Goal: Task Accomplishment & Management: Use online tool/utility

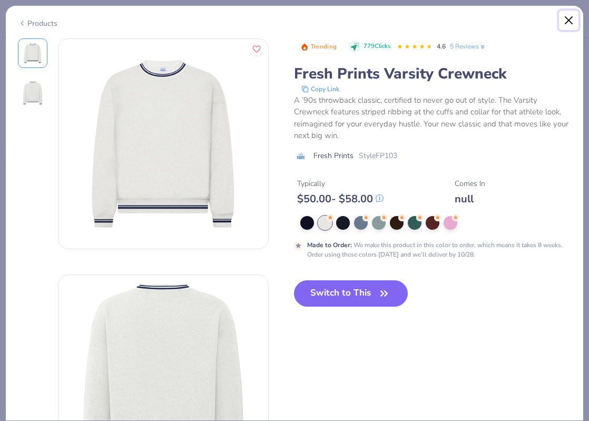
click at [571, 16] on button "Close" at bounding box center [569, 21] width 20 height 20
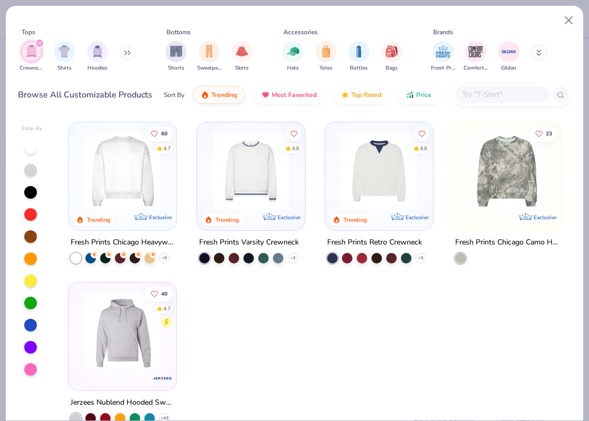
click at [154, 180] on img at bounding box center [122, 171] width 87 height 76
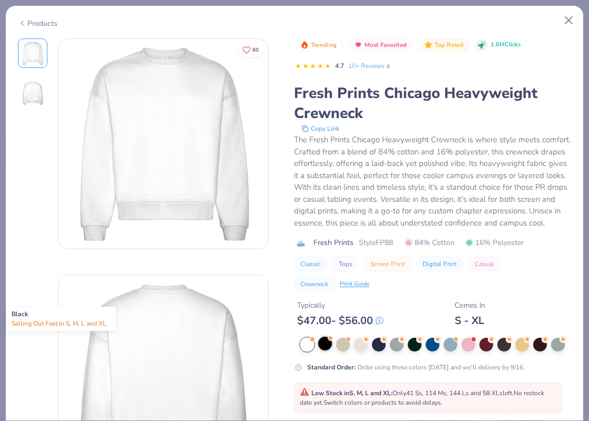
click at [327, 347] on div at bounding box center [325, 344] width 14 height 14
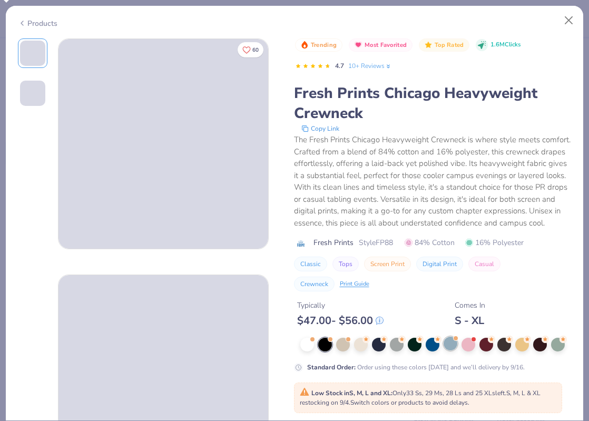
click at [452, 342] on div at bounding box center [451, 344] width 14 height 14
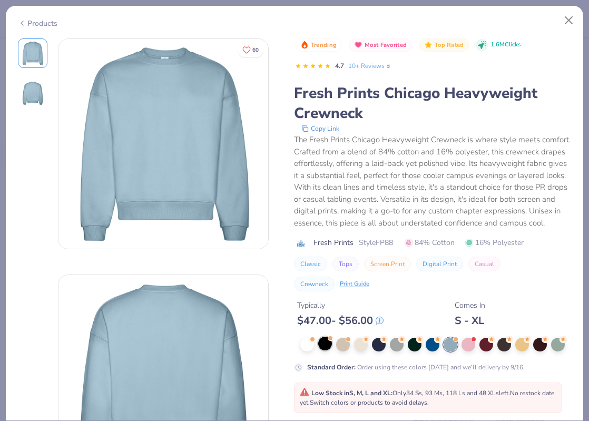
click at [324, 345] on div at bounding box center [325, 344] width 14 height 14
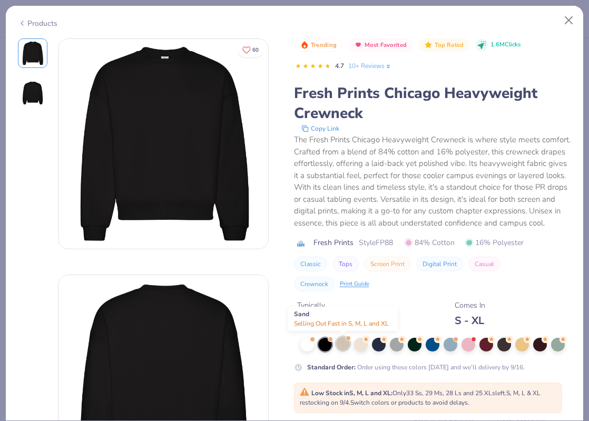
click at [345, 345] on div at bounding box center [343, 344] width 14 height 14
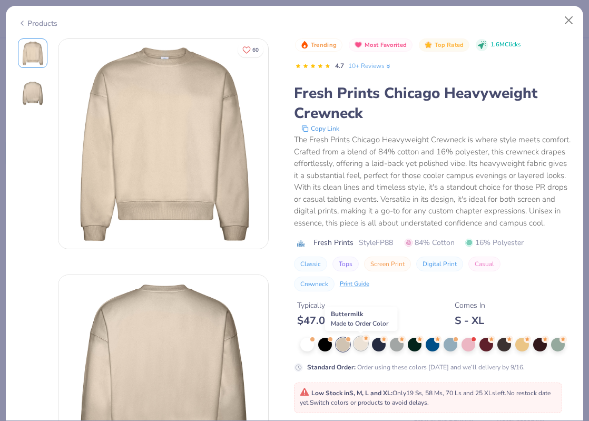
click at [365, 344] on div at bounding box center [361, 344] width 14 height 14
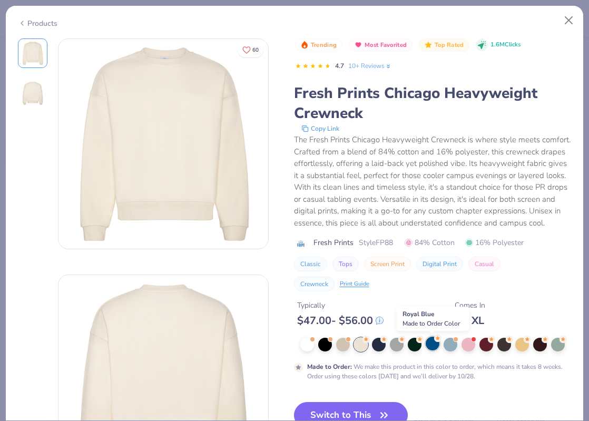
click at [431, 348] on div at bounding box center [433, 344] width 14 height 14
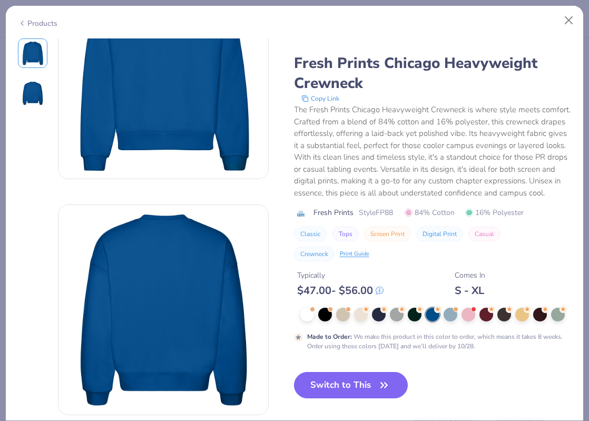
scroll to position [71, 0]
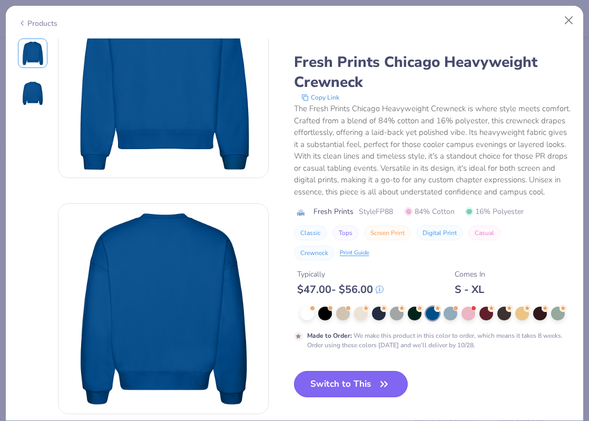
click at [356, 385] on button "Switch to This" at bounding box center [351, 384] width 114 height 26
click at [396, 376] on button "Switch to This" at bounding box center [351, 384] width 114 height 26
click at [381, 383] on icon "button" at bounding box center [384, 384] width 15 height 15
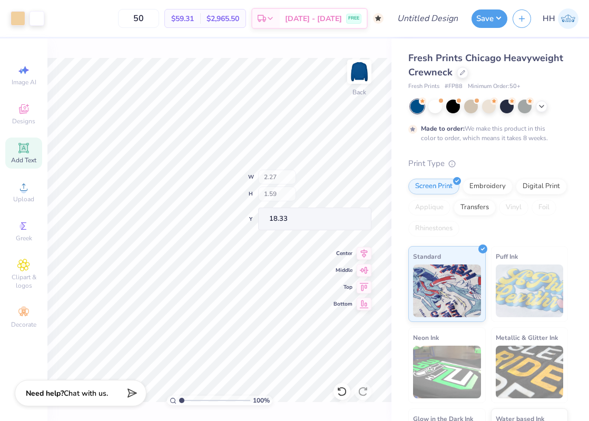
type input "18.33"
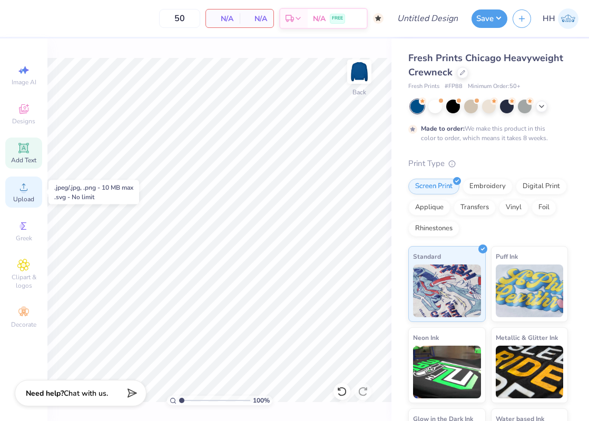
click at [26, 190] on icon at bounding box center [23, 186] width 7 height 7
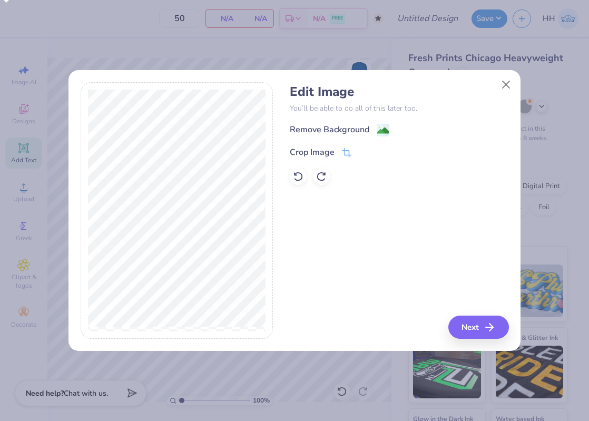
click at [384, 128] on image at bounding box center [383, 131] width 12 height 12
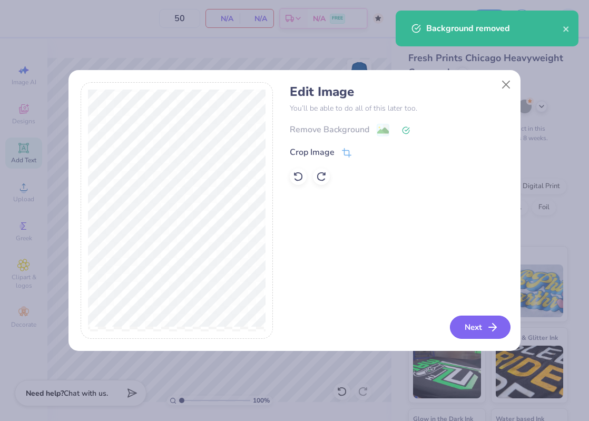
click at [488, 324] on icon "button" at bounding box center [492, 327] width 13 height 13
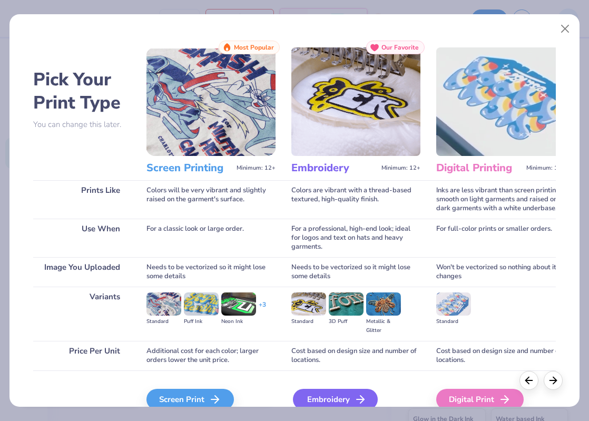
click at [322, 394] on div "Embroidery" at bounding box center [335, 399] width 85 height 21
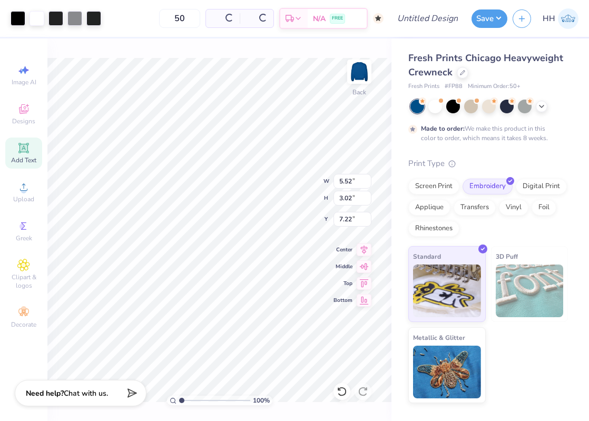
type input "5.52"
type input "3.02"
type input "3.00"
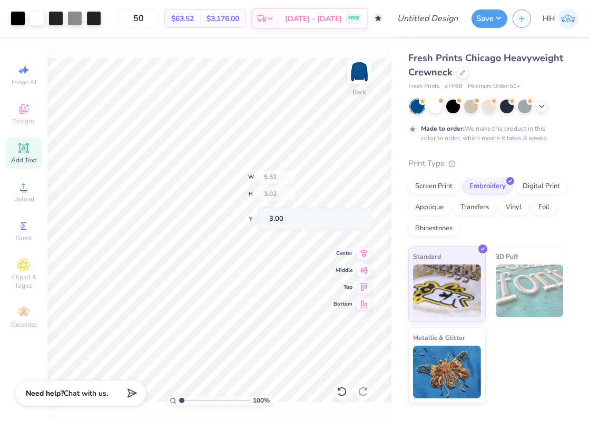
type input "4.05"
type input "2.21"
click at [18, 19] on div at bounding box center [18, 17] width 15 height 15
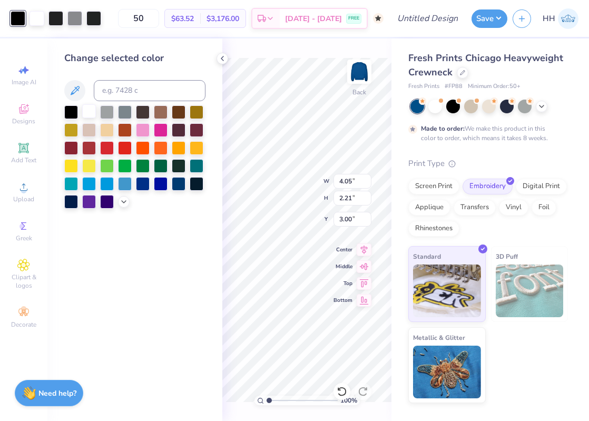
click at [92, 108] on div at bounding box center [89, 111] width 14 height 14
click at [89, 112] on div at bounding box center [89, 111] width 14 height 14
click at [91, 132] on div at bounding box center [89, 129] width 14 height 14
click at [340, 389] on icon at bounding box center [339, 389] width 2 height 2
click at [342, 389] on icon at bounding box center [342, 391] width 11 height 11
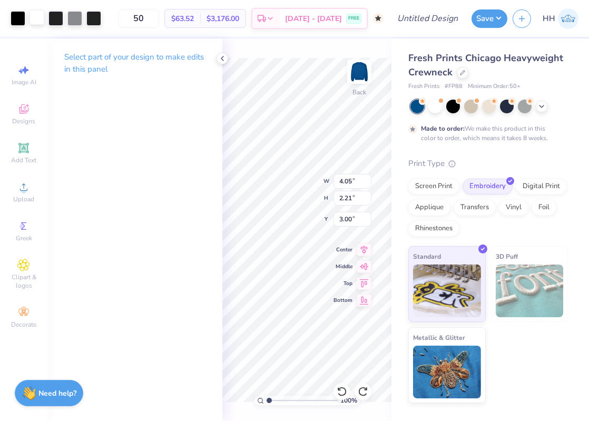
click at [38, 20] on div at bounding box center [37, 17] width 15 height 15
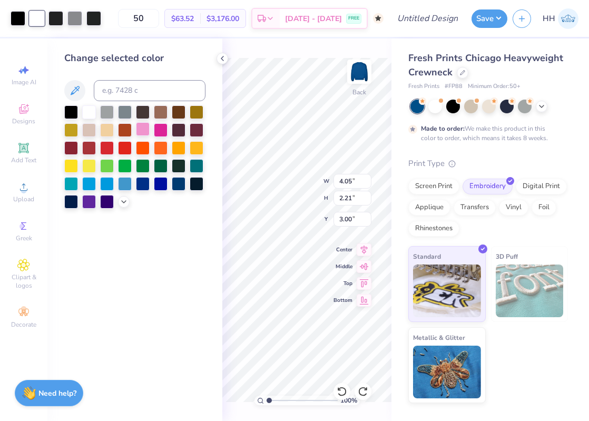
click at [147, 130] on div at bounding box center [143, 129] width 14 height 14
click at [89, 111] on div at bounding box center [89, 111] width 14 height 14
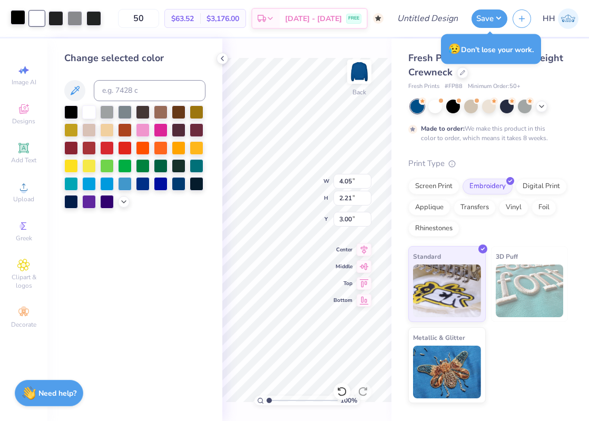
click at [23, 15] on div at bounding box center [18, 17] width 15 height 15
click at [157, 128] on div at bounding box center [161, 129] width 14 height 14
click at [194, 144] on div at bounding box center [197, 147] width 14 height 14
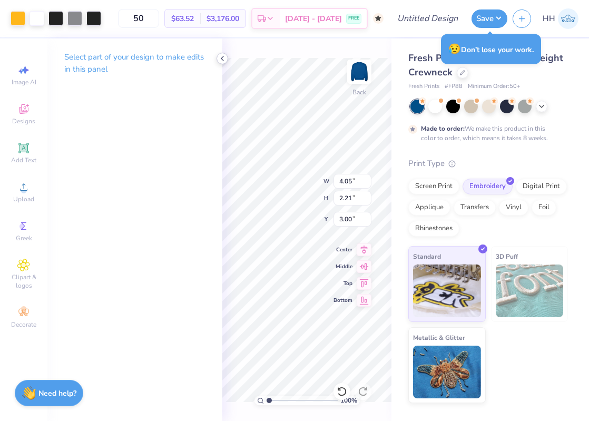
click at [226, 54] on div at bounding box center [223, 59] width 12 height 12
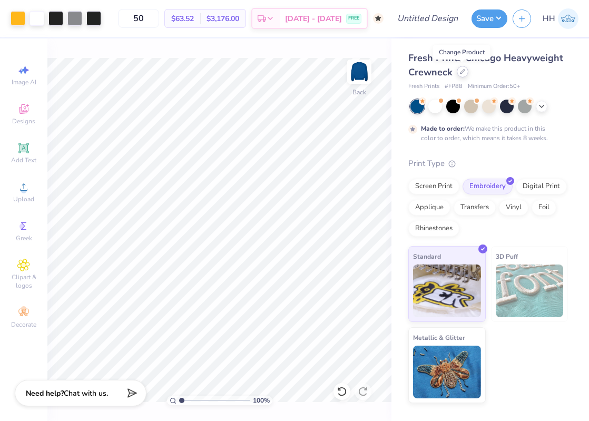
click at [464, 72] on icon at bounding box center [462, 71] width 5 height 5
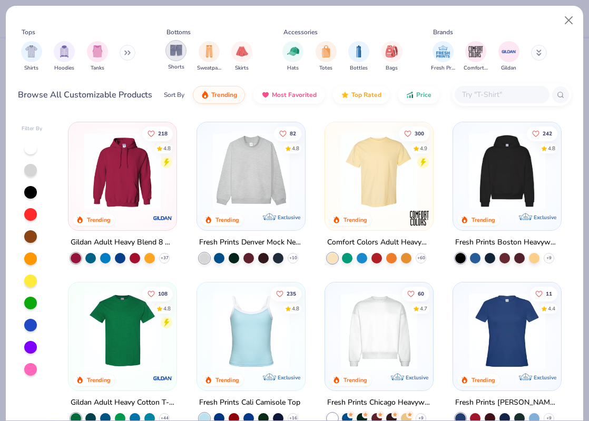
click at [177, 49] on img "filter for Shorts" at bounding box center [176, 50] width 12 height 12
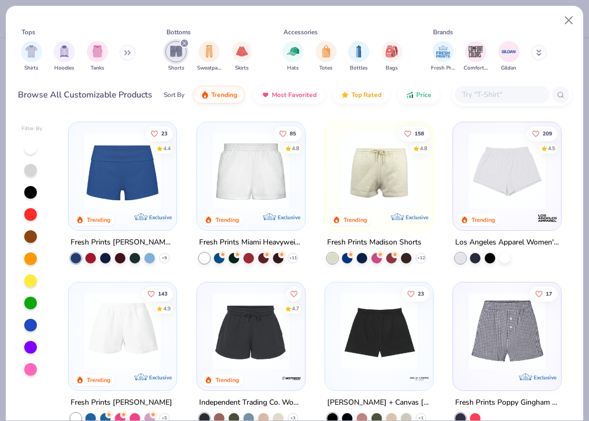
click at [247, 190] on img at bounding box center [251, 171] width 87 height 76
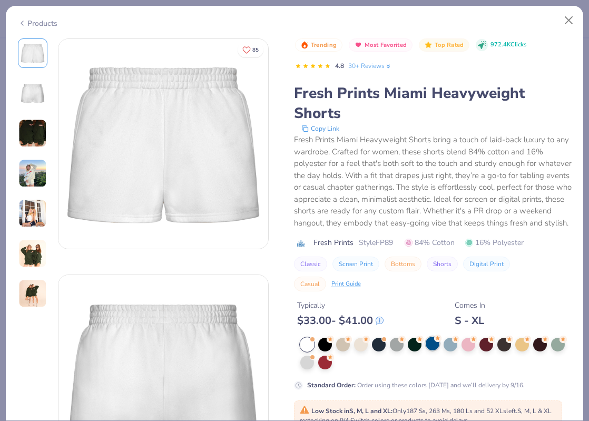
click at [433, 344] on div at bounding box center [433, 344] width 14 height 14
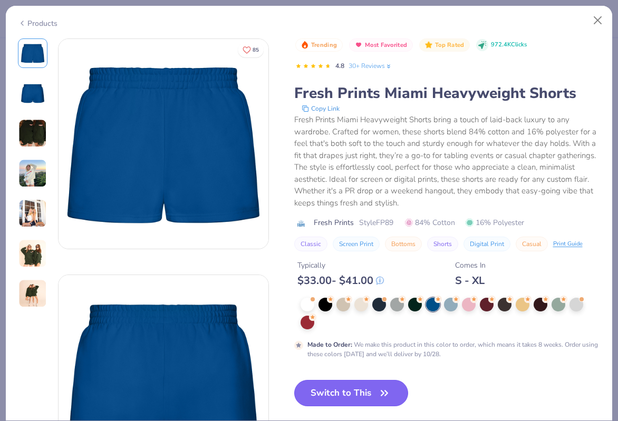
click at [381, 399] on icon "button" at bounding box center [384, 393] width 15 height 15
click at [366, 395] on button "Switch to This" at bounding box center [351, 393] width 114 height 26
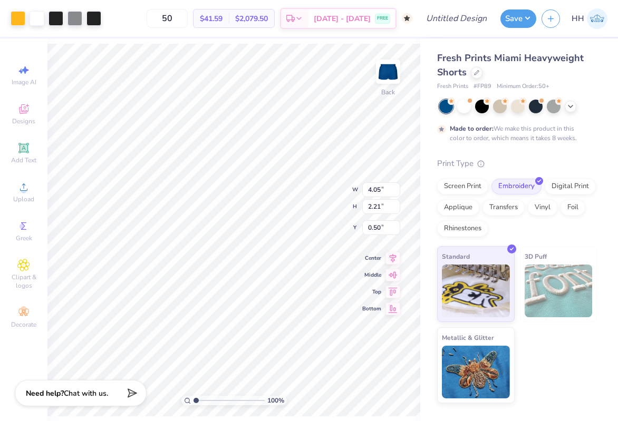
click at [334, 176] on div "100 % Back W 4.05 4.05 " H 2.21 2.21 " Y 0.50 0.50 " Center Middle Top Bottom" at bounding box center [233, 229] width 373 height 383
type input "2.98"
type input "1.63"
click at [476, 74] on icon at bounding box center [476, 71] width 5 height 5
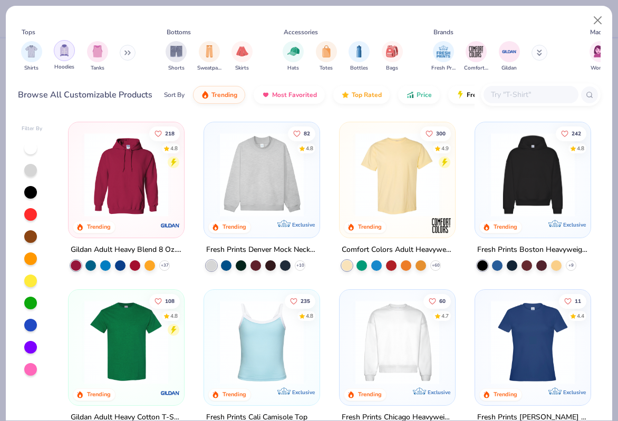
click at [100, 55] on img "filter for Tanks" at bounding box center [98, 51] width 12 height 12
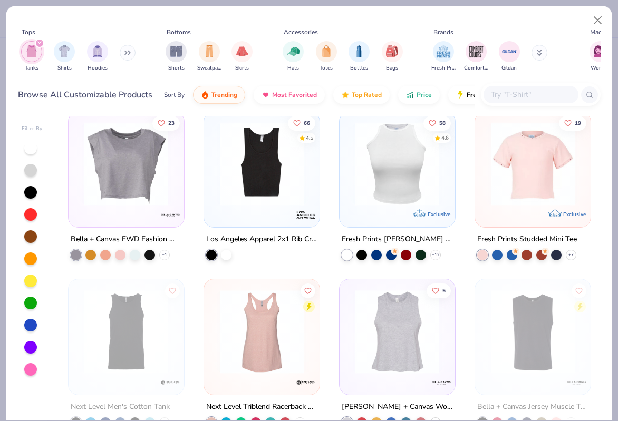
scroll to position [521, 0]
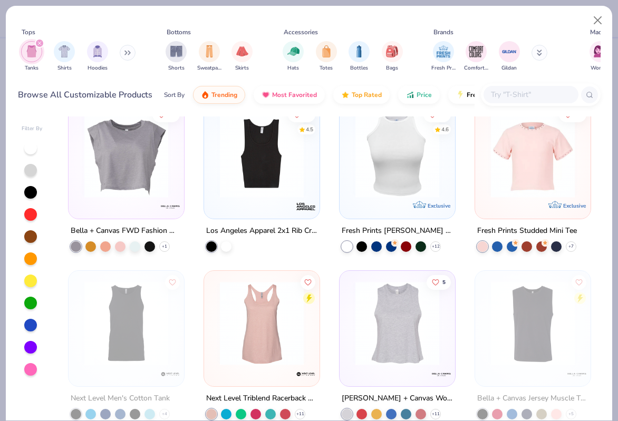
click at [423, 182] on img at bounding box center [397, 156] width 94 height 84
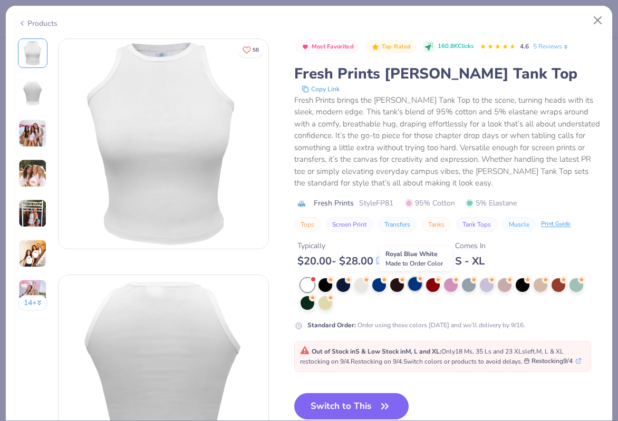
click at [411, 284] on div at bounding box center [415, 284] width 14 height 14
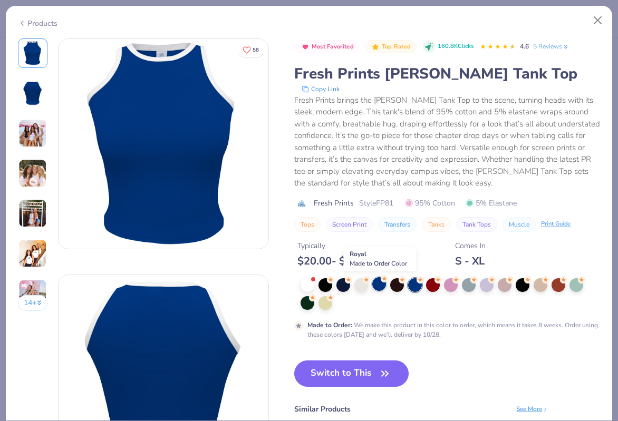
click at [379, 282] on div at bounding box center [379, 284] width 14 height 14
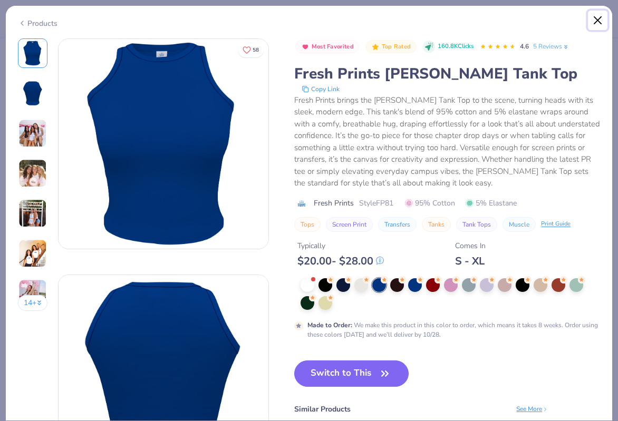
click at [589, 23] on button "Close" at bounding box center [598, 21] width 20 height 20
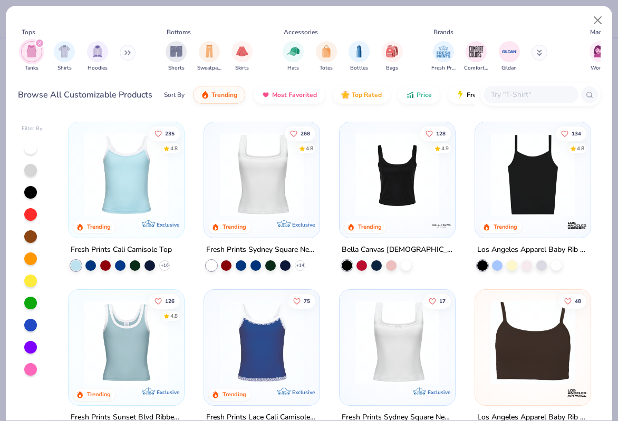
click at [267, 194] on img at bounding box center [261, 175] width 94 height 84
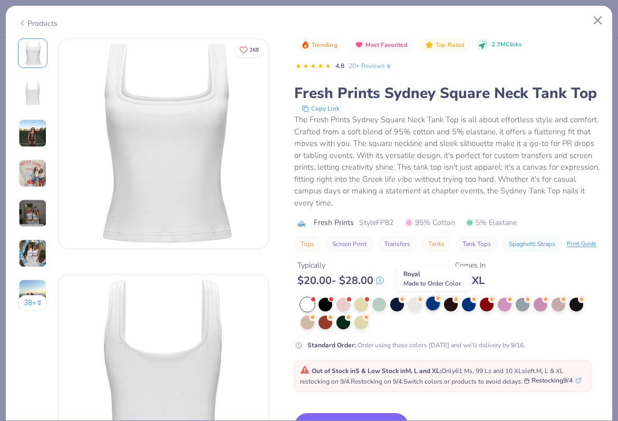
click at [432, 302] on div at bounding box center [433, 304] width 14 height 14
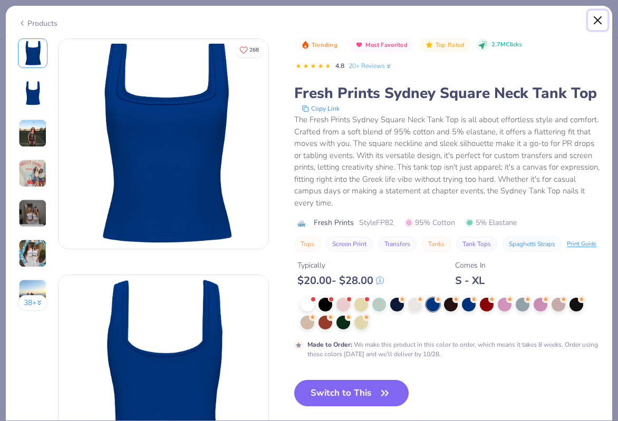
click at [589, 19] on button "Close" at bounding box center [598, 21] width 20 height 20
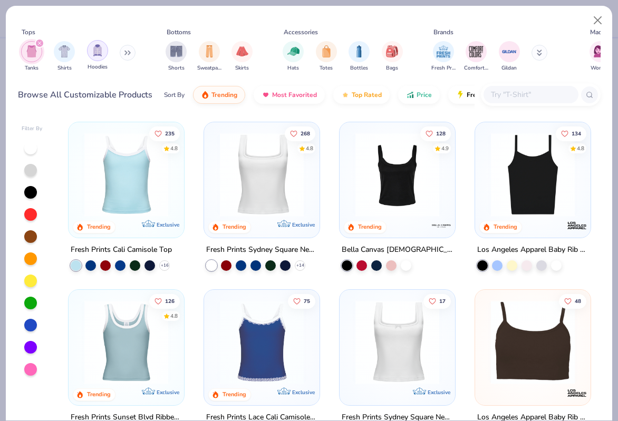
click at [91, 56] on div "filter for Hoodies" at bounding box center [97, 50] width 21 height 21
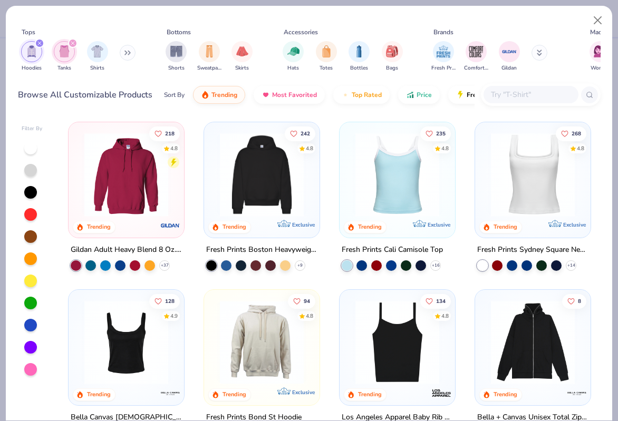
click at [126, 55] on icon at bounding box center [126, 53] width 2 height 4
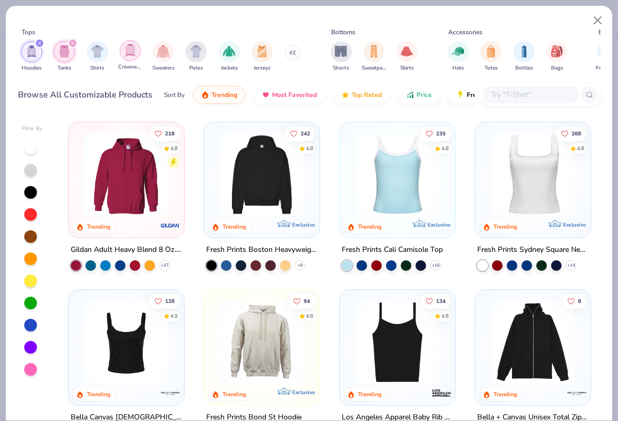
click at [130, 50] on img "filter for Crewnecks" at bounding box center [130, 50] width 12 height 12
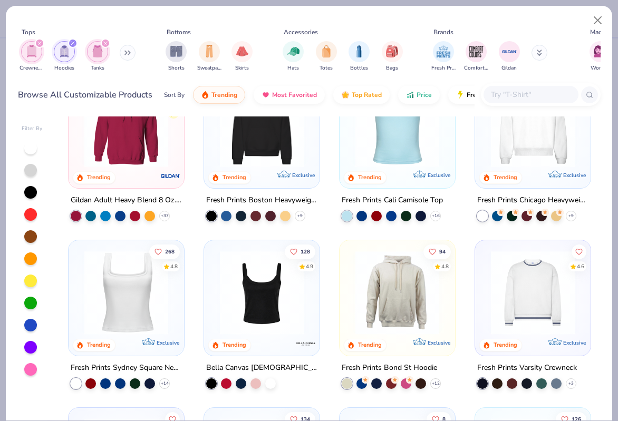
scroll to position [54, 0]
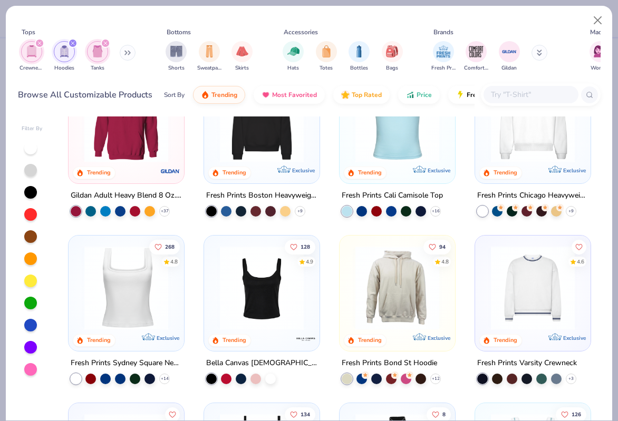
click at [270, 153] on img at bounding box center [261, 121] width 94 height 84
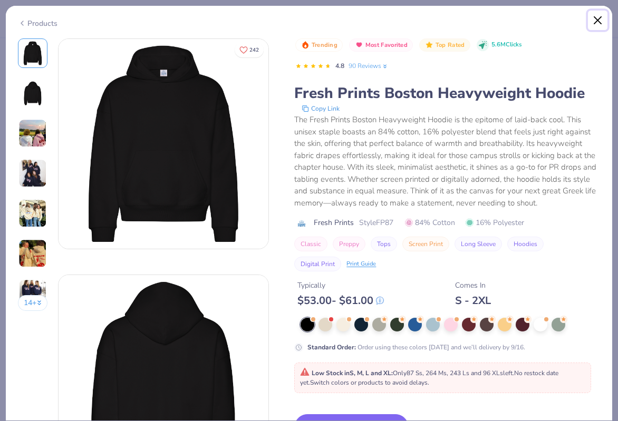
click at [589, 15] on button "Close" at bounding box center [598, 21] width 20 height 20
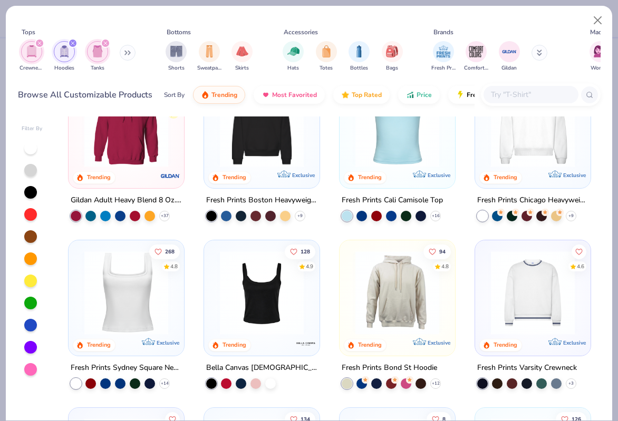
scroll to position [22, 0]
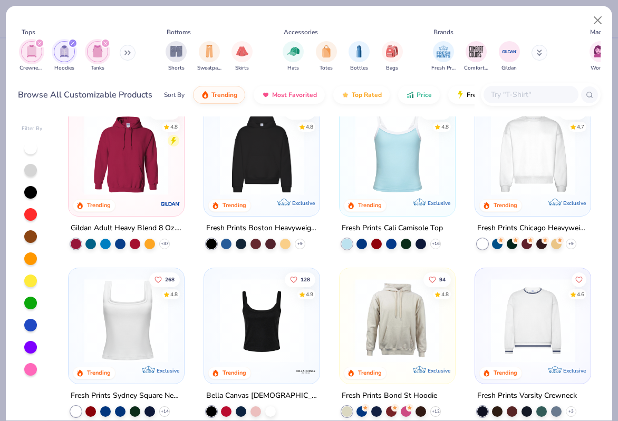
click at [125, 310] on img at bounding box center [126, 321] width 94 height 84
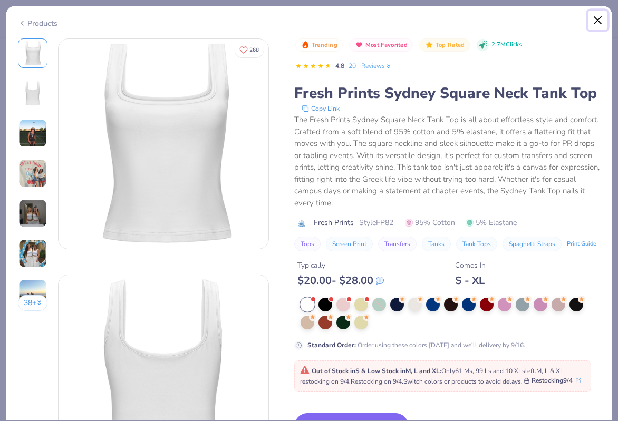
click at [589, 17] on button "Close" at bounding box center [598, 21] width 20 height 20
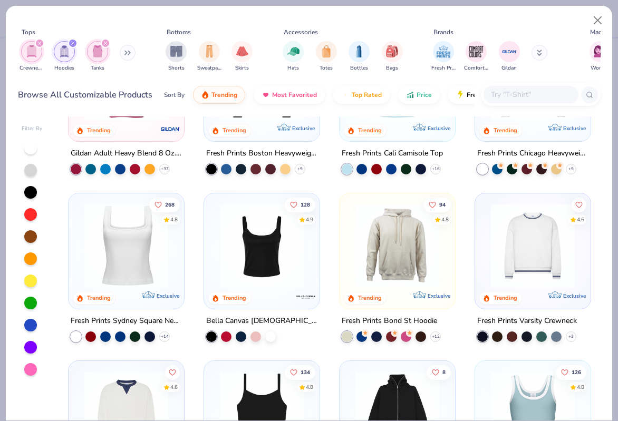
scroll to position [101, 0]
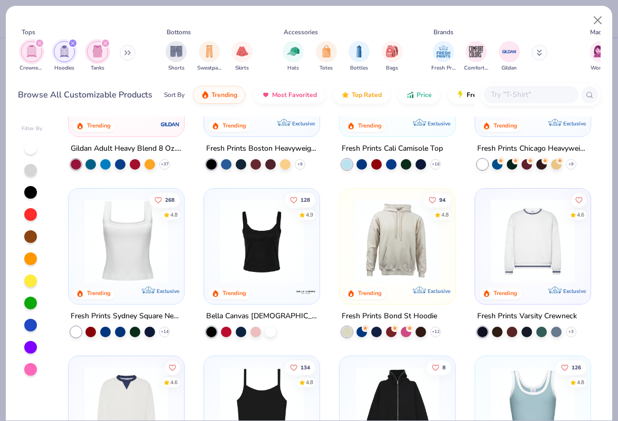
click at [67, 48] on img "filter for Hoodies" at bounding box center [64, 51] width 12 height 12
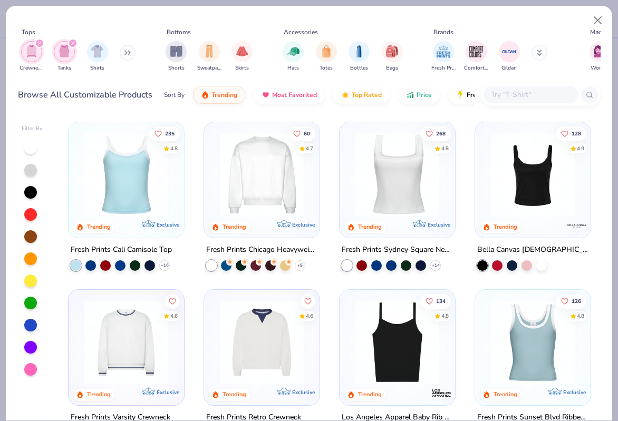
click at [30, 50] on img "filter for Crewnecks" at bounding box center [32, 51] width 12 height 12
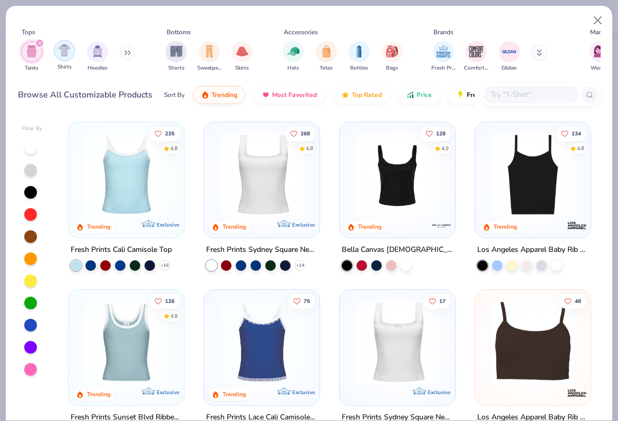
click at [25, 51] on div "filter for Tanks" at bounding box center [31, 51] width 21 height 21
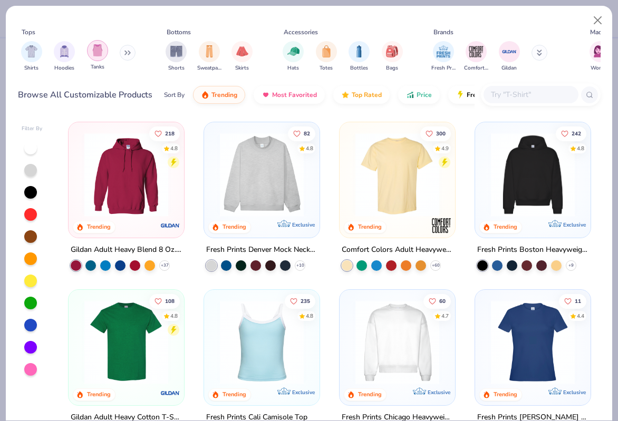
click at [95, 45] on img "filter for Tanks" at bounding box center [98, 50] width 12 height 12
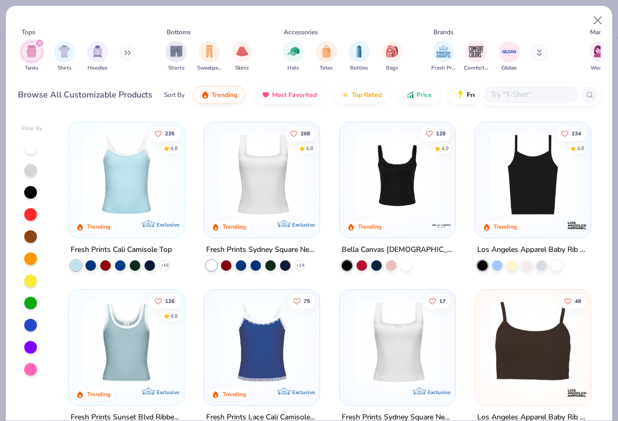
click at [137, 190] on img at bounding box center [126, 175] width 94 height 84
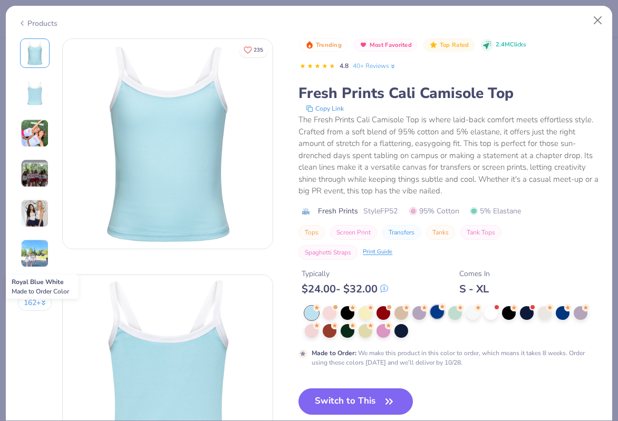
click at [435, 309] on div at bounding box center [437, 312] width 14 height 14
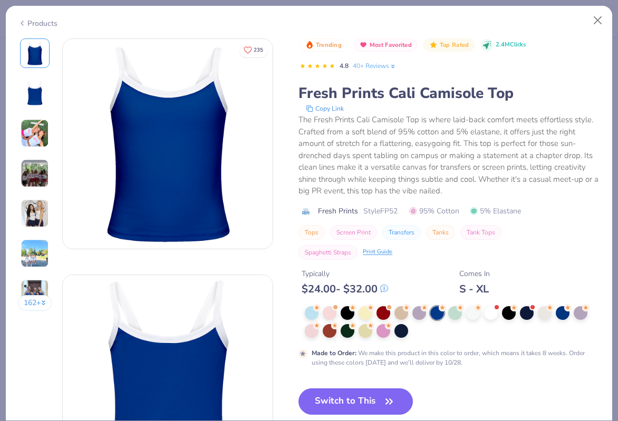
click at [38, 200] on img at bounding box center [35, 213] width 28 height 28
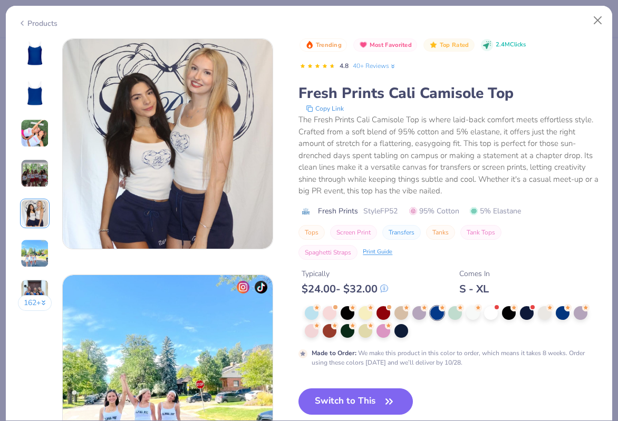
click at [39, 247] on img at bounding box center [35, 253] width 28 height 28
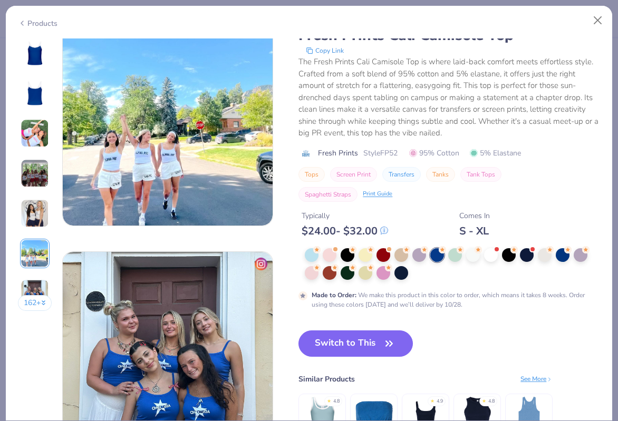
scroll to position [1221, 0]
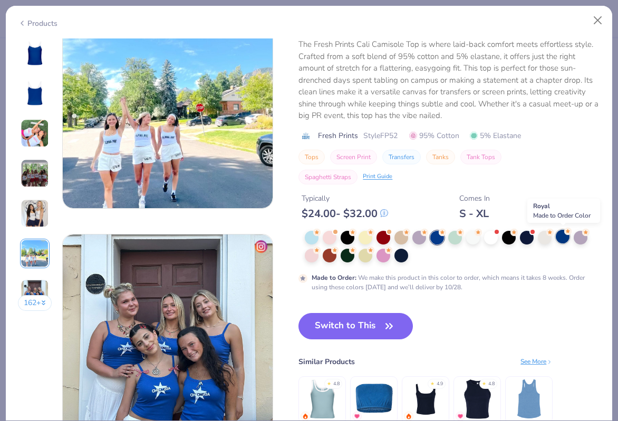
click at [561, 238] on div at bounding box center [562, 237] width 14 height 14
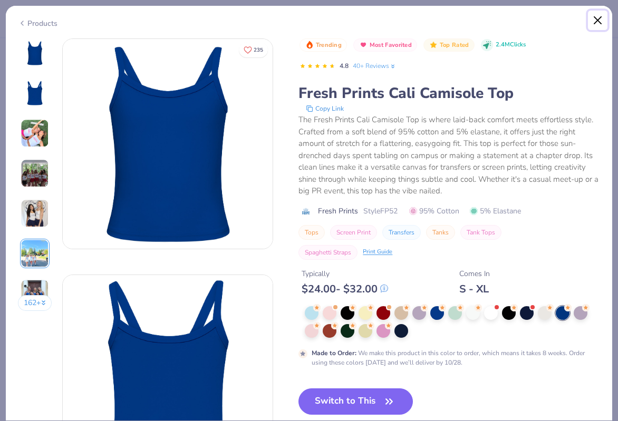
click at [589, 17] on button "Close" at bounding box center [598, 21] width 20 height 20
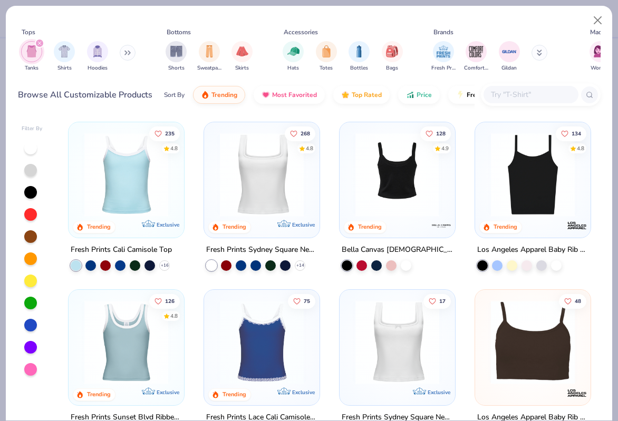
click at [402, 189] on div at bounding box center [397, 175] width 282 height 84
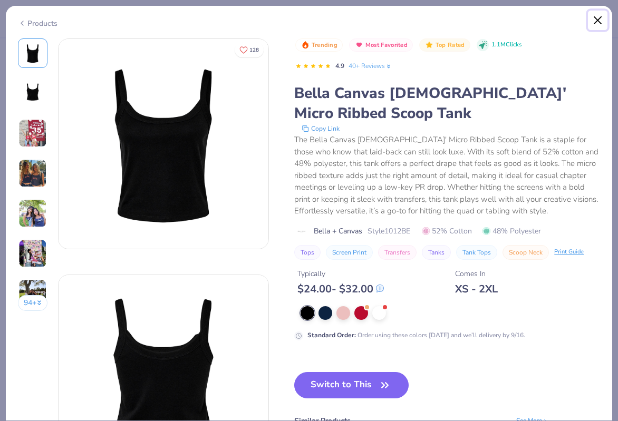
click at [589, 19] on button "Close" at bounding box center [598, 21] width 20 height 20
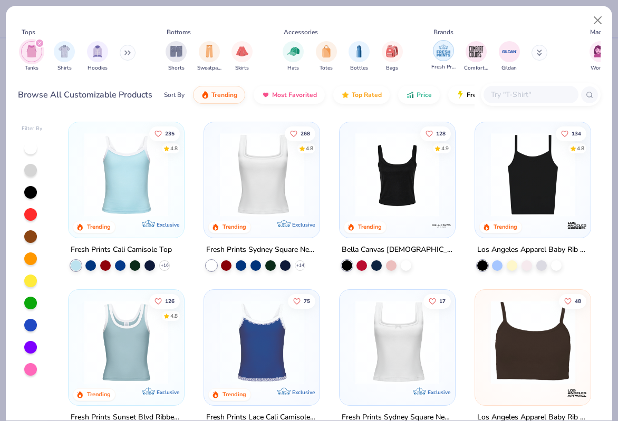
click at [438, 55] on img "filter for Fresh Prints" at bounding box center [443, 51] width 16 height 16
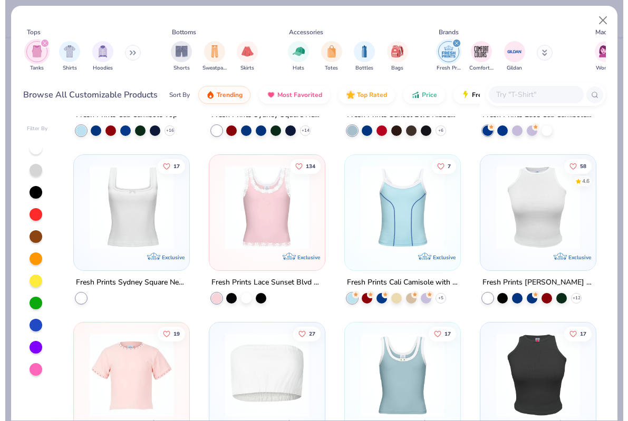
scroll to position [135, 0]
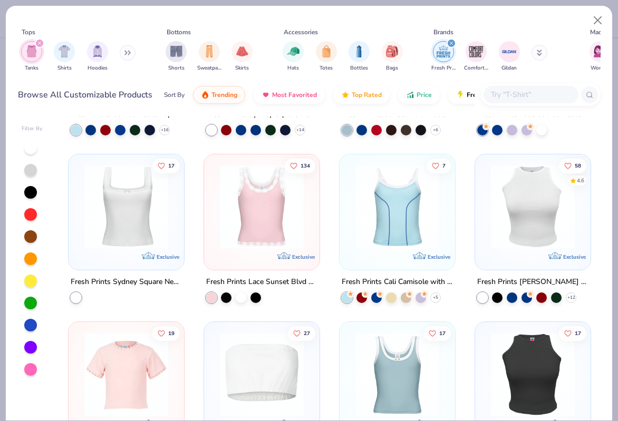
click at [510, 241] on img at bounding box center [532, 207] width 94 height 84
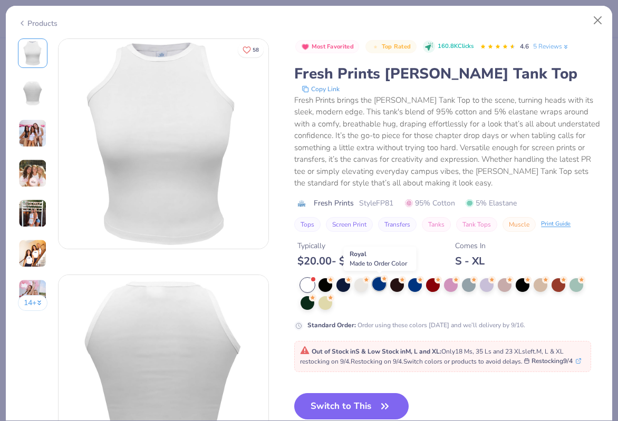
click at [383, 287] on div at bounding box center [379, 284] width 14 height 14
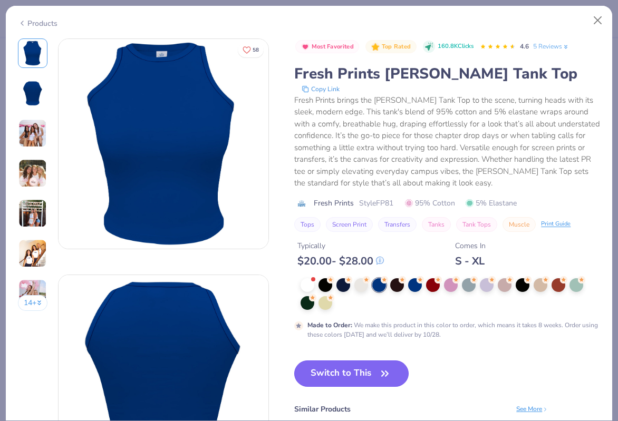
click at [354, 376] on button "Switch to This" at bounding box center [351, 373] width 114 height 26
click at [365, 374] on button "Switch to This" at bounding box center [351, 373] width 114 height 26
click at [389, 373] on icon "button" at bounding box center [384, 373] width 15 height 15
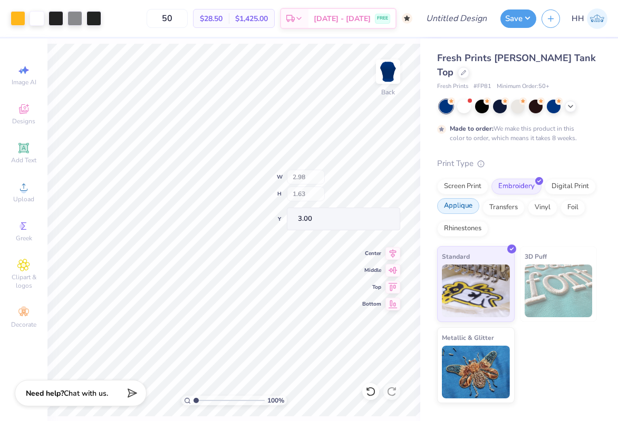
type input "3.00"
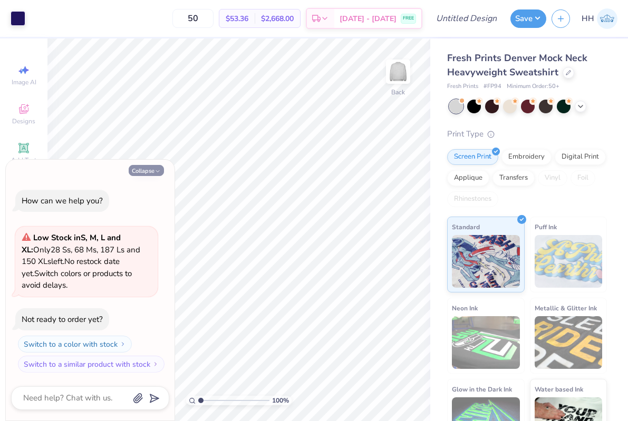
click at [160, 170] on icon "button" at bounding box center [157, 171] width 6 height 6
type textarea "x"
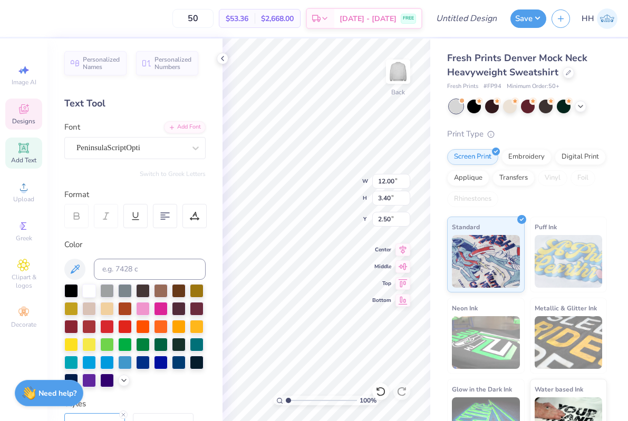
type textarea "G"
type textarea "Alpha Omicron Pi"
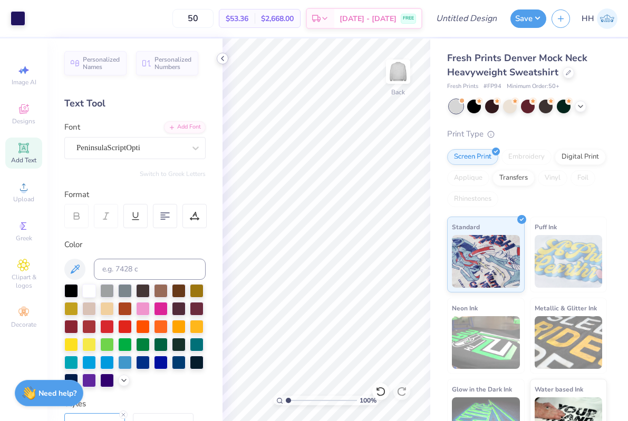
click at [222, 58] on icon at bounding box center [222, 58] width 8 height 8
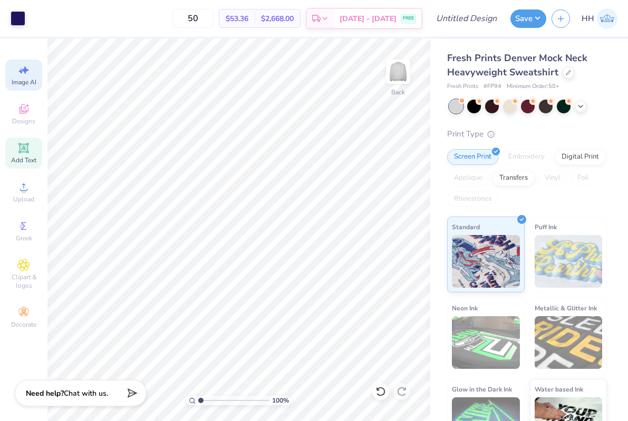
click at [27, 72] on icon at bounding box center [23, 70] width 13 height 13
select select "4"
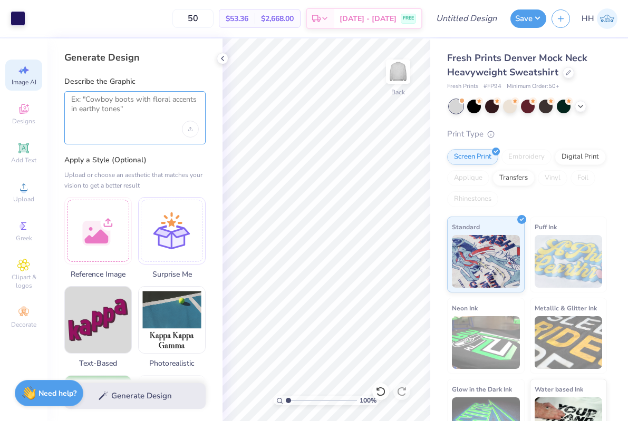
click at [141, 110] on textarea at bounding box center [135, 108] width 128 height 26
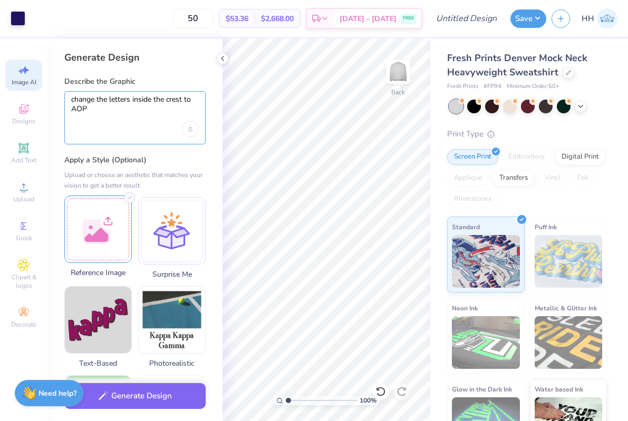
type textarea "change the letters inside the crest to AOP"
click at [105, 226] on div at bounding box center [97, 229] width 67 height 67
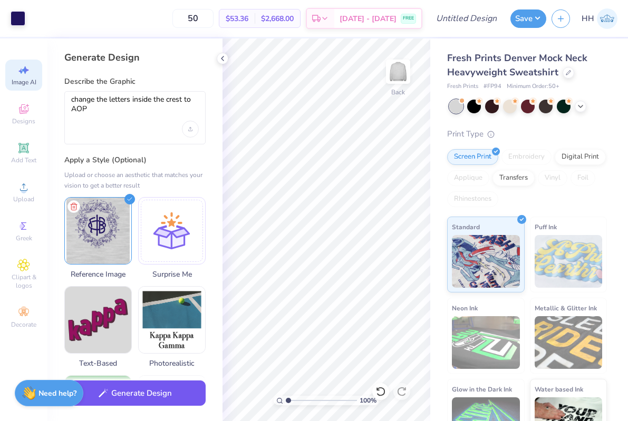
click at [173, 393] on button "Generate Design" at bounding box center [134, 394] width 141 height 26
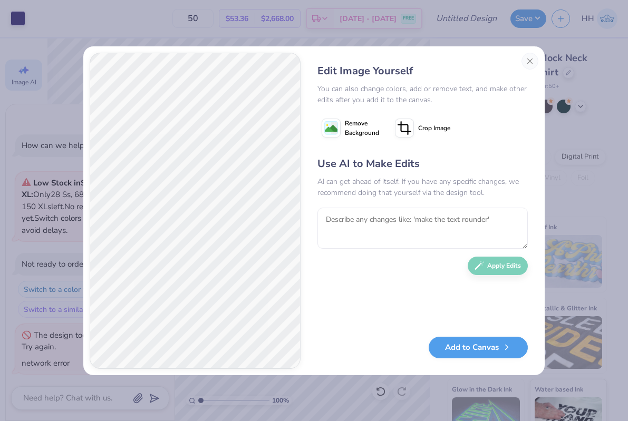
scroll to position [2, 0]
click at [532, 61] on button "Close" at bounding box center [529, 61] width 17 height 17
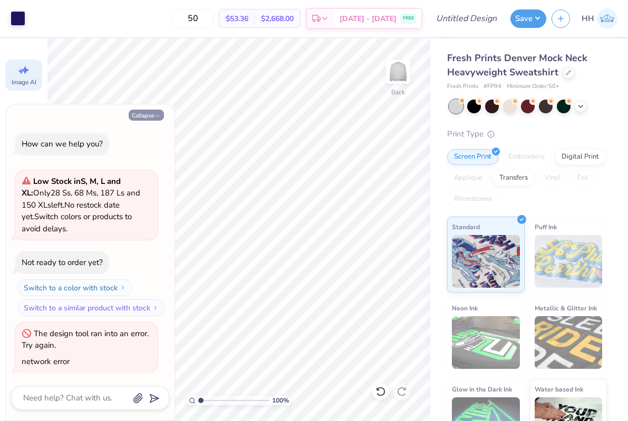
click at [160, 115] on icon "button" at bounding box center [157, 116] width 6 height 6
type textarea "x"
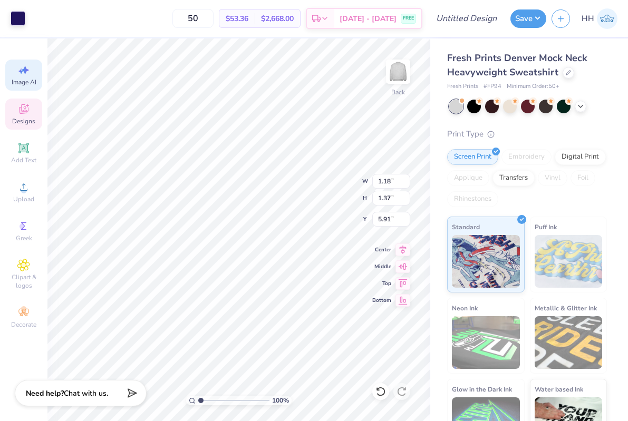
click at [43, 86] on div "Image AI Designs Add Text Upload Greek Clipart & logos Decorate" at bounding box center [23, 229] width 47 height 383
click at [22, 82] on span "Image AI" at bounding box center [24, 82] width 25 height 8
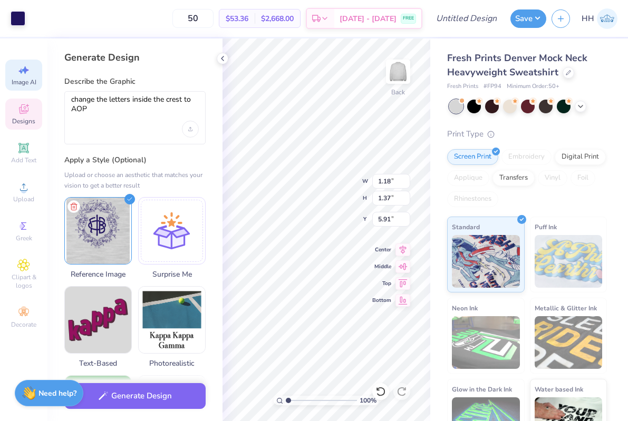
scroll to position [0, 0]
click at [224, 58] on icon at bounding box center [222, 58] width 8 height 8
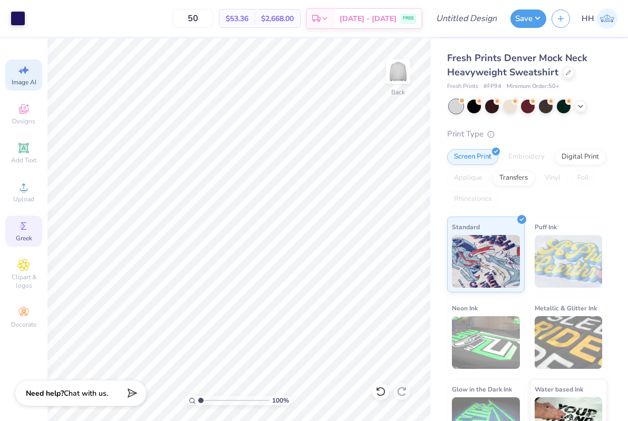
click at [23, 229] on icon at bounding box center [23, 225] width 5 height 7
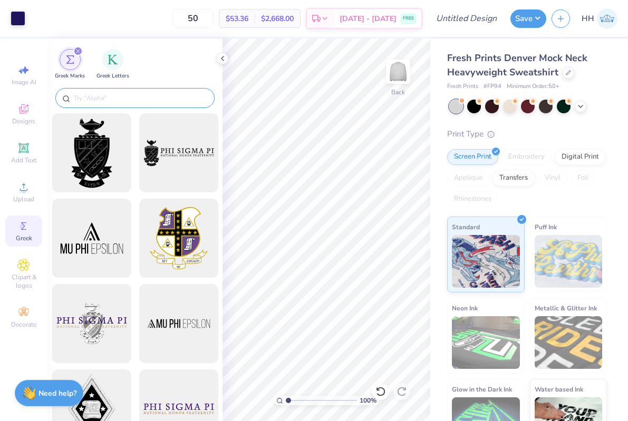
click at [118, 104] on div at bounding box center [134, 98] width 159 height 20
click at [104, 93] on input "text" at bounding box center [140, 98] width 135 height 11
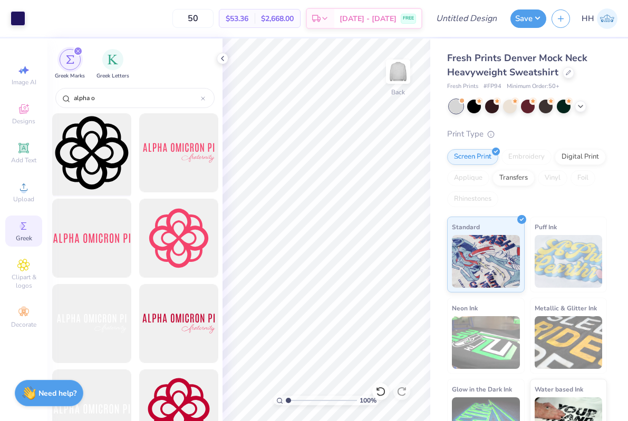
type input "alpha o"
click at [113, 159] on div at bounding box center [91, 153] width 87 height 87
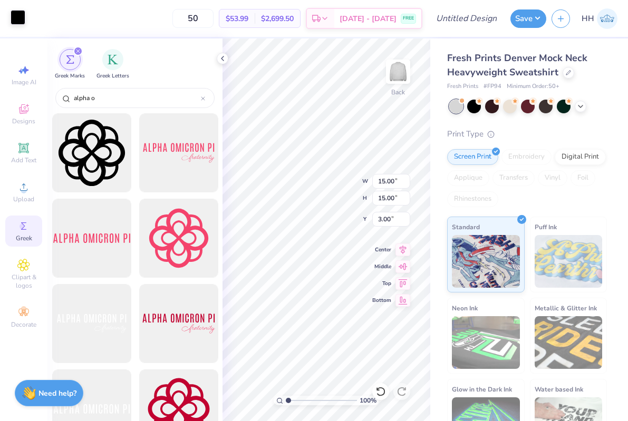
click at [17, 20] on div at bounding box center [18, 17] width 15 height 15
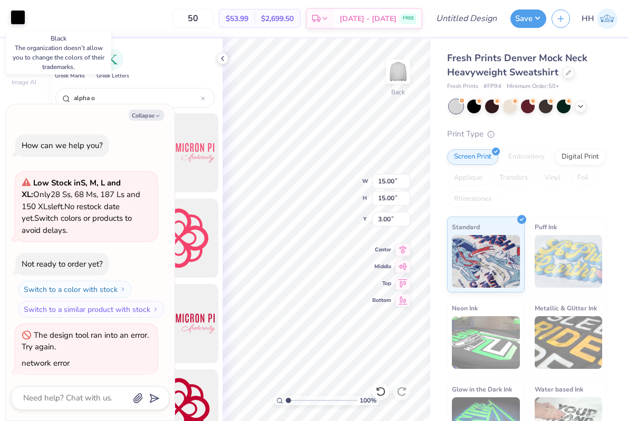
scroll to position [54, 0]
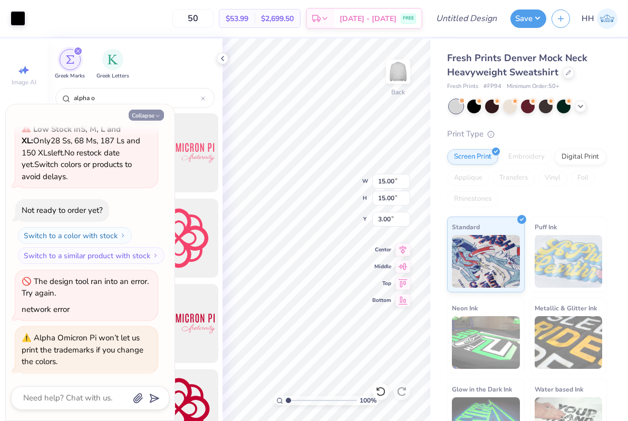
click at [156, 115] on polyline "button" at bounding box center [157, 116] width 3 height 2
type textarea "x"
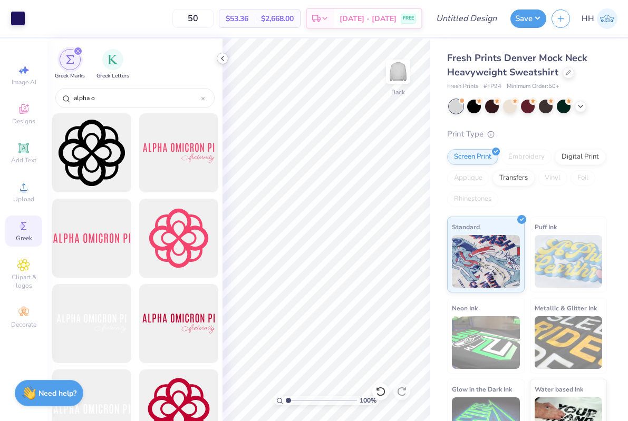
click at [223, 60] on icon at bounding box center [222, 58] width 8 height 8
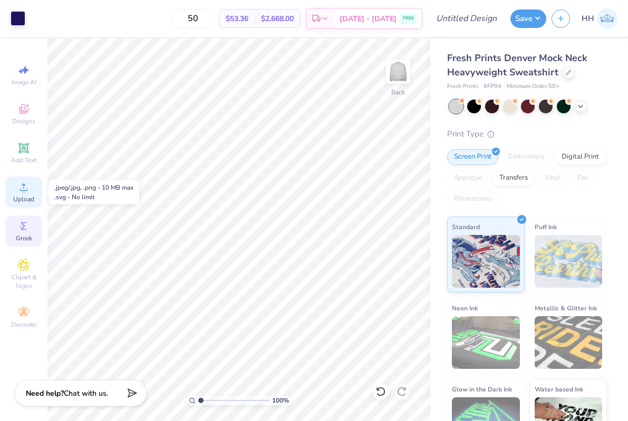
click at [22, 197] on span "Upload" at bounding box center [23, 199] width 21 height 8
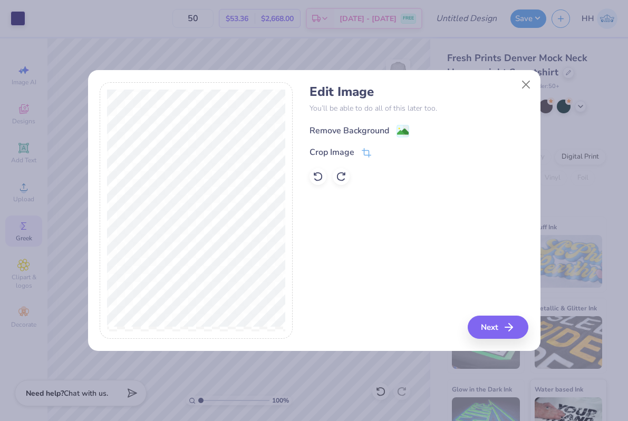
click at [406, 133] on image at bounding box center [403, 132] width 12 height 12
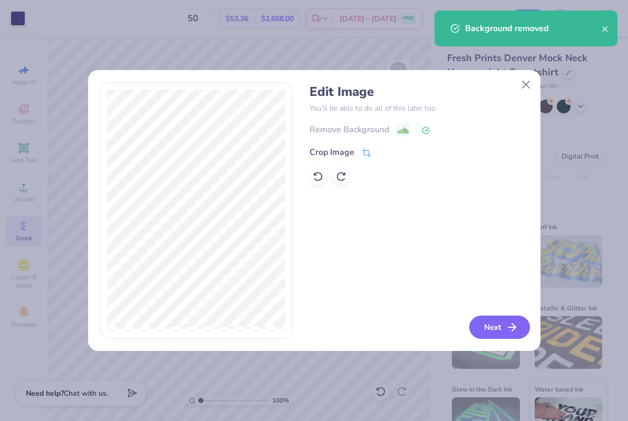
click at [485, 333] on button "Next" at bounding box center [499, 327] width 61 height 23
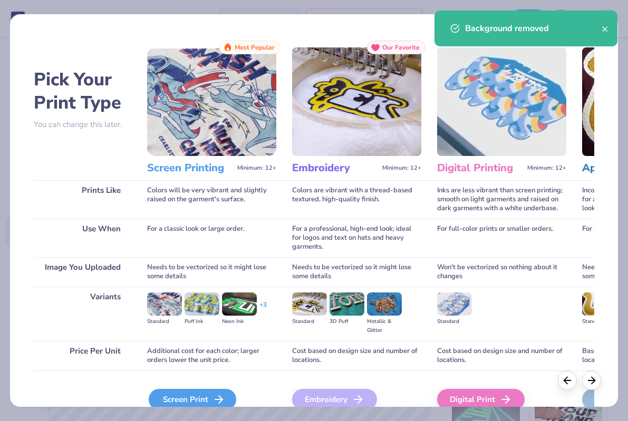
click at [223, 396] on icon at bounding box center [218, 399] width 13 height 13
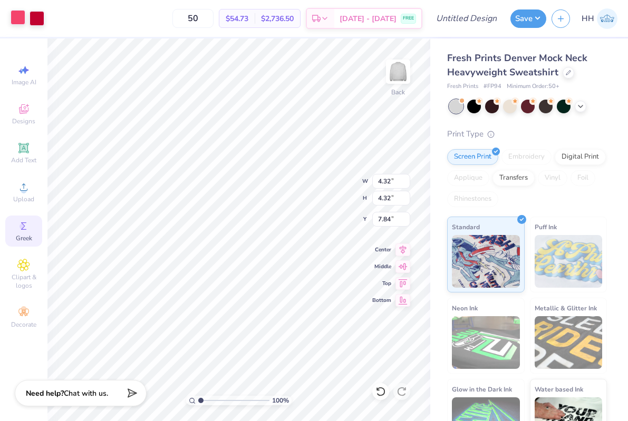
click at [21, 22] on div at bounding box center [18, 17] width 15 height 15
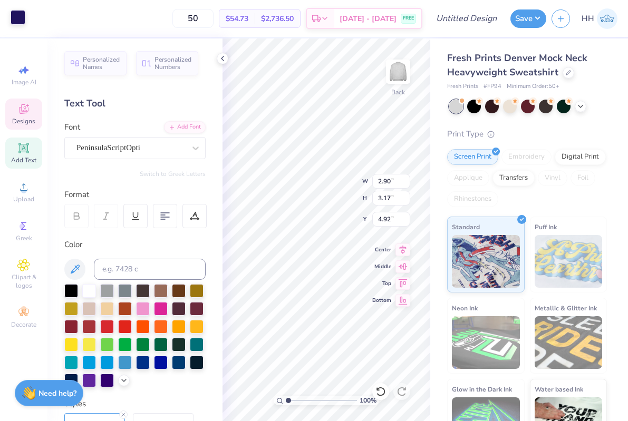
click at [21, 18] on div at bounding box center [18, 17] width 15 height 15
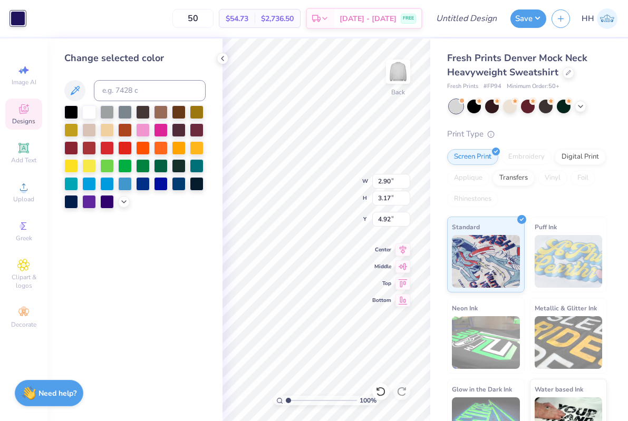
click at [18, 23] on div at bounding box center [18, 18] width 15 height 15
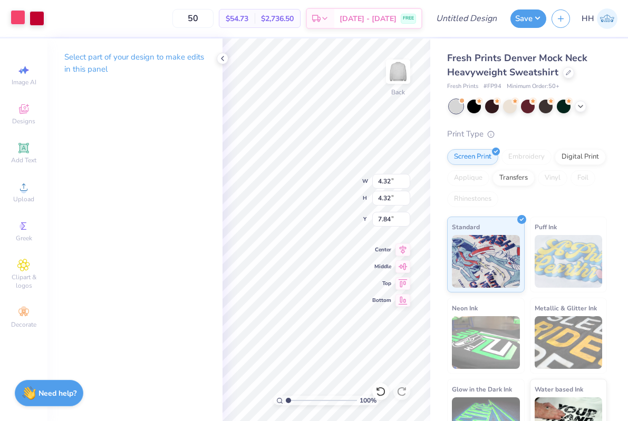
type input "4.32"
type input "7.84"
click at [19, 19] on div at bounding box center [18, 17] width 15 height 15
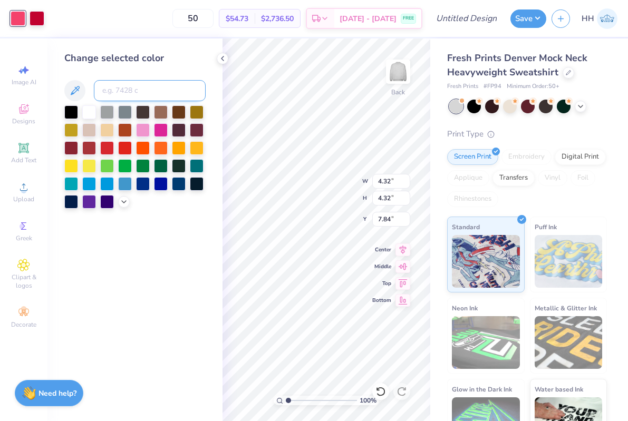
click at [109, 91] on input at bounding box center [150, 90] width 112 height 21
type input "273"
click at [41, 14] on div at bounding box center [37, 17] width 15 height 15
click at [112, 91] on input at bounding box center [150, 90] width 112 height 21
type input "273"
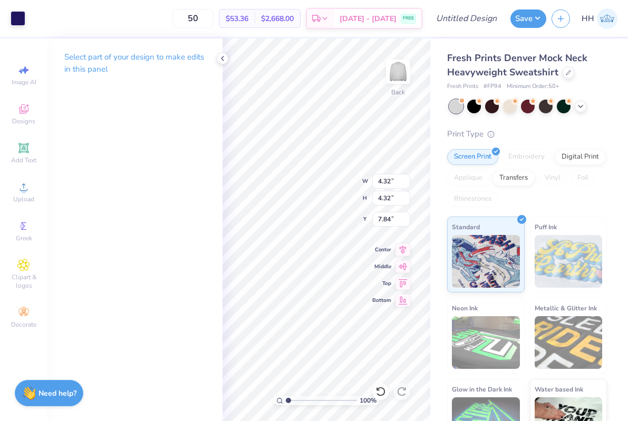
type input "1.36"
type input "5.82"
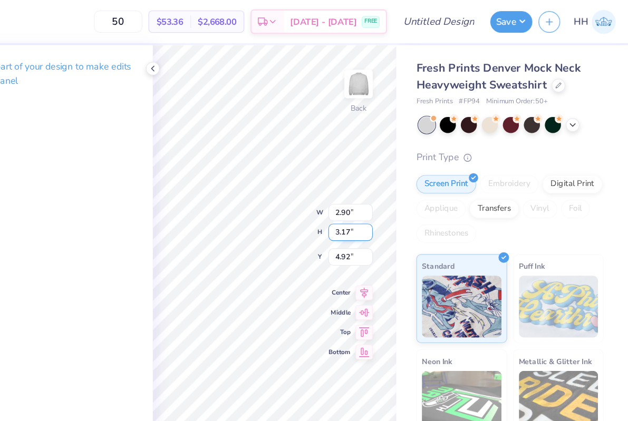
scroll to position [0, 0]
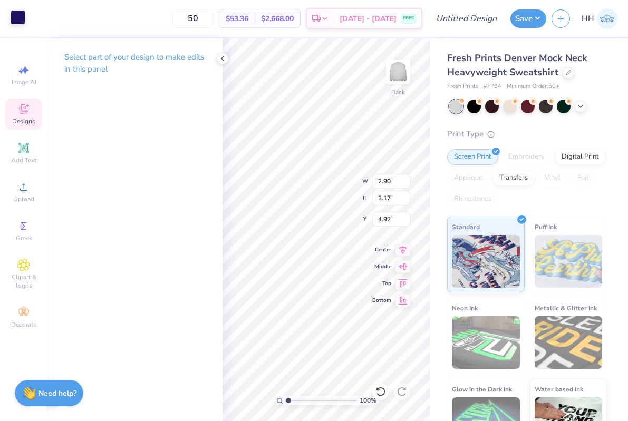
click at [15, 21] on div at bounding box center [18, 17] width 15 height 15
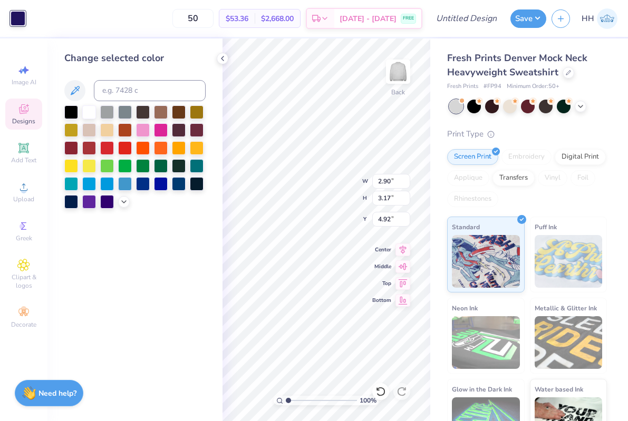
type input "12.50"
type input "4.06"
type input "1.95"
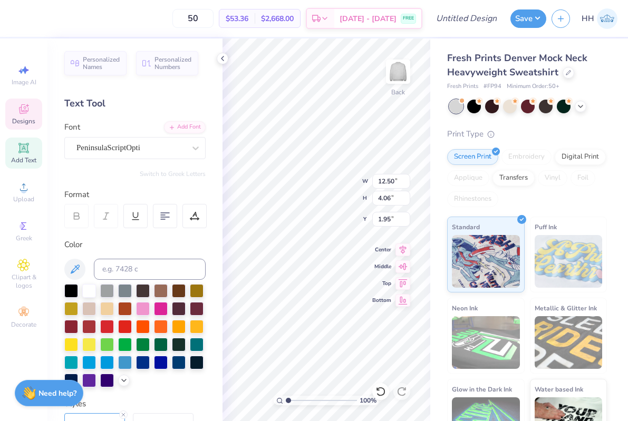
type input "2.90"
type input "3.17"
type input "4.92"
type input "1.36"
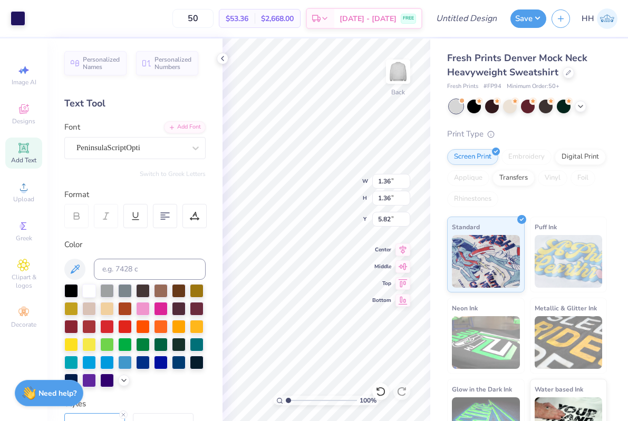
type input "8.64"
type input "5.82"
type input "1.00"
type input "6.00"
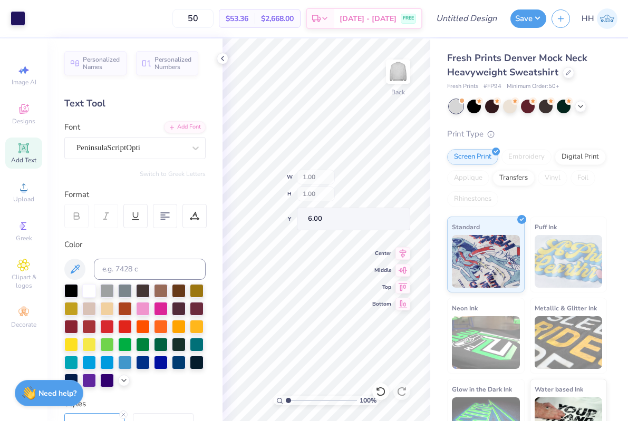
type input "2.90"
type input "3.17"
type input "4.92"
click at [222, 56] on icon at bounding box center [222, 58] width 8 height 8
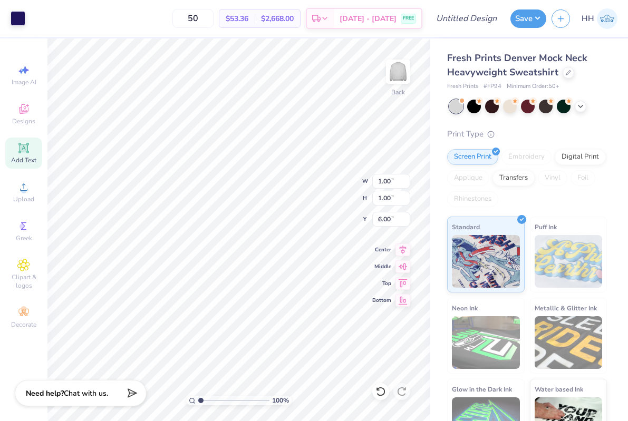
type input "1.11"
type input "5.95"
type input "1.21"
type input "1.22"
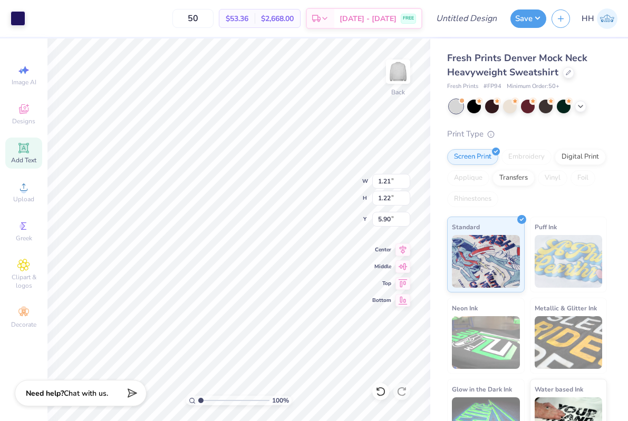
type input "5.90"
type input "12.50"
type input "4.06"
type input "1.95"
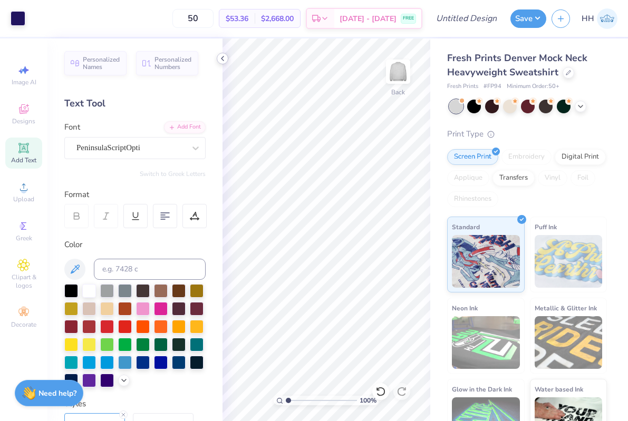
click at [220, 56] on icon at bounding box center [222, 58] width 8 height 8
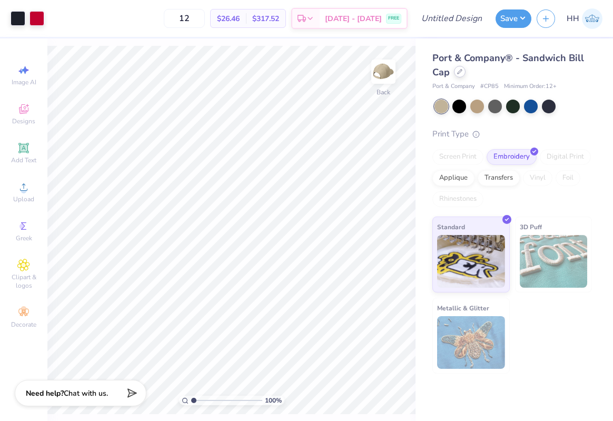
click at [460, 74] on div at bounding box center [460, 72] width 12 height 12
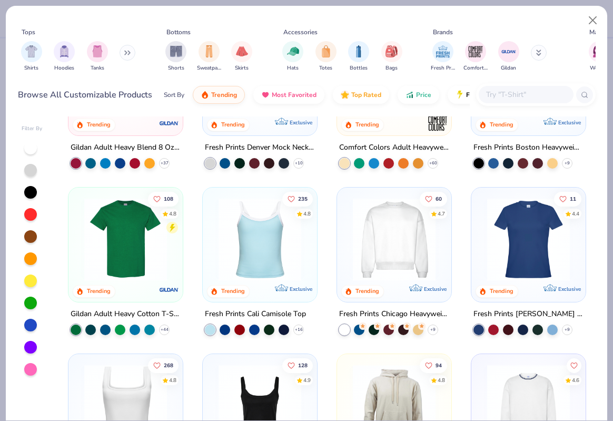
scroll to position [105, 0]
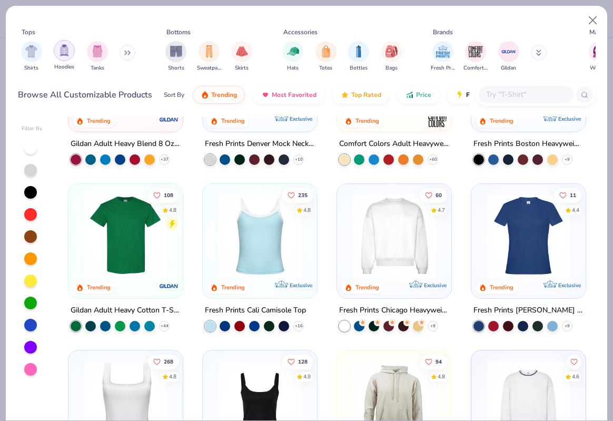
click at [62, 51] on img "filter for Hoodies" at bounding box center [64, 50] width 12 height 12
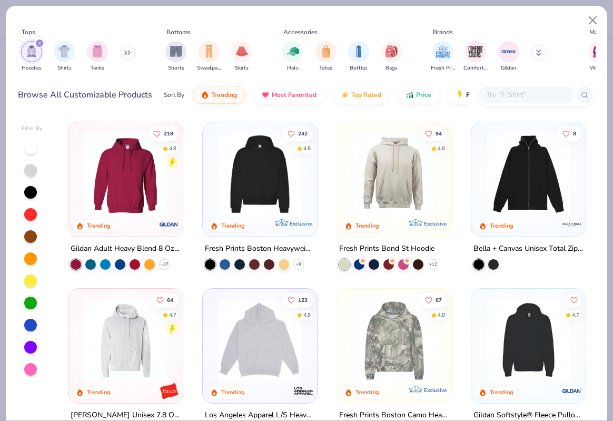
click at [267, 172] on img at bounding box center [259, 174] width 93 height 83
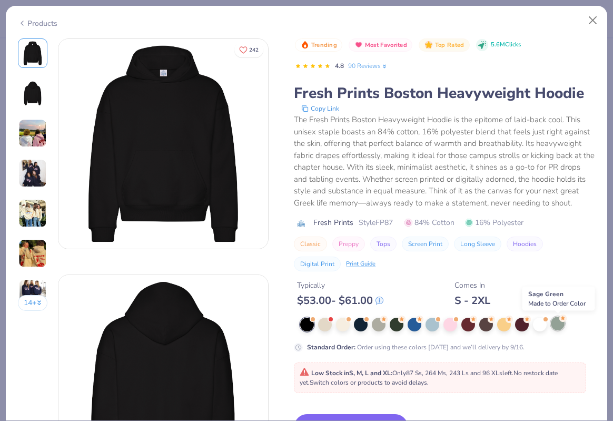
click at [559, 321] on div at bounding box center [558, 324] width 14 height 14
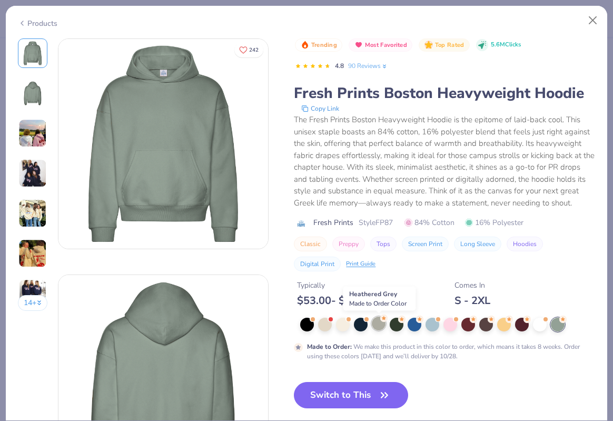
click at [380, 325] on div at bounding box center [379, 324] width 14 height 14
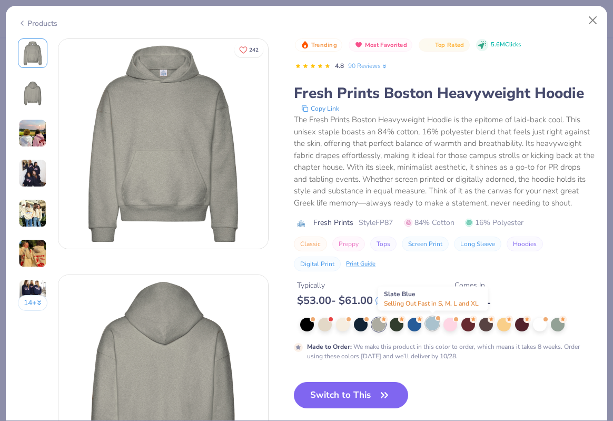
click at [431, 325] on div at bounding box center [433, 324] width 14 height 14
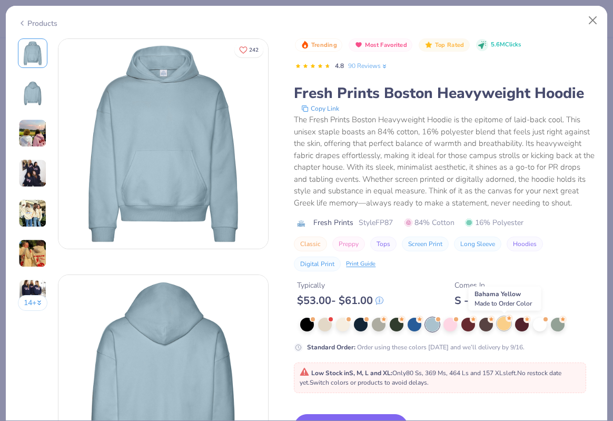
click at [503, 326] on div at bounding box center [505, 324] width 14 height 14
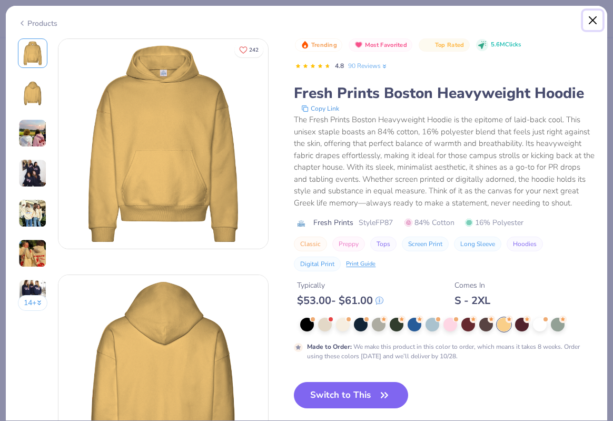
click at [593, 21] on button "Close" at bounding box center [593, 21] width 20 height 20
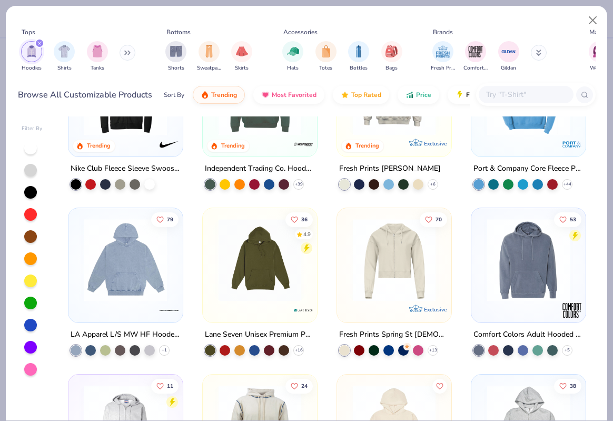
scroll to position [414, 0]
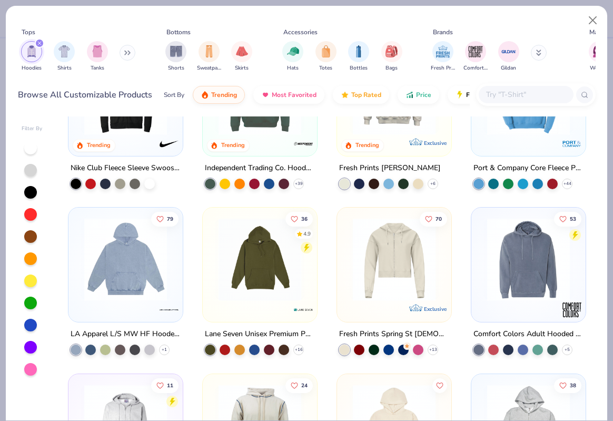
click at [115, 261] on img at bounding box center [125, 259] width 93 height 83
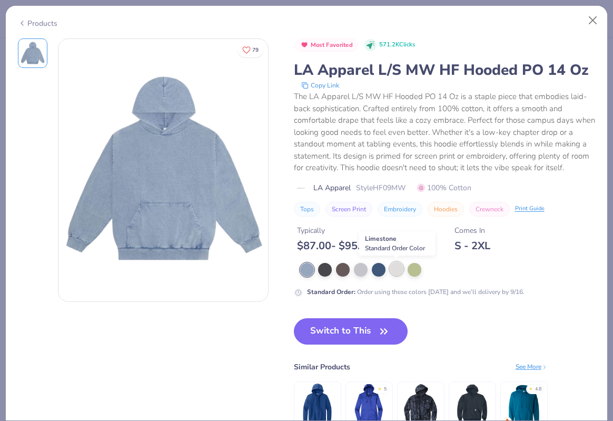
click at [391, 271] on div at bounding box center [397, 269] width 14 height 14
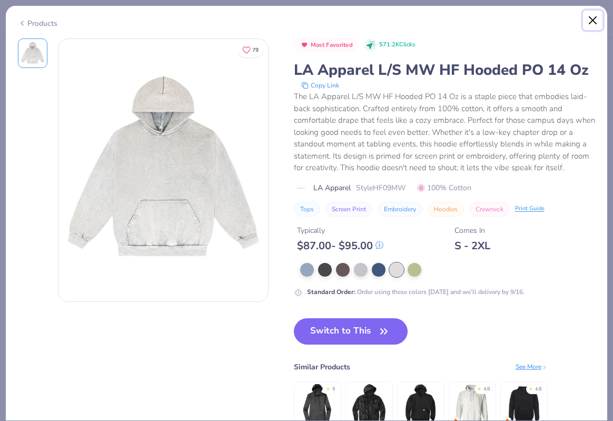
click at [594, 15] on button "Close" at bounding box center [593, 21] width 20 height 20
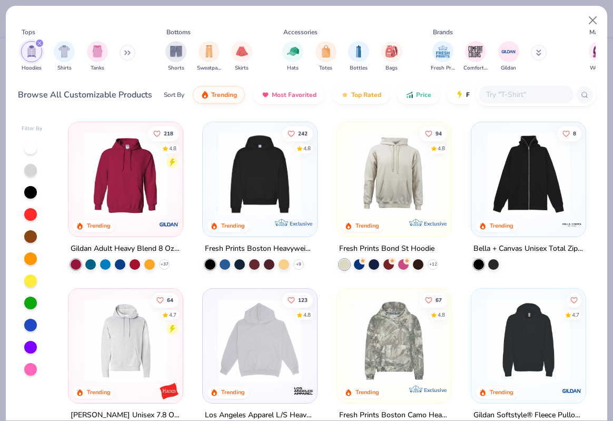
click at [393, 183] on img at bounding box center [394, 174] width 93 height 83
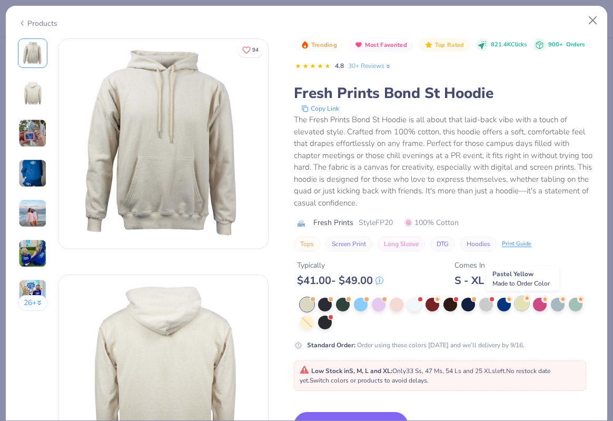
click at [523, 303] on div at bounding box center [522, 304] width 14 height 14
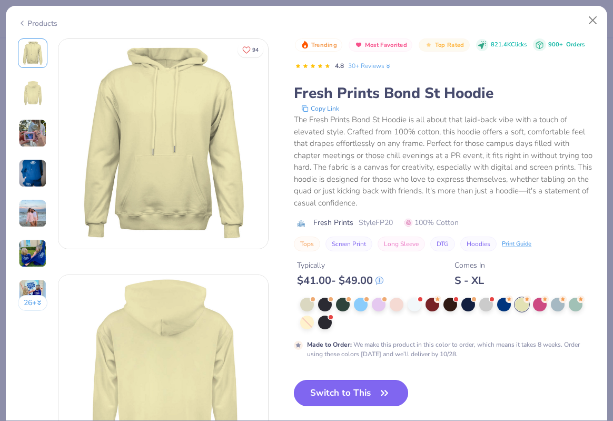
click at [342, 393] on button "Switch to This" at bounding box center [351, 393] width 114 height 26
type input "50"
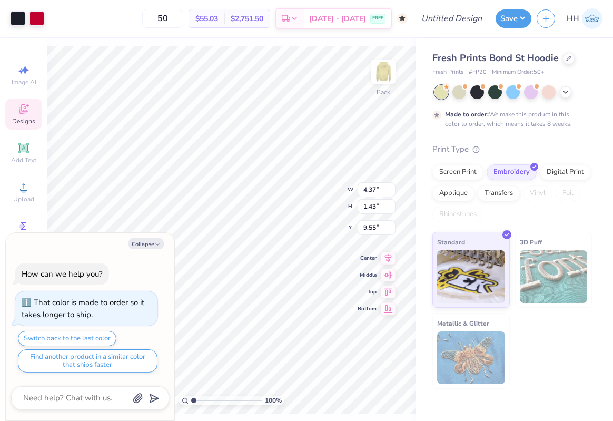
type textarea "x"
type input "2.69"
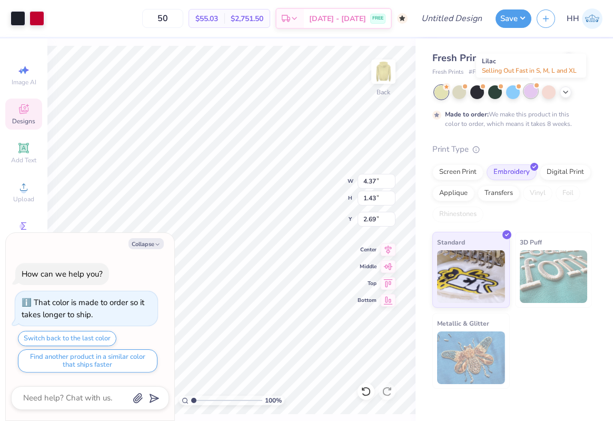
click at [535, 90] on div at bounding box center [531, 91] width 14 height 14
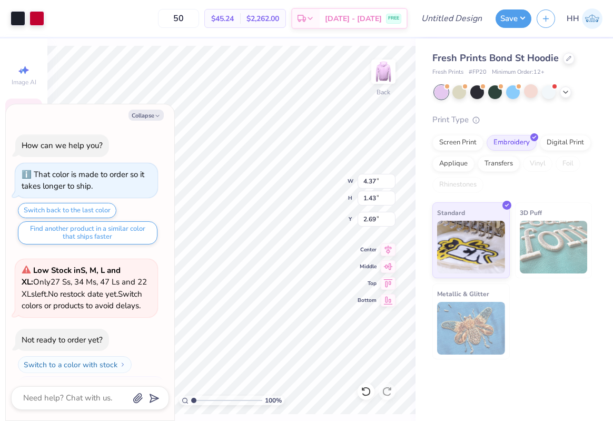
scroll to position [233, 0]
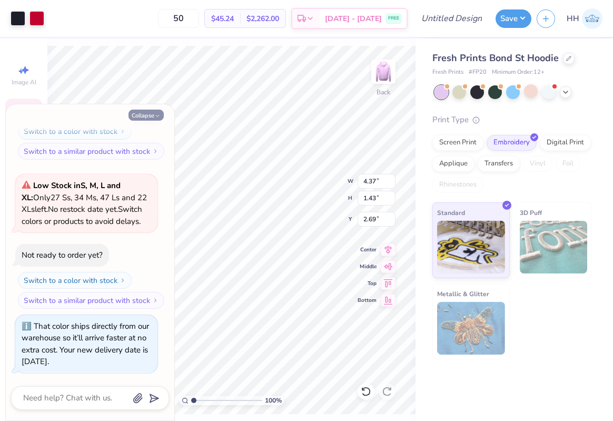
click at [153, 118] on button "Collapse" at bounding box center [146, 115] width 35 height 11
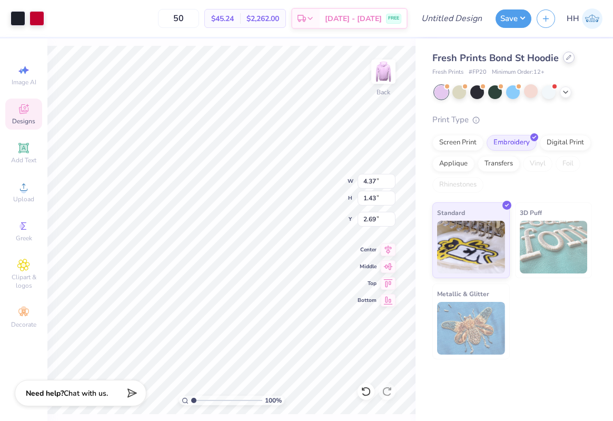
click at [568, 55] on icon at bounding box center [569, 57] width 5 height 5
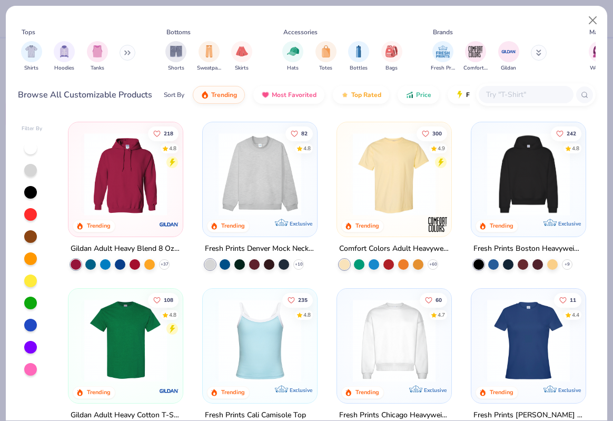
click at [126, 52] on icon at bounding box center [127, 52] width 6 height 5
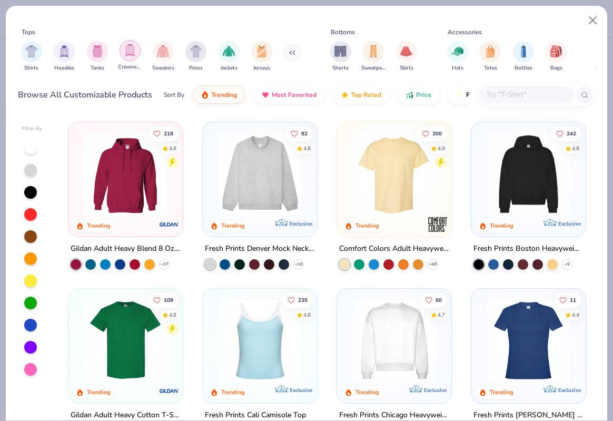
click at [133, 48] on img "filter for Crewnecks" at bounding box center [130, 50] width 12 height 12
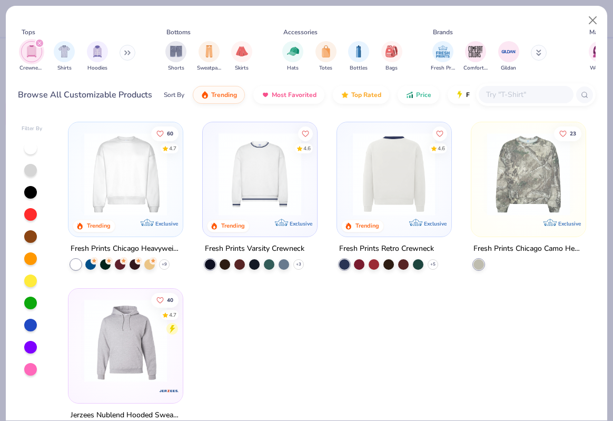
click at [396, 164] on img at bounding box center [394, 174] width 93 height 83
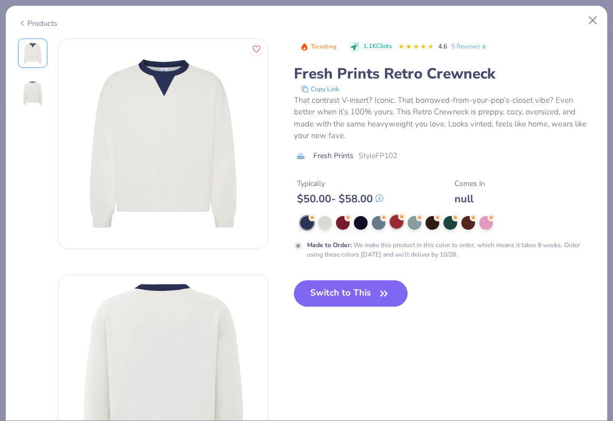
click at [397, 220] on div at bounding box center [397, 222] width 14 height 14
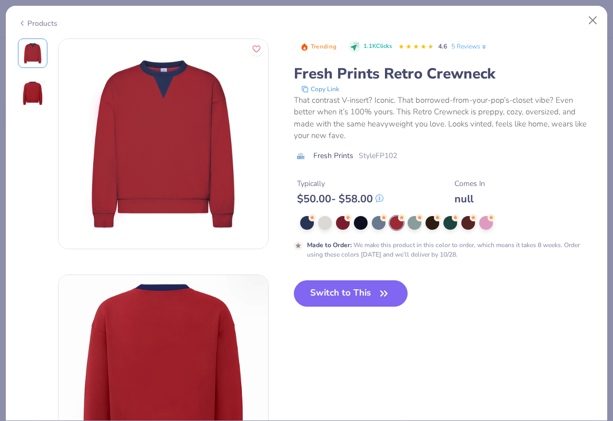
click at [352, 222] on div at bounding box center [448, 223] width 296 height 14
click at [340, 222] on div at bounding box center [343, 222] width 14 height 14
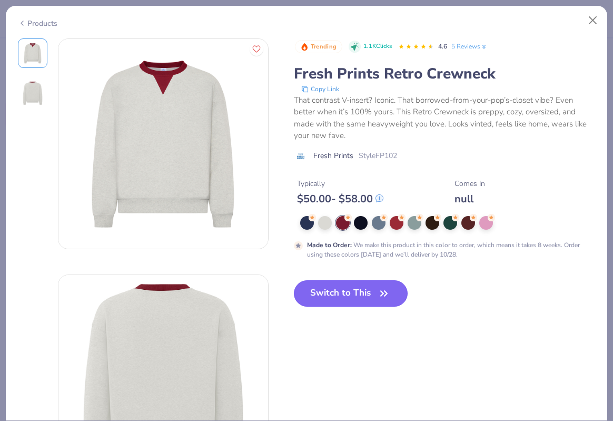
click at [365, 295] on button "Switch to This" at bounding box center [351, 293] width 114 height 26
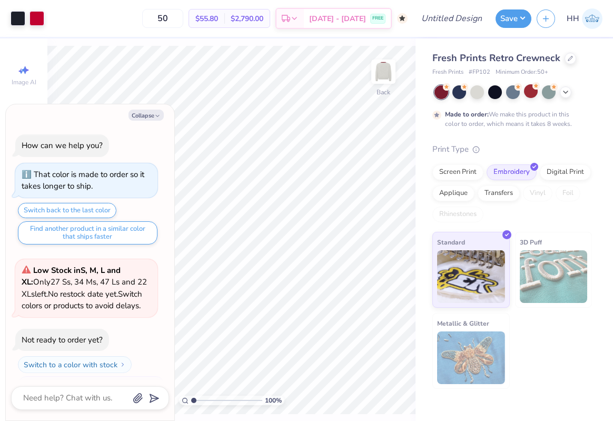
scroll to position [333, 0]
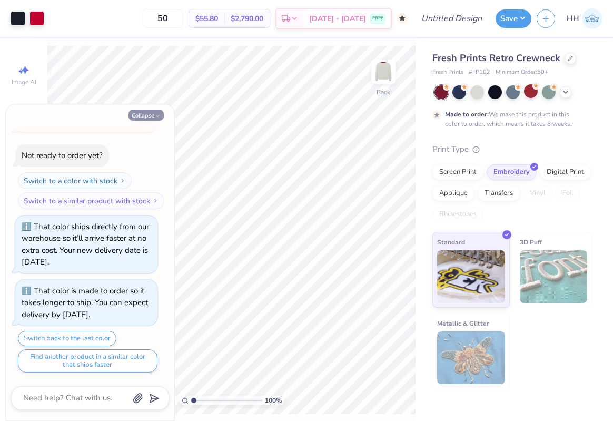
click at [158, 116] on polyline "button" at bounding box center [157, 116] width 3 height 2
type textarea "x"
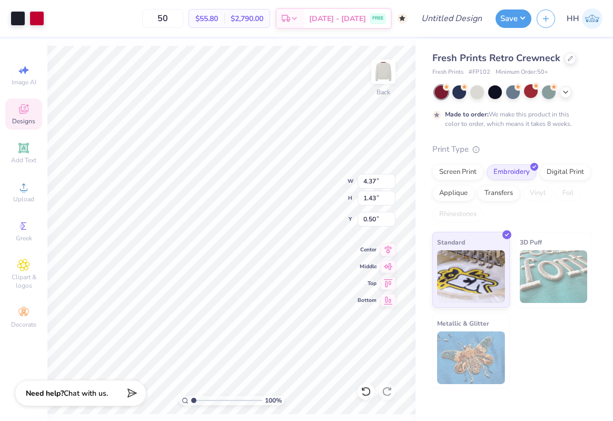
type input "0.84"
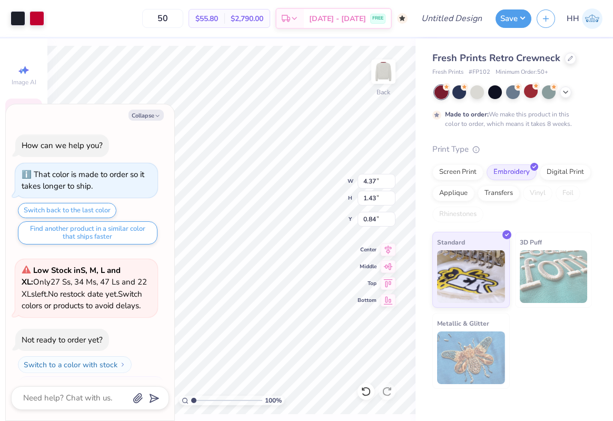
scroll to position [421, 0]
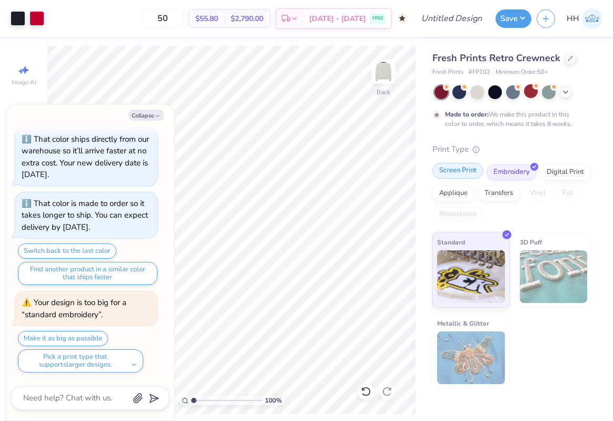
click at [466, 173] on div "Screen Print" at bounding box center [458, 171] width 51 height 16
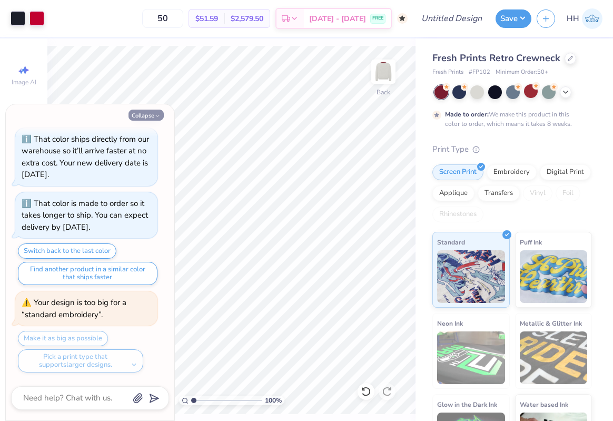
click at [156, 118] on icon "button" at bounding box center [157, 116] width 6 height 6
type textarea "x"
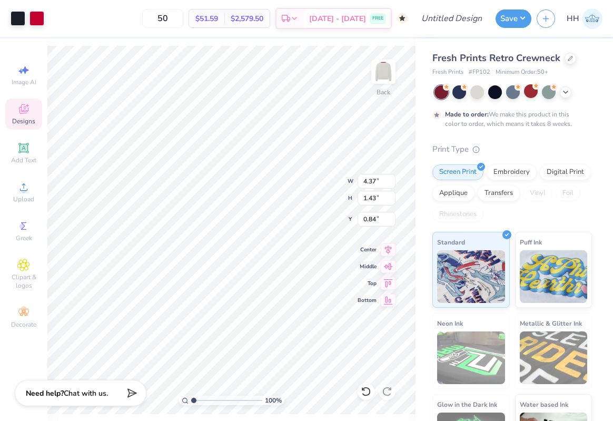
type input "0.83"
type input "10.52"
type input "3.44"
type input "3.66"
type input "13.29"
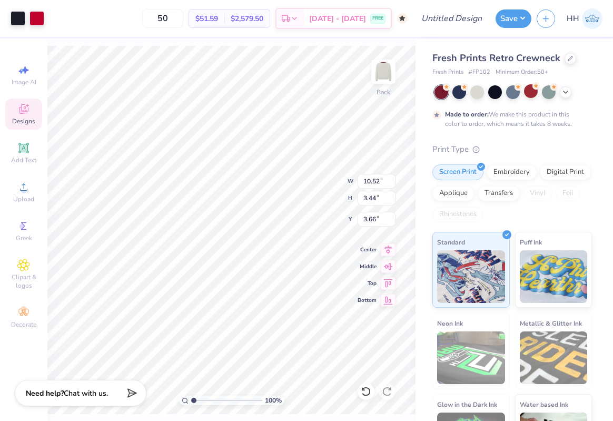
type input "4.35"
type input "2.59"
type input "1.32"
type input "1.79"
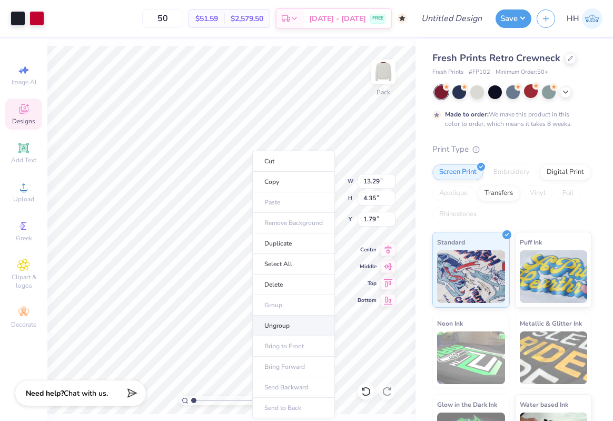
click at [276, 323] on li "Ungroup" at bounding box center [293, 326] width 83 height 21
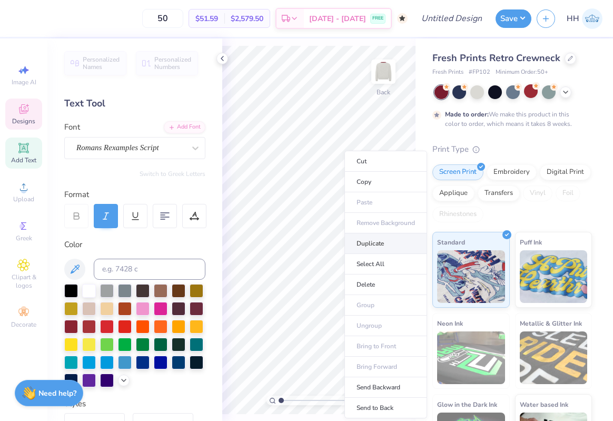
click at [372, 240] on li "Duplicate" at bounding box center [386, 243] width 83 height 21
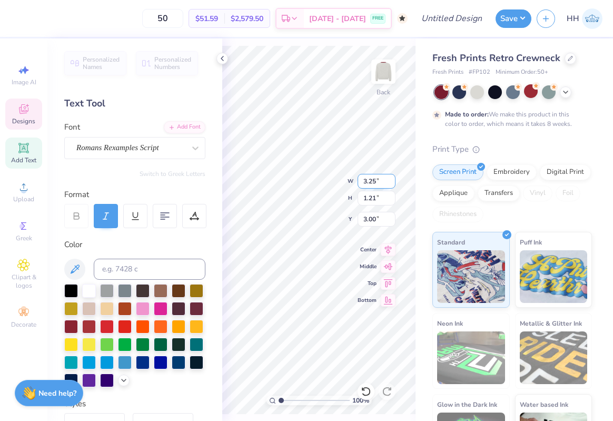
type input "1.79"
type textarea "Tri"
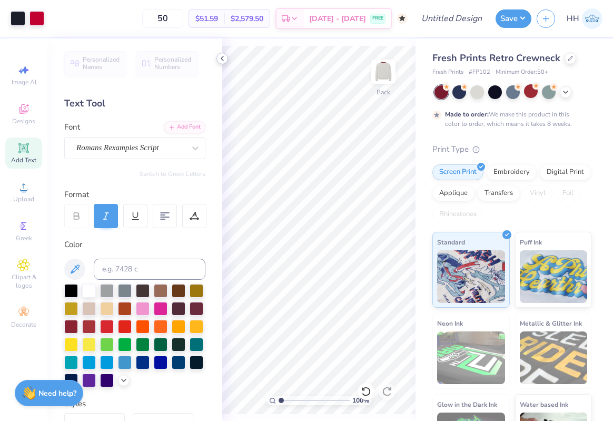
click at [223, 57] on icon at bounding box center [222, 58] width 8 height 8
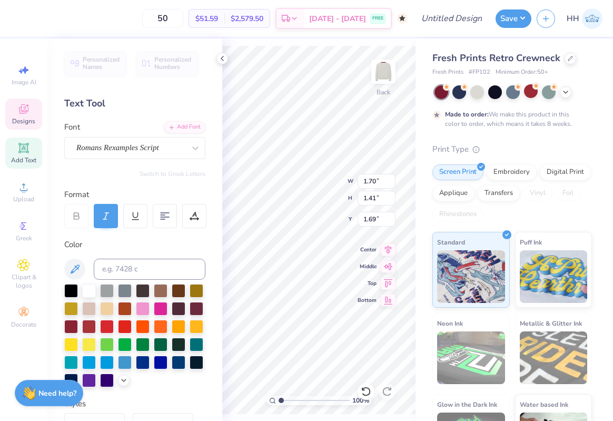
type input "1.97"
click at [364, 389] on icon at bounding box center [366, 391] width 11 height 11
type input "2.17"
type input "1.65"
type input "0.63"
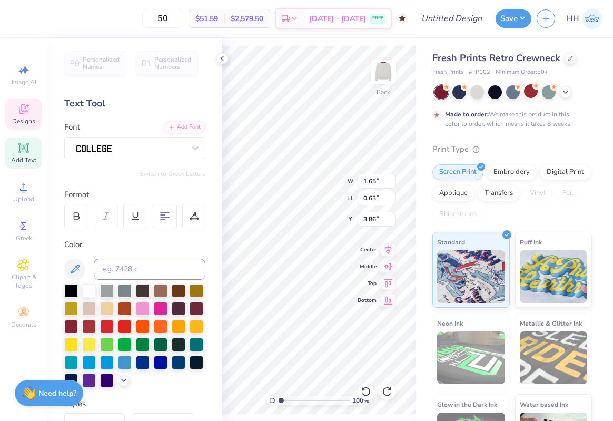
type input "3.86"
type input "3.25"
type input "1.21"
type input "2.17"
type input "2.37"
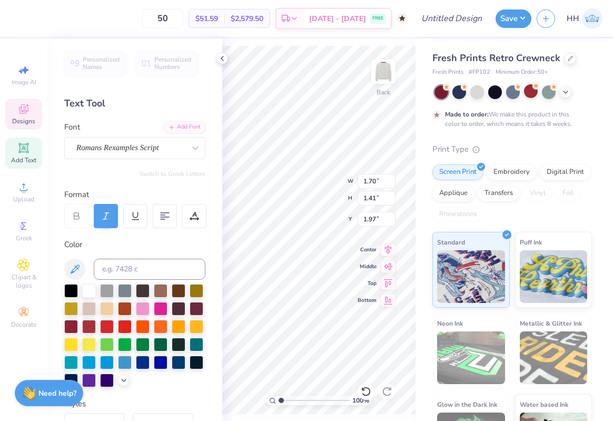
type input "1.96"
type input "1.41"
type input "2.02"
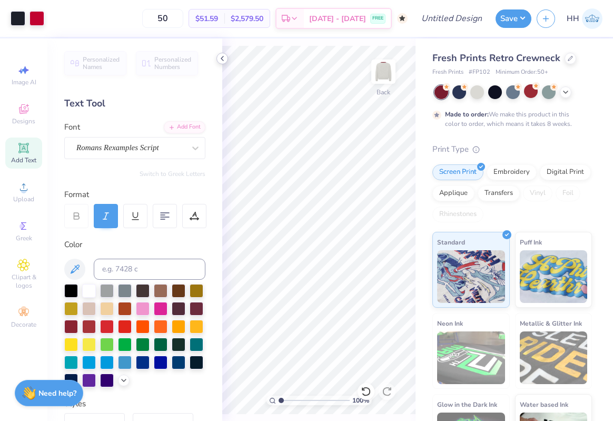
click at [225, 56] on icon at bounding box center [222, 58] width 8 height 8
click at [363, 391] on icon at bounding box center [366, 391] width 11 height 11
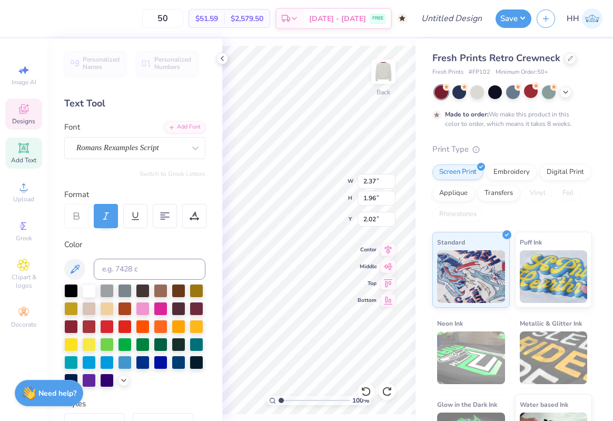
type input "1.98"
type input "1.64"
type input "1.74"
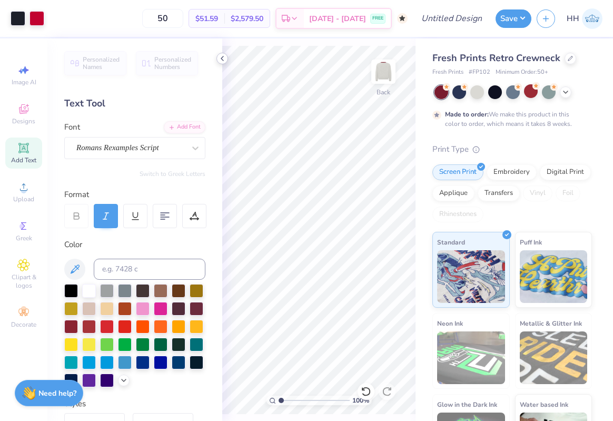
click at [224, 60] on icon at bounding box center [222, 58] width 8 height 8
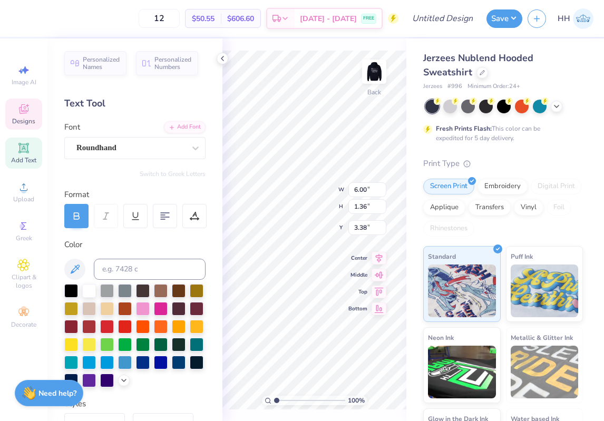
type textarea "A"
type textarea "Tri Delta"
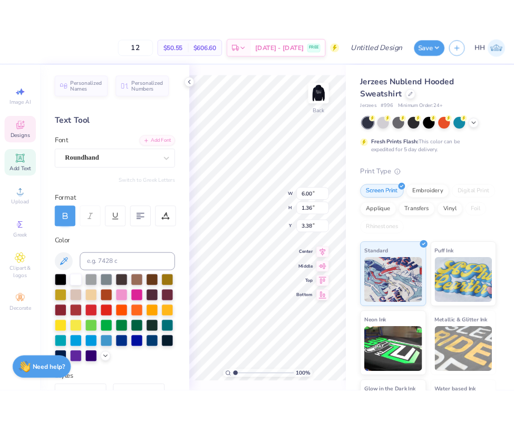
scroll to position [0, 1]
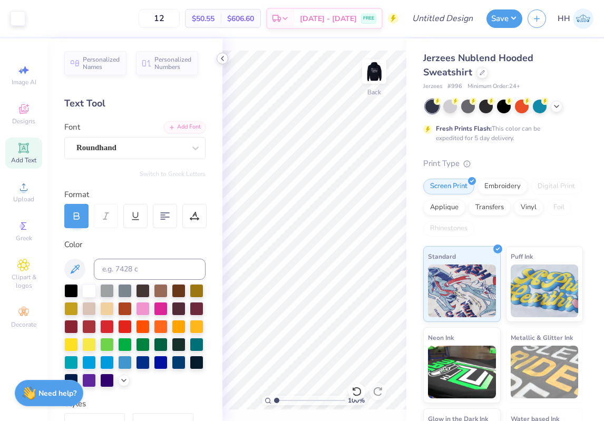
click at [225, 57] on icon at bounding box center [222, 58] width 8 height 8
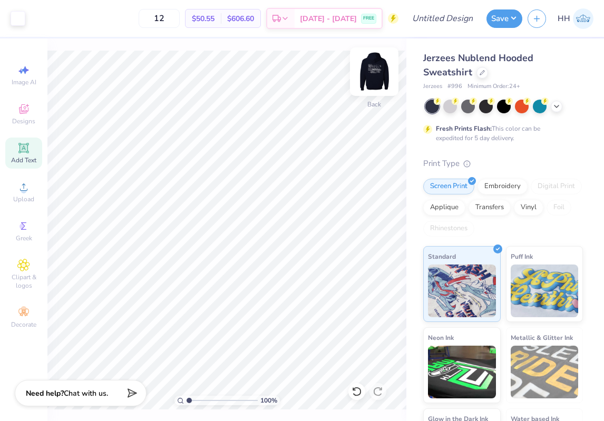
click at [381, 72] on img at bounding box center [374, 72] width 42 height 42
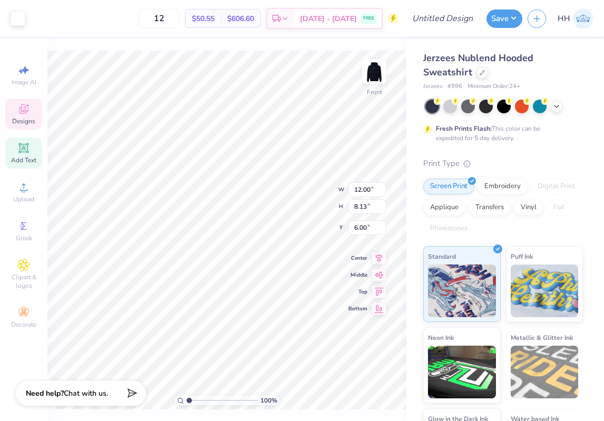
click at [28, 116] on div "Designs" at bounding box center [23, 114] width 37 height 31
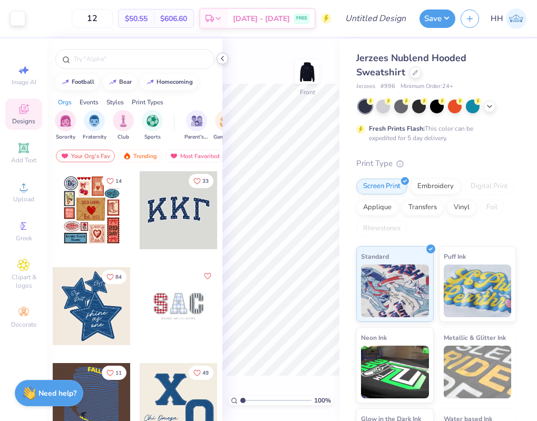
click at [225, 60] on icon at bounding box center [222, 58] width 8 height 8
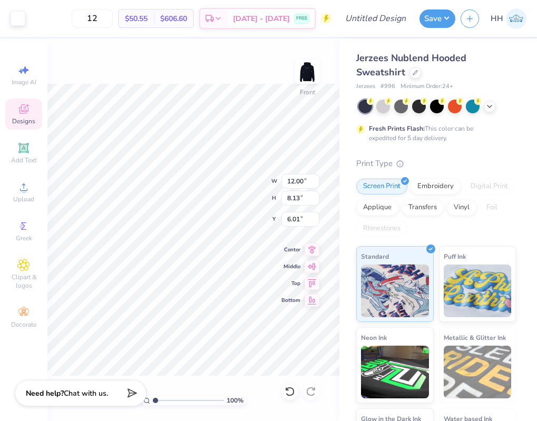
type input "6.03"
click at [21, 188] on icon at bounding box center [23, 187] width 13 height 13
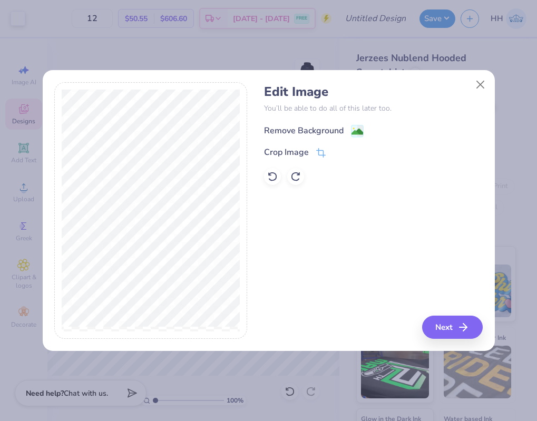
click at [355, 128] on image at bounding box center [358, 132] width 12 height 12
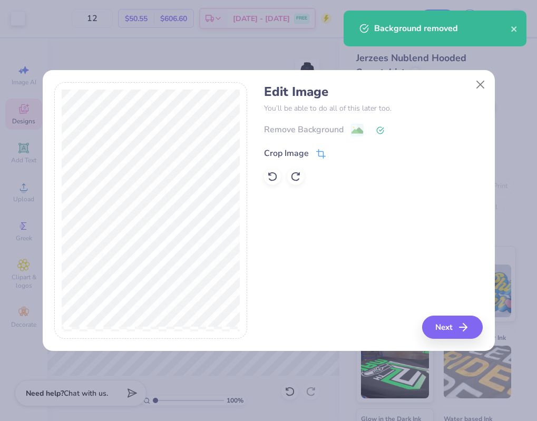
click at [319, 152] on icon at bounding box center [320, 153] width 9 height 9
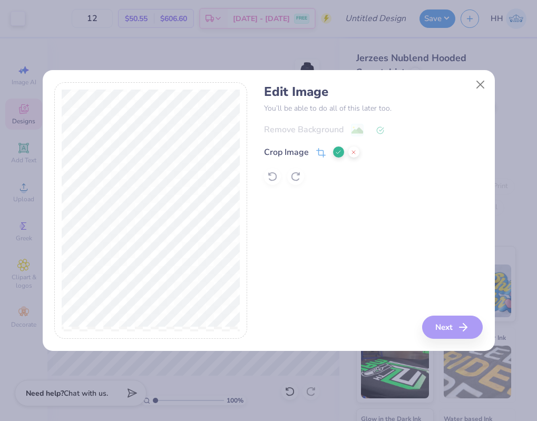
click at [340, 151] on polyline at bounding box center [338, 152] width 4 height 3
click at [448, 325] on button "Next" at bounding box center [454, 327] width 61 height 23
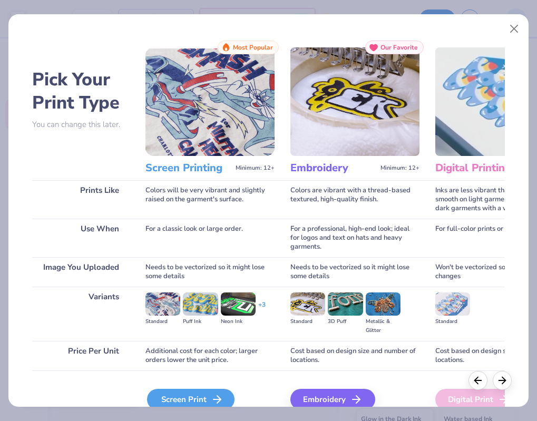
click at [200, 394] on div "Screen Print" at bounding box center [190, 399] width 87 height 21
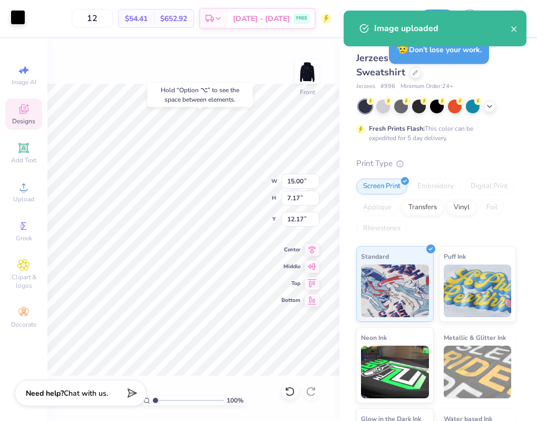
click at [23, 18] on div at bounding box center [18, 17] width 15 height 15
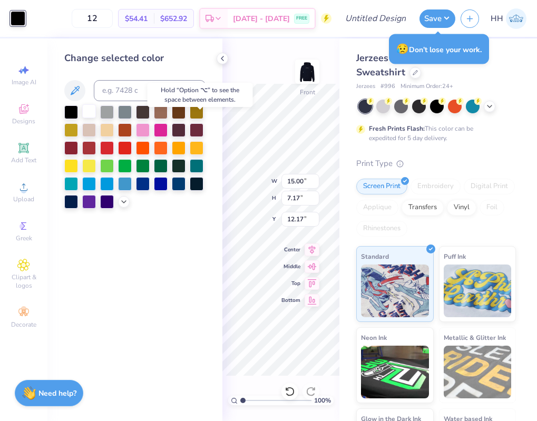
click at [90, 109] on div at bounding box center [89, 111] width 14 height 14
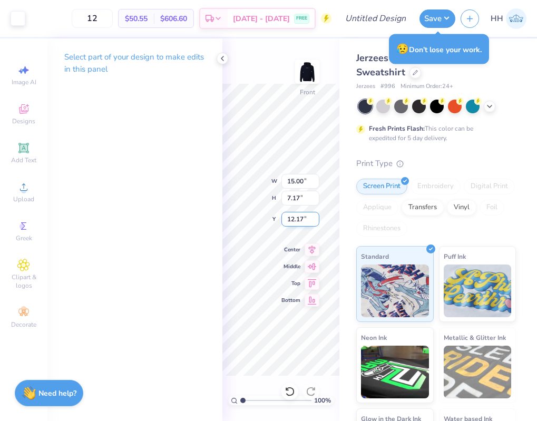
click at [282, 215] on div "100 % Front W 15.00 15.00 " H 7.17 7.17 " Y 12.17 12.17 " Center Middle Top Bot…" at bounding box center [280, 229] width 117 height 383
type input "5.78"
click at [223, 61] on icon at bounding box center [222, 58] width 8 height 8
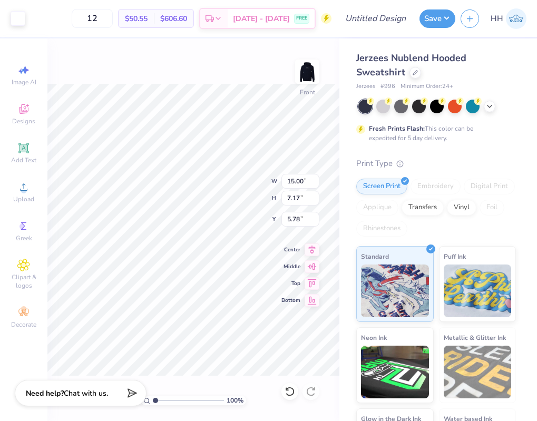
type input "14.25"
type input "6.81"
type input "5.00"
type input "14.17"
type input "2.06"
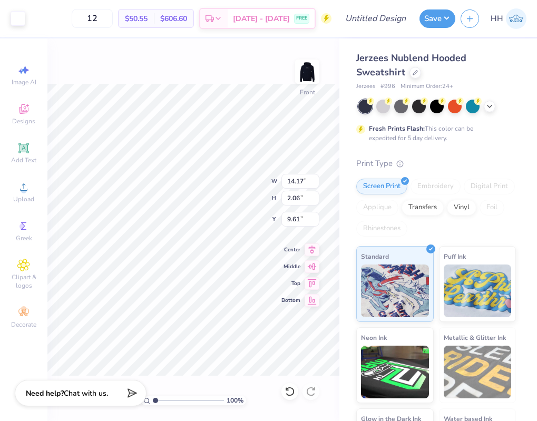
type input "9.61"
click at [238, 190] on div "100 % Front W 14.17 H 2.06 Y 9.61 Center Middle Top Bottom" at bounding box center [193, 229] width 292 height 383
click at [290, 389] on icon at bounding box center [290, 391] width 11 height 11
type input "5.61"
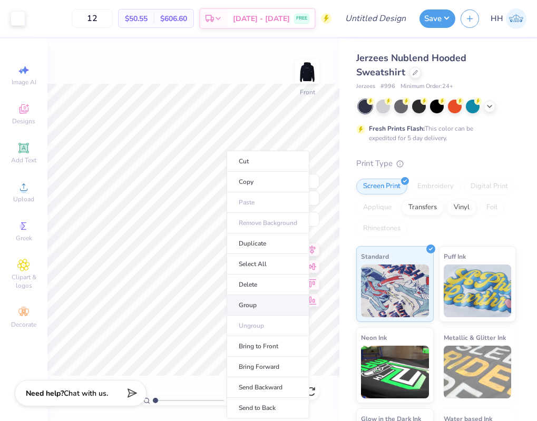
click at [260, 304] on li "Group" at bounding box center [268, 305] width 83 height 21
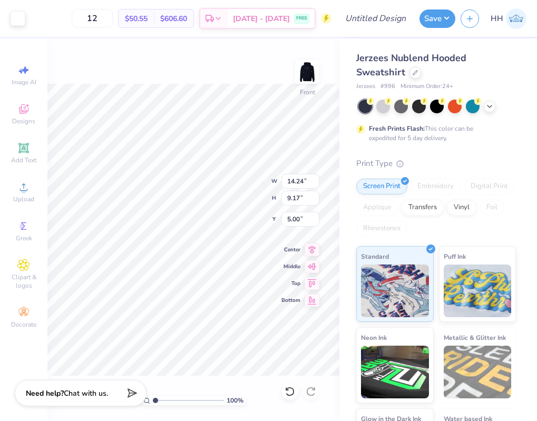
type input "14.24"
type input "9.17"
type input "10.68"
type input "2.43"
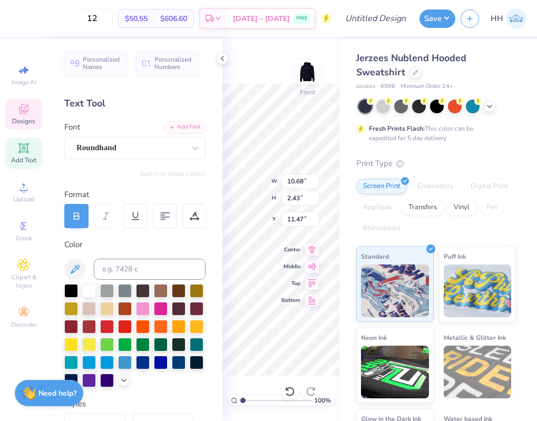
type input "17.17"
click at [222, 56] on icon at bounding box center [222, 58] width 8 height 8
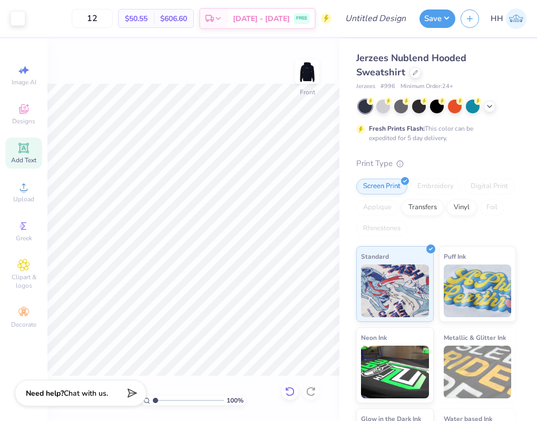
click at [285, 391] on icon at bounding box center [290, 391] width 11 height 11
click at [287, 391] on icon at bounding box center [290, 391] width 11 height 11
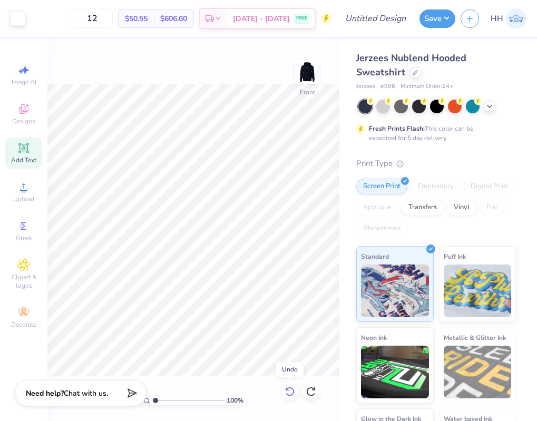
click at [287, 391] on icon at bounding box center [290, 391] width 11 height 11
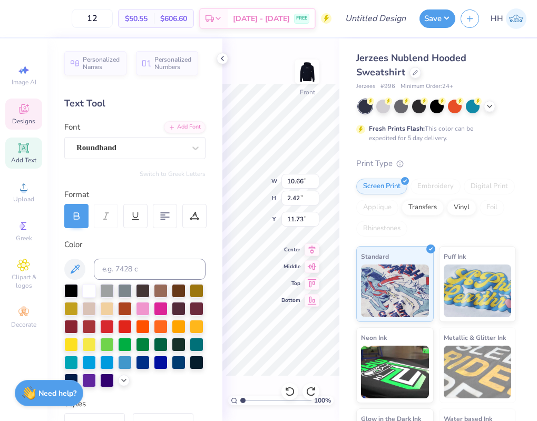
type input "14.25"
type input "6.81"
type input "5.00"
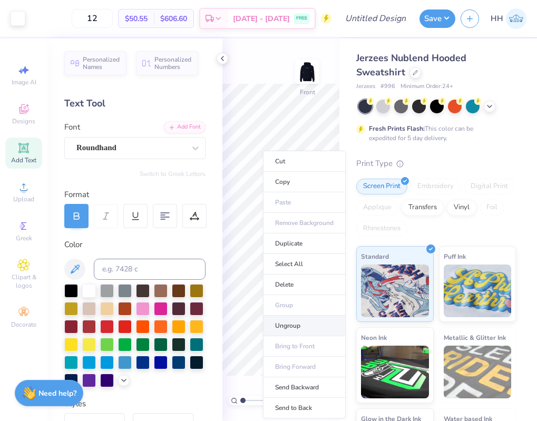
click at [292, 325] on li "Ungroup" at bounding box center [304, 326] width 83 height 21
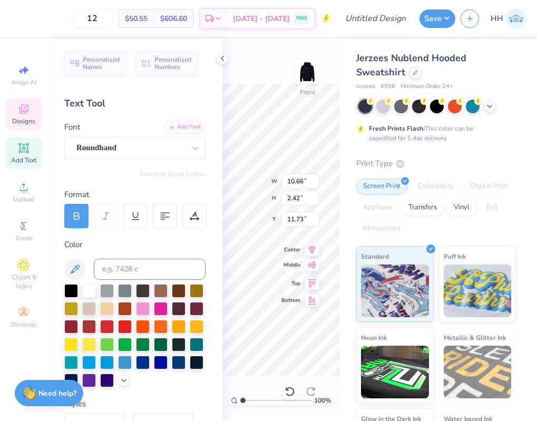
click at [286, 269] on div "100 % Front W 10.66 10.66 " H 2.42 2.42 " Y 11.73 11.73 " Center Middle Top Bot…" at bounding box center [280, 229] width 117 height 383
type input "16.48"
click at [289, 260] on div "100 % Front W 3.52 3.52 " H 0.36 0.36 " Y 13.78 13.78 " Center Middle Top Bottom" at bounding box center [280, 229] width 117 height 383
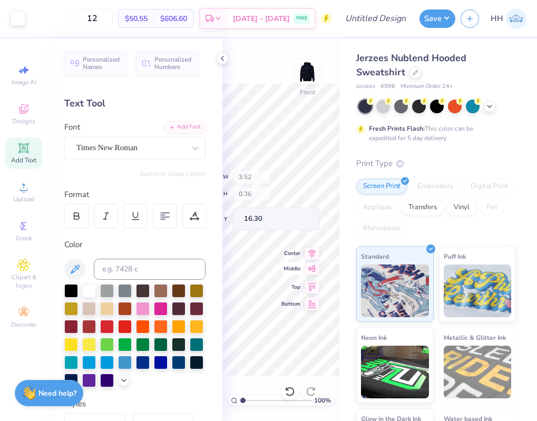
type input "16.30"
click at [223, 59] on icon at bounding box center [222, 58] width 8 height 8
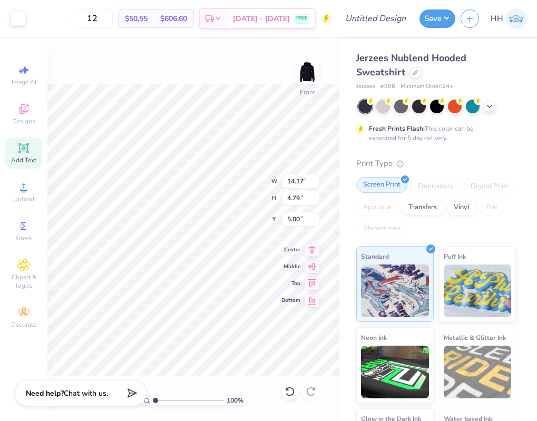
type input "5.00"
click at [287, 395] on icon at bounding box center [290, 391] width 11 height 11
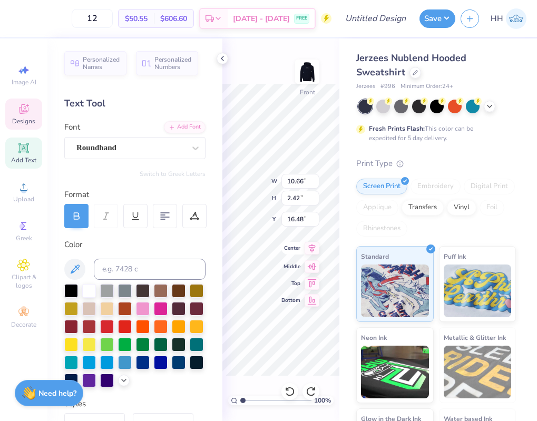
click at [302, 246] on div "100 % Front W 10.66 10.66 " H 2.42 2.42 " Y 16.48 16.48 " Center Middle Top Bot…" at bounding box center [280, 229] width 117 height 383
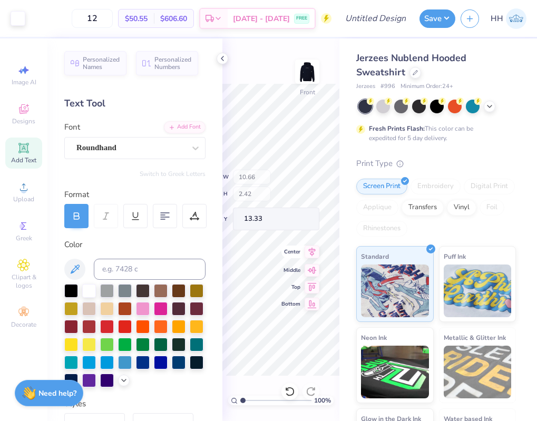
type input "13.33"
click at [223, 59] on icon at bounding box center [222, 58] width 8 height 8
click at [294, 247] on div "100 % Front W 10.66 10.66 " H 2.42 2.42 " Y 13.33 13.33 " Center Middle Top Bot…" at bounding box center [280, 229] width 117 height 383
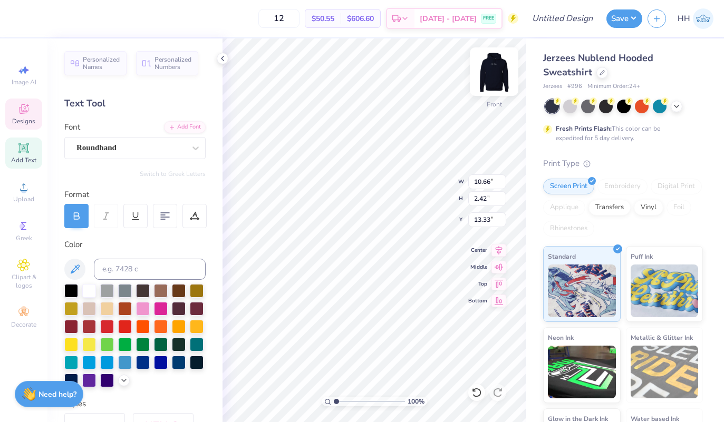
type input "12.98"
type input "12.43"
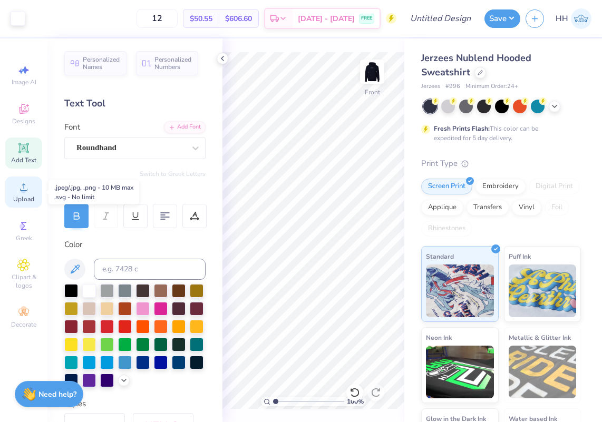
click at [25, 182] on icon at bounding box center [23, 187] width 13 height 13
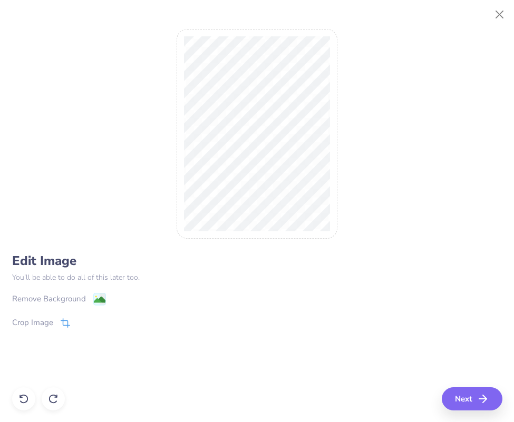
click at [65, 321] on icon at bounding box center [64, 324] width 7 height 7
click at [81, 322] on icon at bounding box center [83, 321] width 6 height 6
click at [65, 320] on icon at bounding box center [65, 322] width 9 height 9
click at [85, 322] on icon at bounding box center [83, 321] width 6 height 6
click at [100, 296] on image at bounding box center [99, 301] width 12 height 12
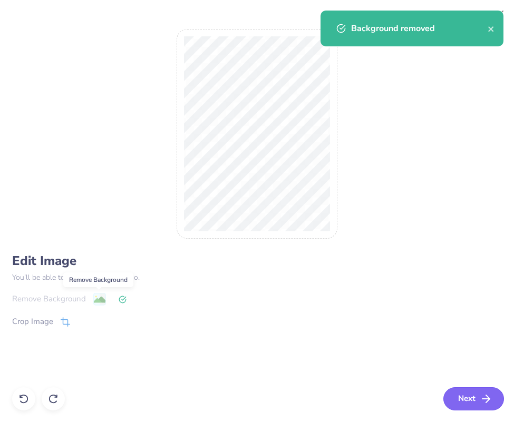
click at [470, 401] on button "Next" at bounding box center [473, 398] width 61 height 23
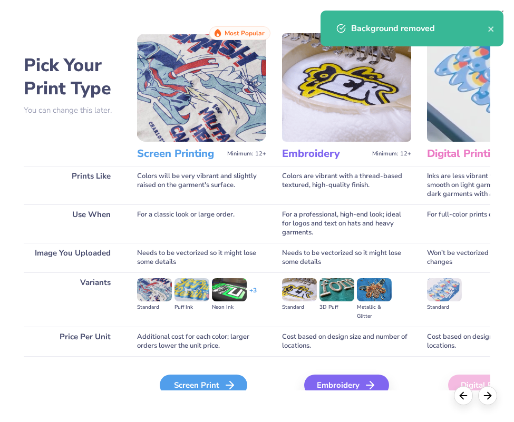
click at [211, 378] on div "Screen Print" at bounding box center [203, 385] width 87 height 21
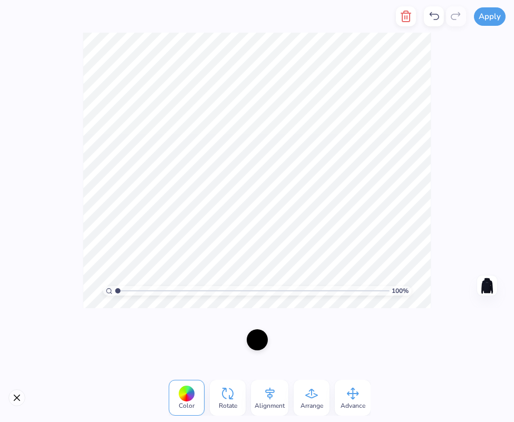
click at [258, 345] on div at bounding box center [257, 339] width 21 height 21
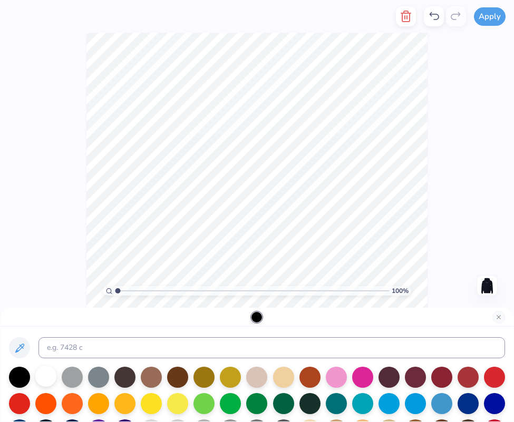
click at [37, 373] on div at bounding box center [45, 376] width 21 height 21
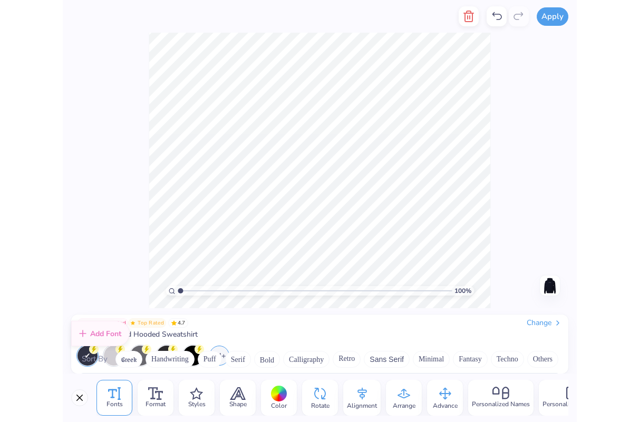
scroll to position [4306, 0]
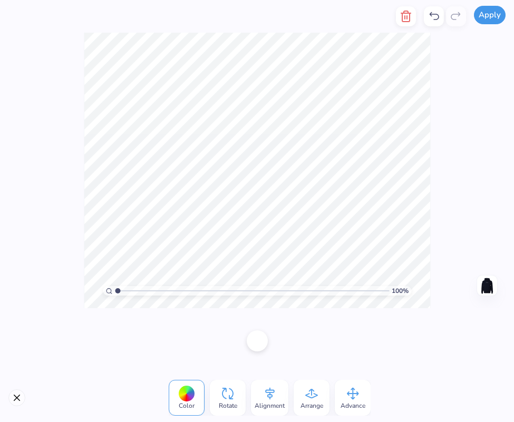
click at [490, 13] on button "Apply" at bounding box center [490, 15] width 32 height 18
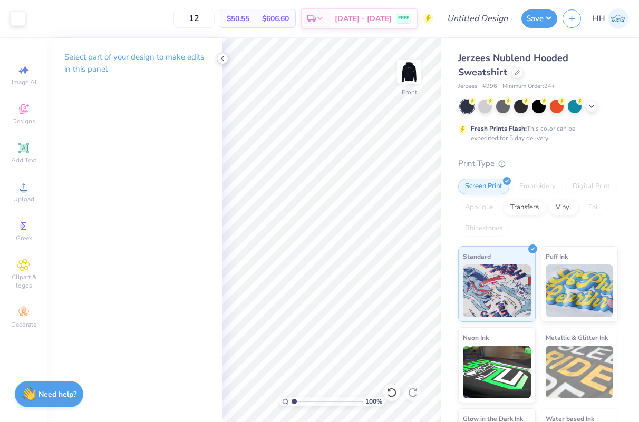
click at [222, 60] on icon at bounding box center [222, 58] width 8 height 8
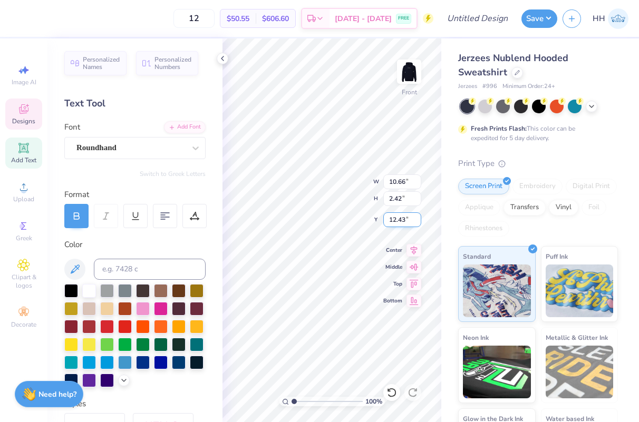
scroll to position [0, 0]
type textarea "A"
type textarea "Tri Delta"
type input "12.96"
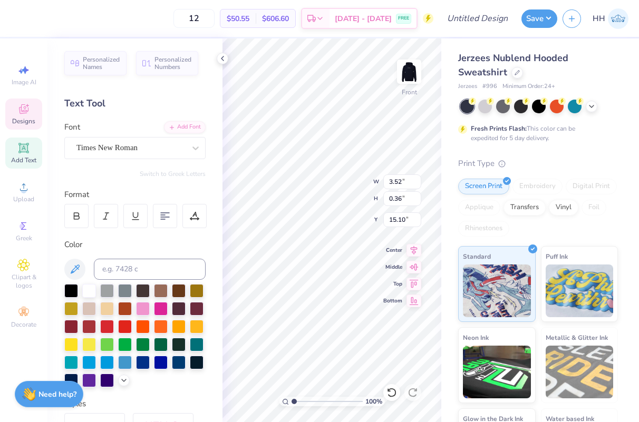
type input "15.11"
type textarea "E"
type textarea "Fayetteville, Arkansas"
type textarea "FaAYETTEVILLE, ARKANSAS"
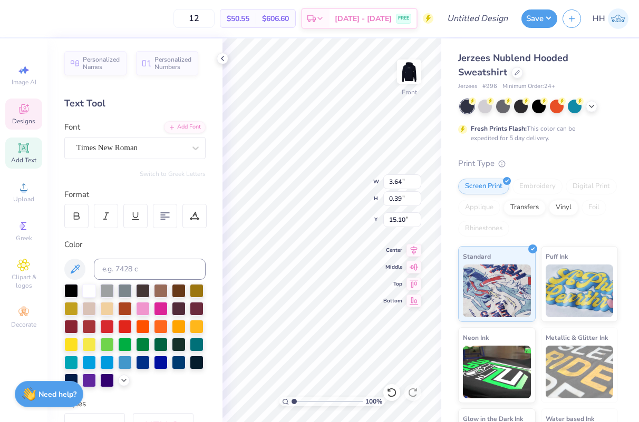
scroll to position [0, 6]
type textarea "FAAYETTEVILLE, ARKANSAS"
type textarea "FAYETTEVILLE, ARKANSAS"
click at [222, 58] on icon at bounding box center [222, 58] width 8 height 8
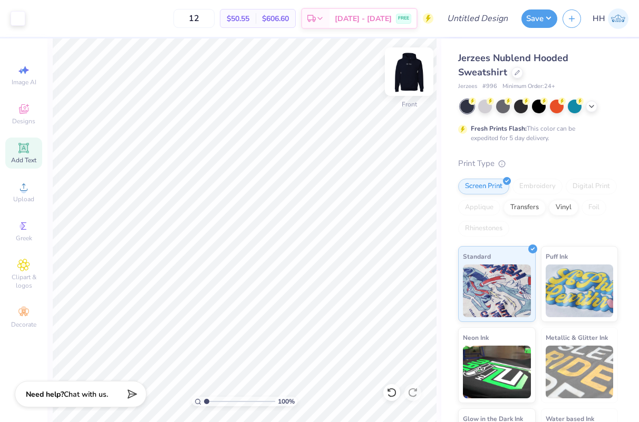
click at [411, 71] on img at bounding box center [409, 72] width 42 height 42
click at [411, 71] on img at bounding box center [408, 71] width 21 height 21
click at [19, 314] on icon at bounding box center [23, 312] width 13 height 13
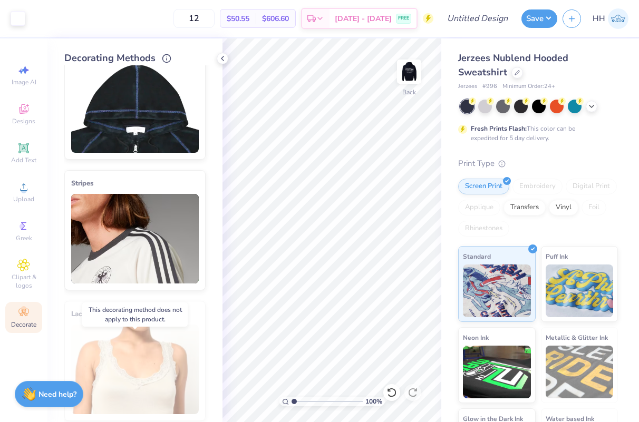
scroll to position [0, 0]
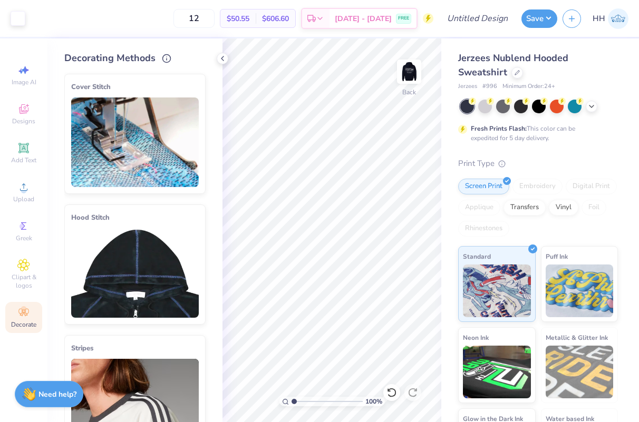
click at [163, 141] on img at bounding box center [135, 142] width 128 height 90
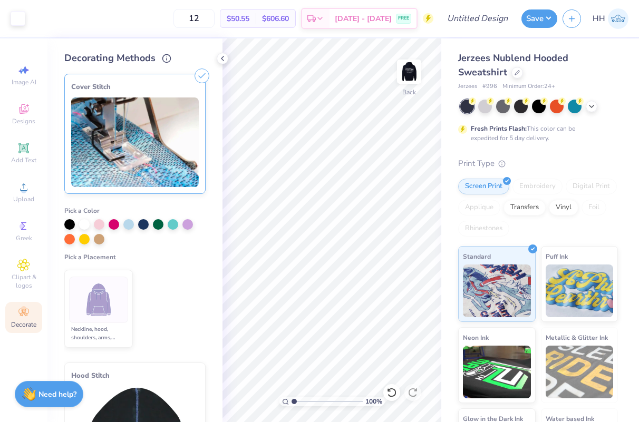
click at [105, 310] on img at bounding box center [99, 300] width 40 height 40
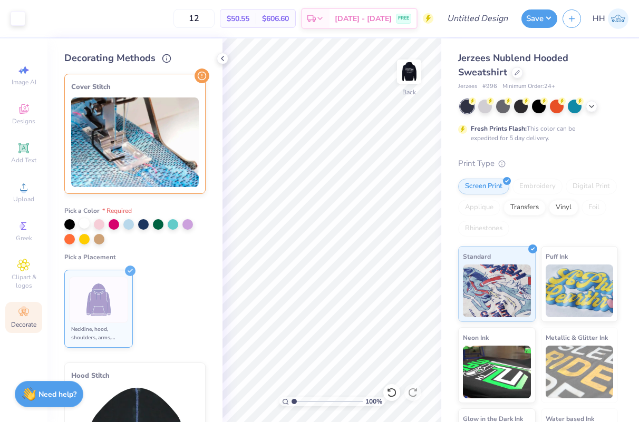
click at [83, 223] on div at bounding box center [84, 223] width 11 height 11
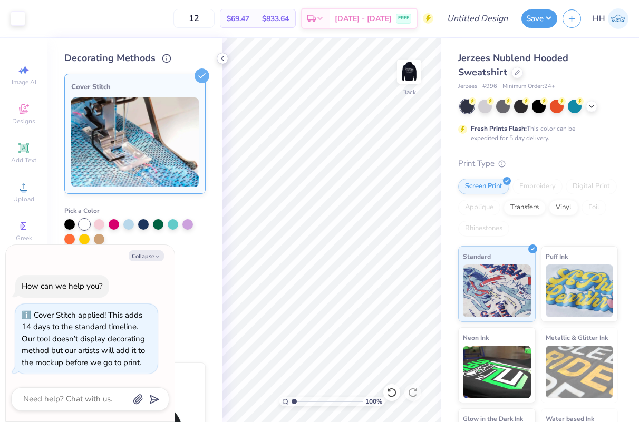
click at [223, 56] on icon at bounding box center [222, 58] width 8 height 8
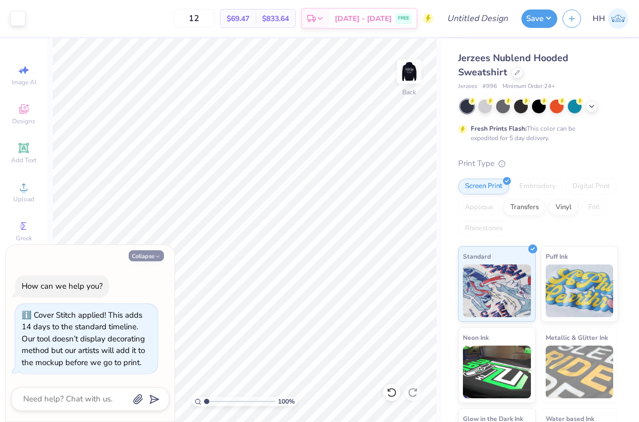
click at [156, 255] on icon "button" at bounding box center [157, 256] width 6 height 6
type textarea "x"
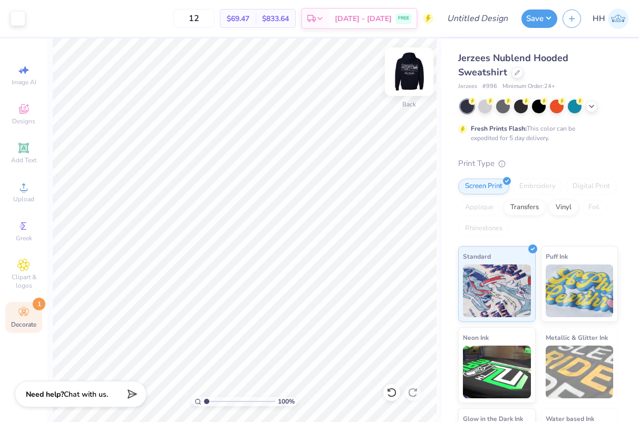
click at [413, 68] on img at bounding box center [409, 72] width 42 height 42
click at [412, 72] on img at bounding box center [409, 72] width 42 height 42
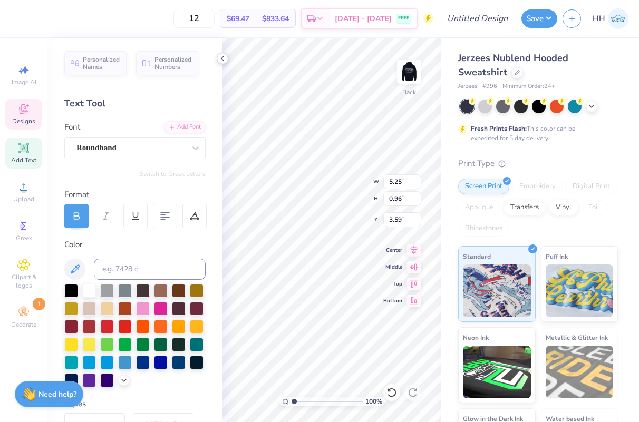
click at [221, 61] on icon at bounding box center [222, 58] width 8 height 8
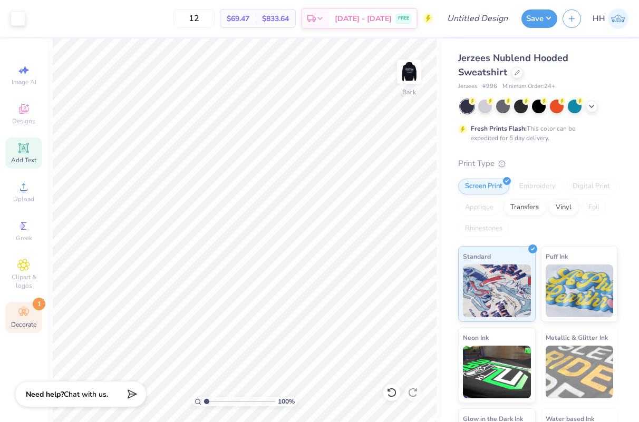
click at [15, 319] on div "Decorate 1" at bounding box center [23, 317] width 37 height 31
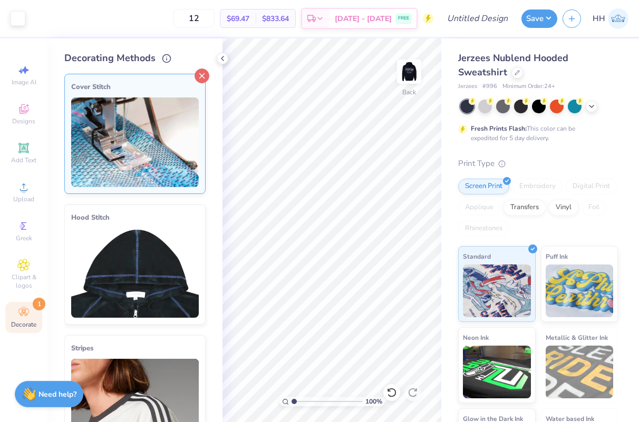
click at [203, 71] on icon at bounding box center [201, 76] width 15 height 15
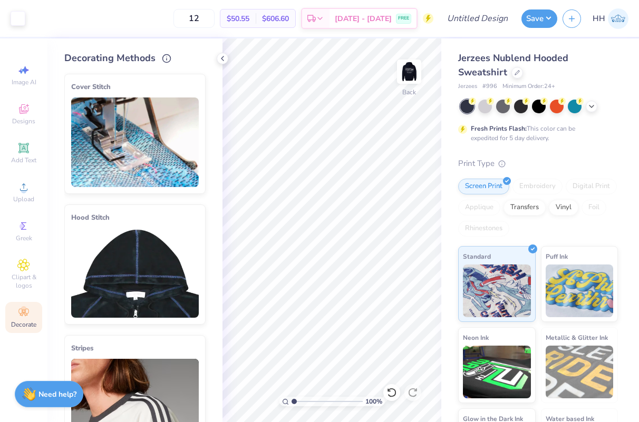
click at [202, 72] on icon at bounding box center [201, 77] width 15 height 15
click at [198, 70] on icon at bounding box center [201, 77] width 15 height 15
click at [166, 103] on img at bounding box center [135, 142] width 128 height 90
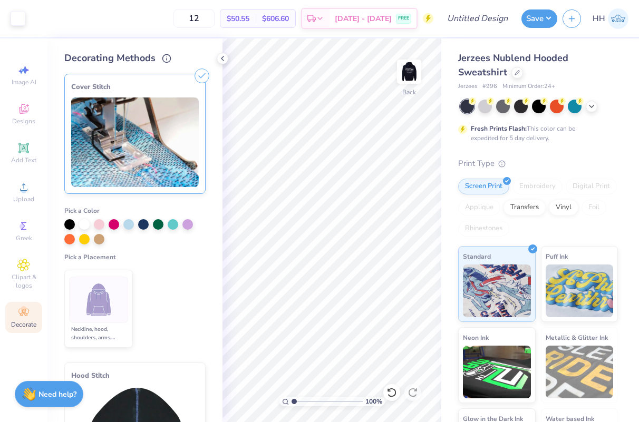
click at [154, 140] on img at bounding box center [135, 142] width 128 height 90
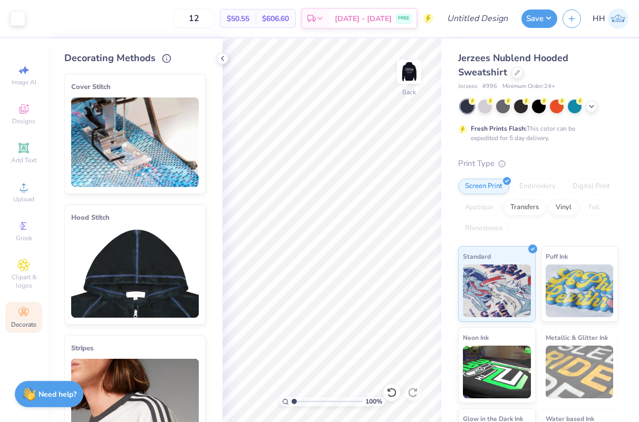
click at [201, 75] on line at bounding box center [202, 77] width 5 height 5
click at [221, 60] on icon at bounding box center [222, 58] width 8 height 8
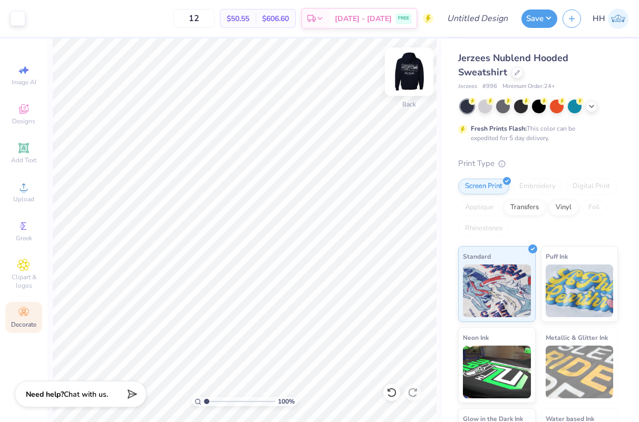
click at [406, 75] on img at bounding box center [409, 72] width 42 height 42
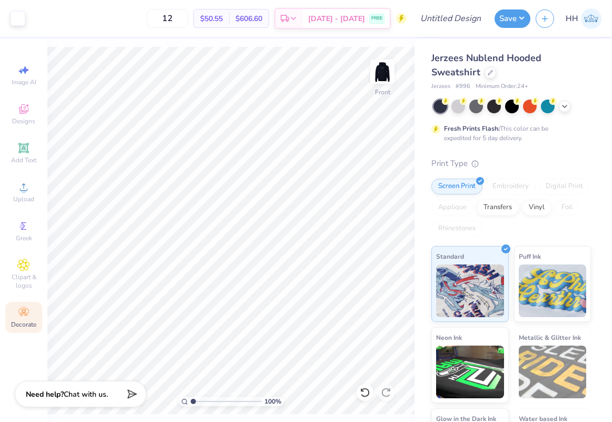
click at [223, 19] on span "$50.55" at bounding box center [211, 18] width 23 height 11
click at [187, 17] on input "12" at bounding box center [167, 18] width 41 height 19
type input "1"
click at [182, 20] on input "200" at bounding box center [161, 18] width 41 height 19
type input "2"
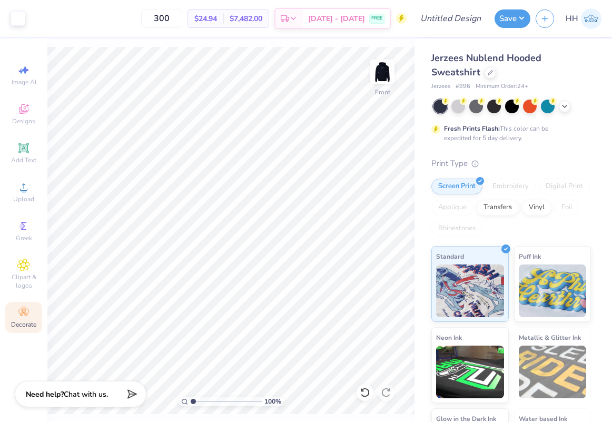
type input "300"
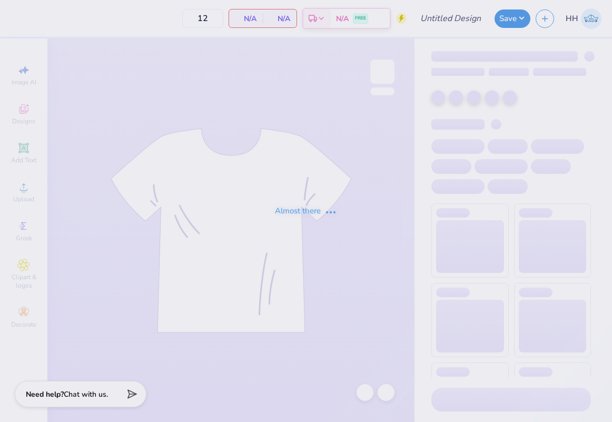
type input "50"
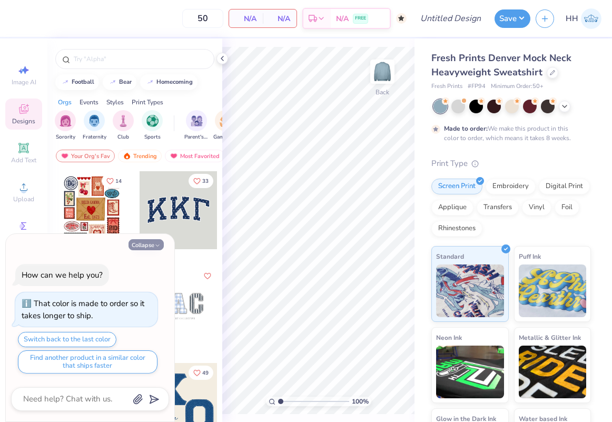
click at [151, 242] on button "Collapse" at bounding box center [146, 244] width 35 height 11
type textarea "x"
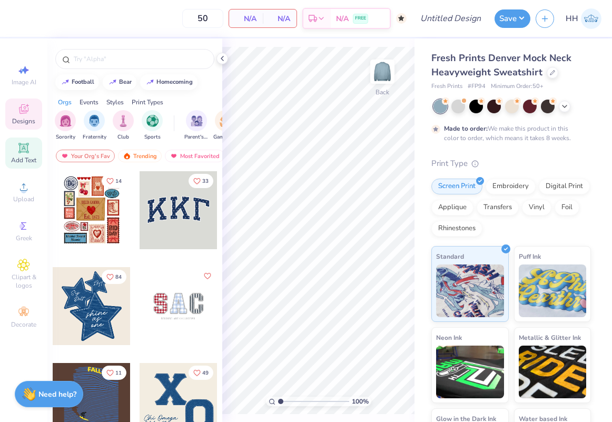
click at [26, 154] on div "Add Text" at bounding box center [23, 153] width 37 height 31
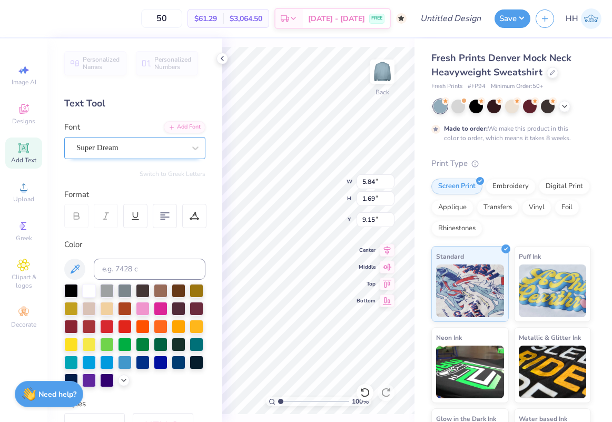
click at [165, 153] on div "Super Dream" at bounding box center [130, 148] width 111 height 16
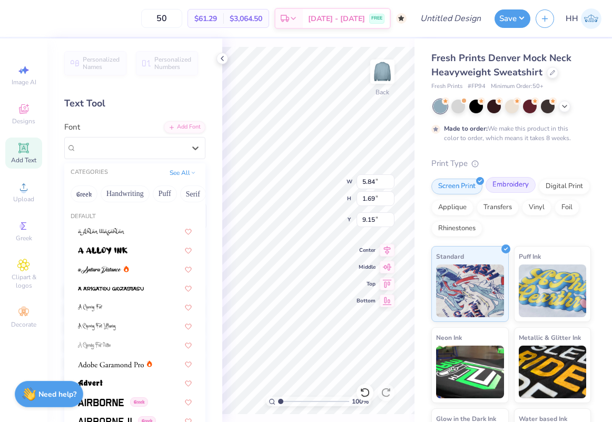
click at [520, 189] on div "Embroidery" at bounding box center [511, 185] width 50 height 16
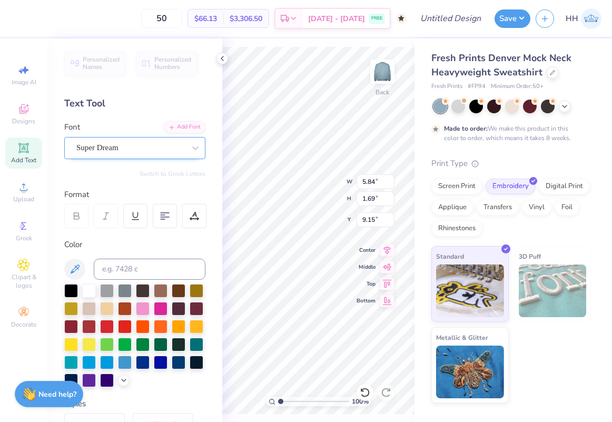
click at [114, 147] on div "Super Dream" at bounding box center [130, 148] width 111 height 16
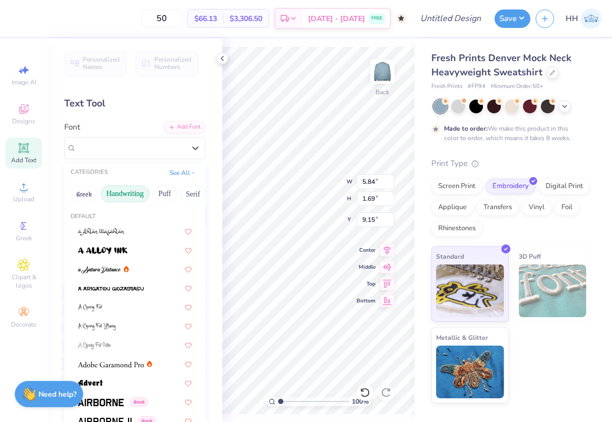
click at [127, 190] on button "Handwriting" at bounding box center [125, 194] width 49 height 17
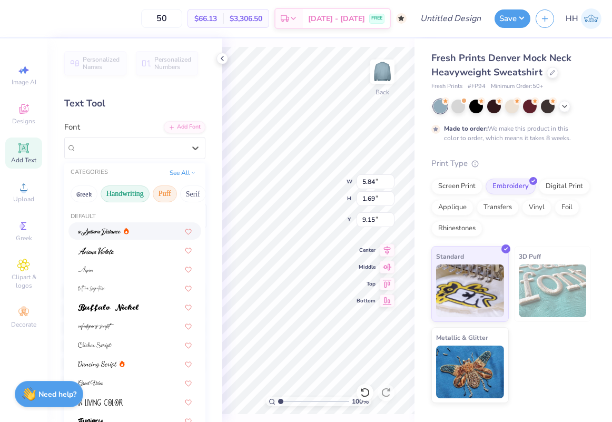
click at [167, 191] on button "Puff" at bounding box center [165, 194] width 24 height 17
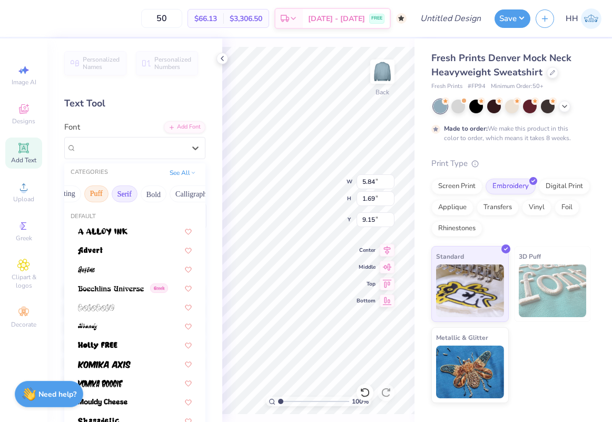
scroll to position [0, 70]
click at [162, 193] on button "Bold" at bounding box center [152, 194] width 26 height 17
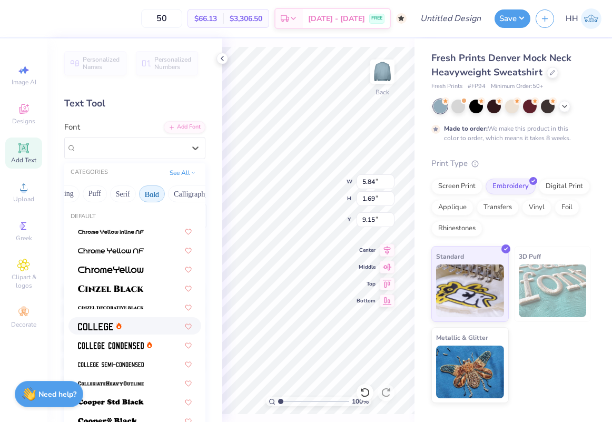
click at [129, 320] on div at bounding box center [135, 325] width 133 height 17
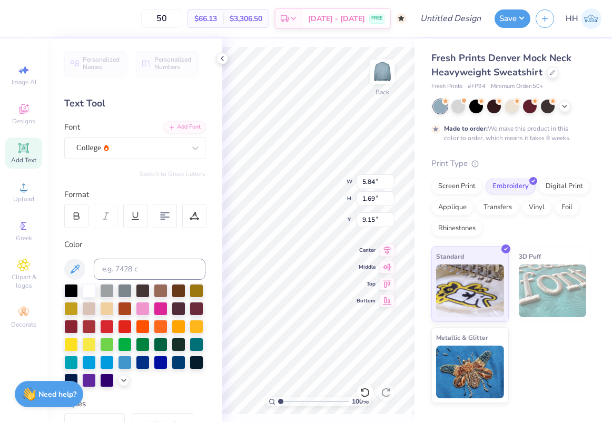
type input "5.31"
type input "1.65"
type input "9.17"
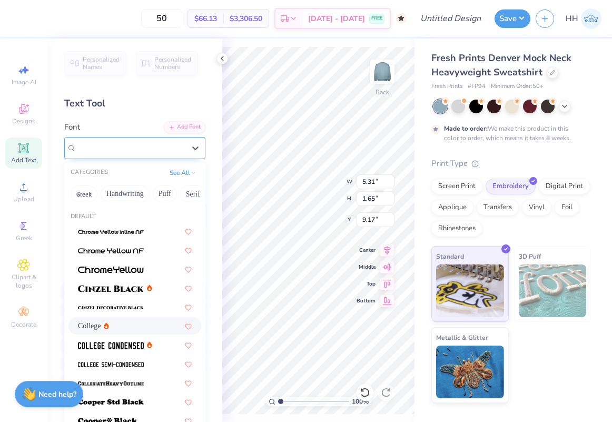
click at [151, 148] on div "College" at bounding box center [130, 148] width 111 height 16
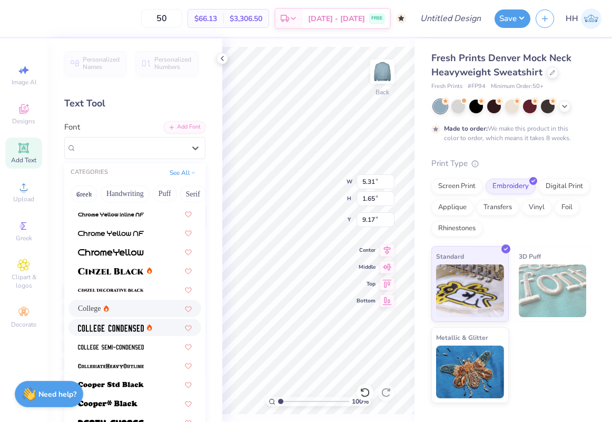
scroll to position [36, 0]
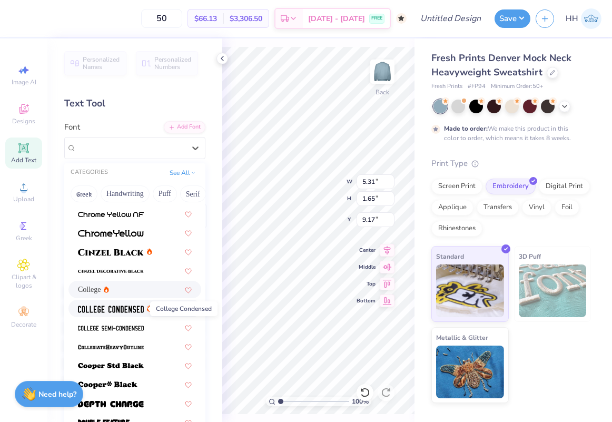
click at [128, 310] on img at bounding box center [111, 309] width 66 height 7
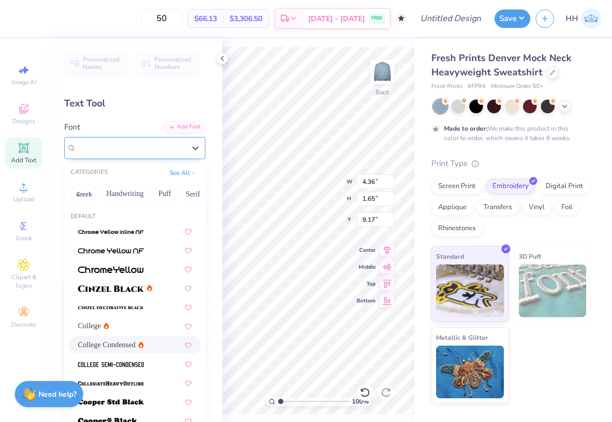
click at [153, 149] on div "College Condensed" at bounding box center [130, 148] width 111 height 16
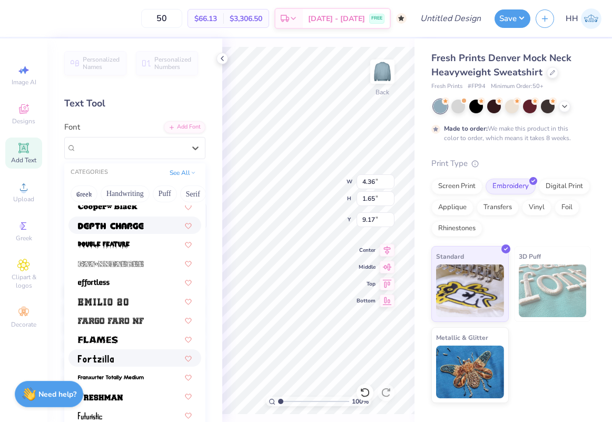
scroll to position [217, 0]
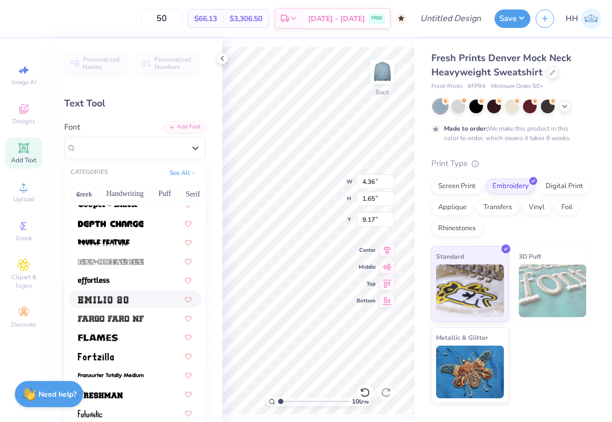
click at [129, 296] on div at bounding box center [135, 299] width 114 height 11
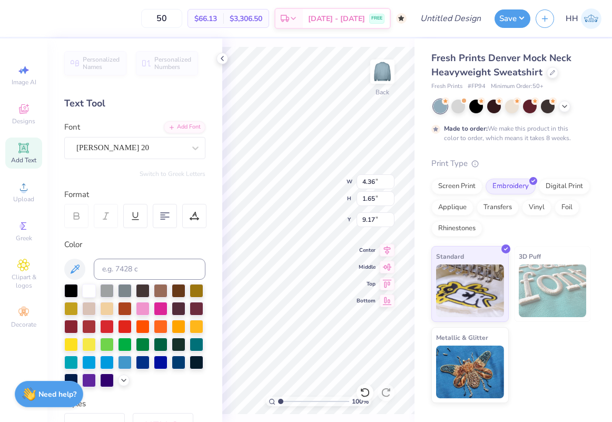
type input "7.71"
type input "2.21"
type input "8.89"
click at [159, 153] on div "[PERSON_NAME] 20" at bounding box center [130, 148] width 111 height 16
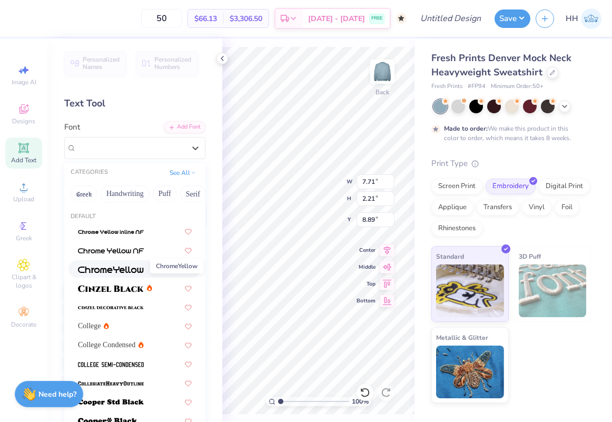
click at [130, 270] on img at bounding box center [111, 269] width 66 height 7
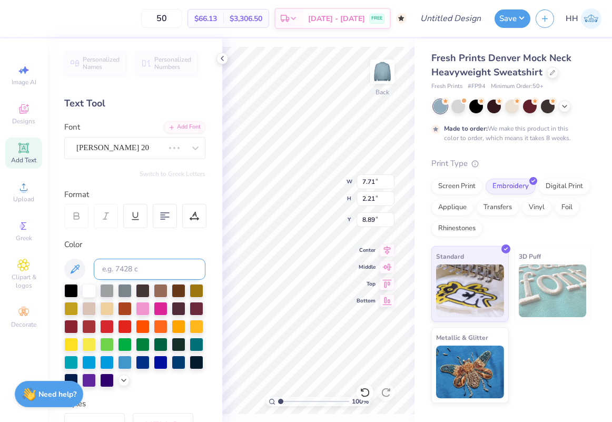
type input "7.41"
type input "1.60"
type input "9.20"
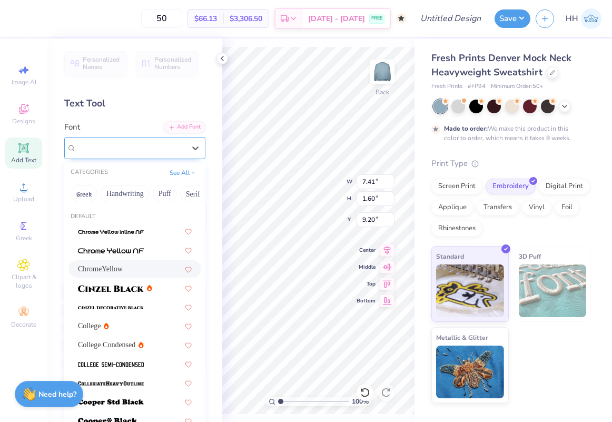
click at [174, 156] on div "ChromeYellow" at bounding box center [134, 148] width 141 height 22
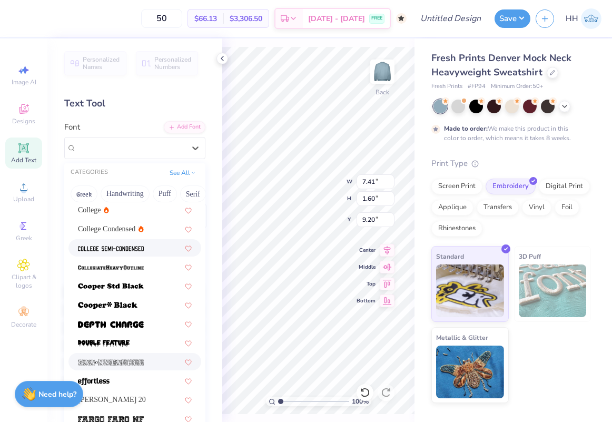
scroll to position [124, 0]
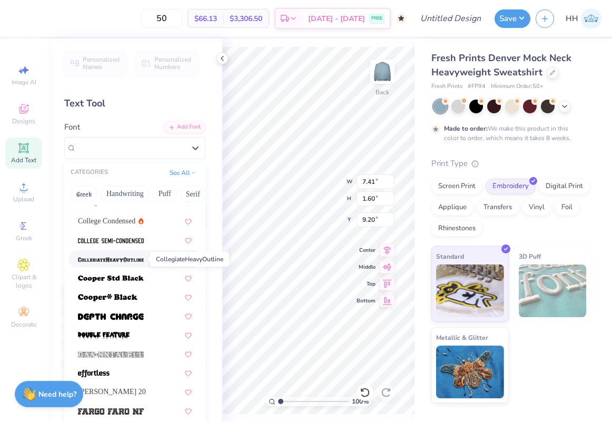
click at [142, 263] on img at bounding box center [111, 259] width 66 height 7
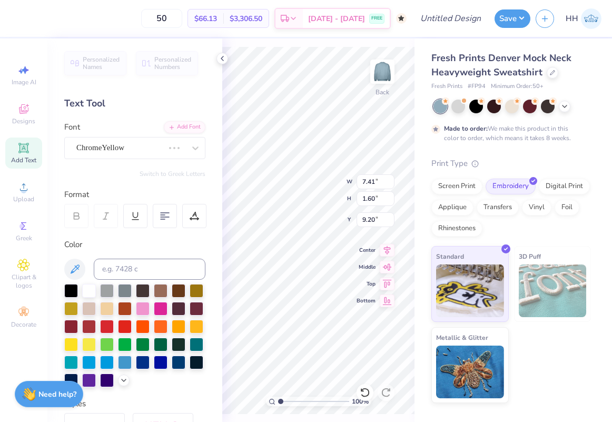
type input "6.56"
type input "1.79"
type input "9.10"
type textarea "T"
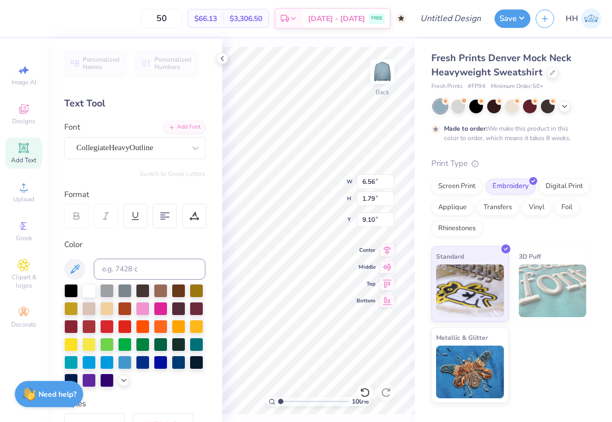
type textarea "ALPHA OMICRON"
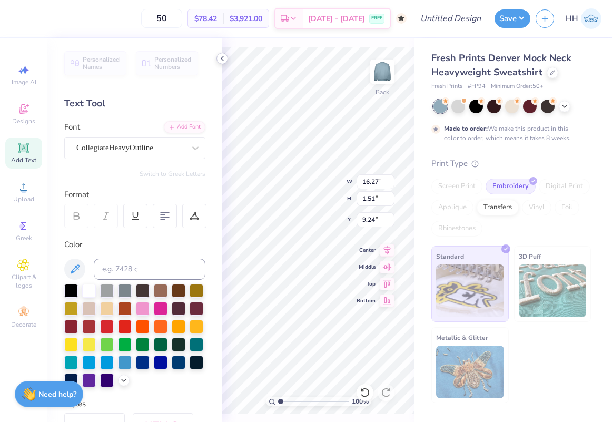
click at [223, 55] on icon at bounding box center [222, 58] width 8 height 8
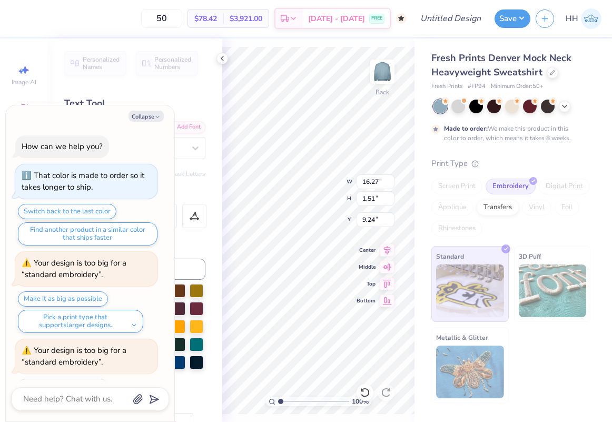
scroll to position [46, 0]
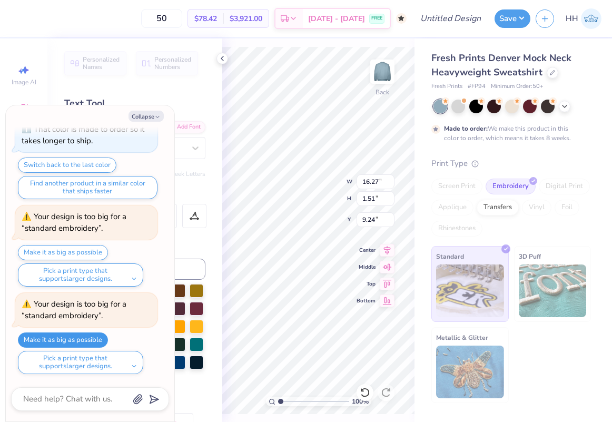
click at [95, 338] on button "Make it as big as possible" at bounding box center [63, 340] width 90 height 15
type textarea "x"
type input "12.00"
type input "1.12"
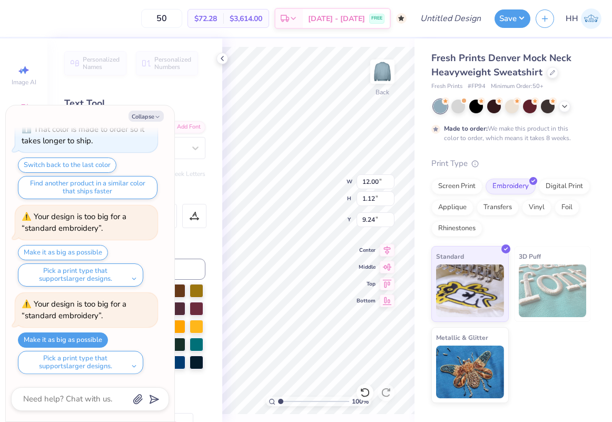
type textarea "x"
type input "3.00"
click at [531, 275] on img at bounding box center [553, 291] width 68 height 53
click at [157, 114] on icon "button" at bounding box center [157, 117] width 6 height 6
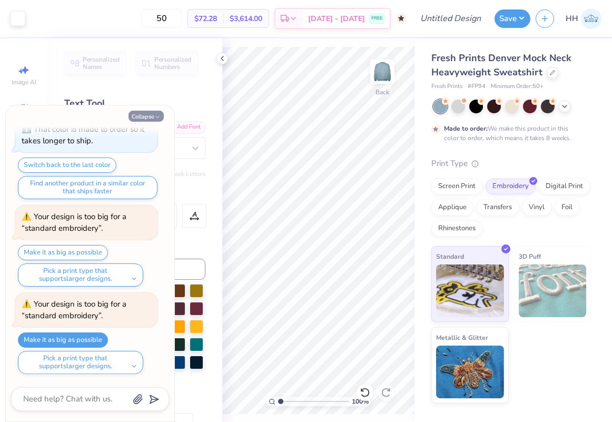
type textarea "x"
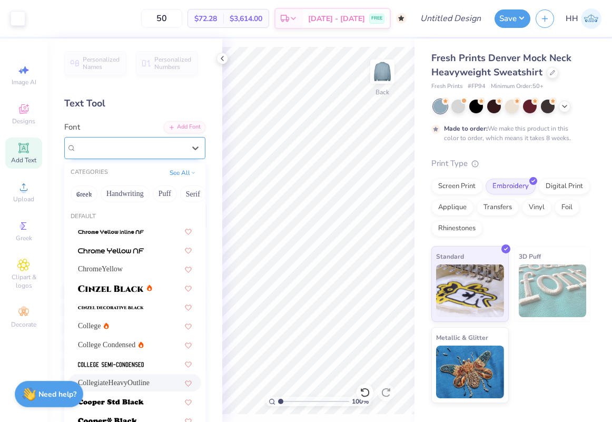
click at [177, 143] on div "CollegiateHeavyOutline" at bounding box center [130, 148] width 111 height 16
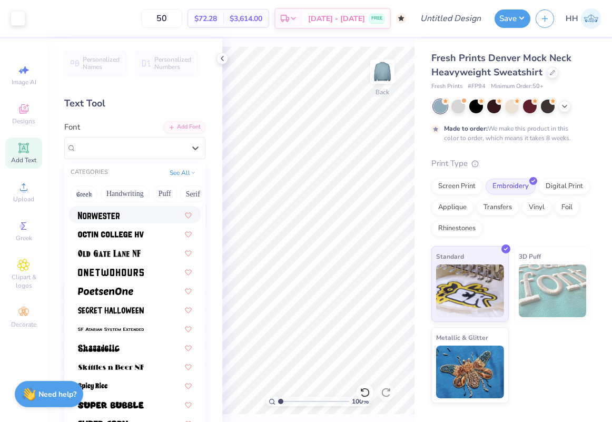
scroll to position [970, 0]
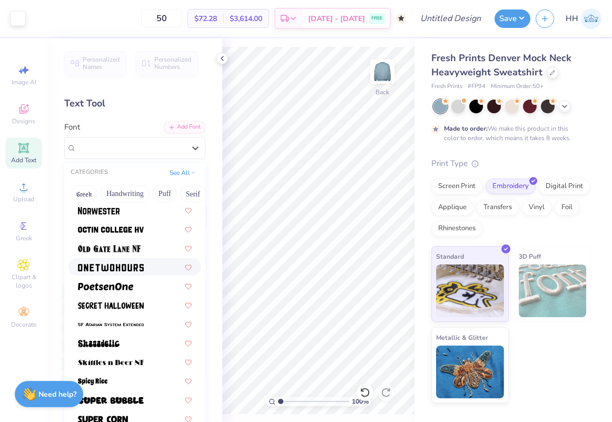
click at [124, 261] on div at bounding box center [135, 266] width 133 height 17
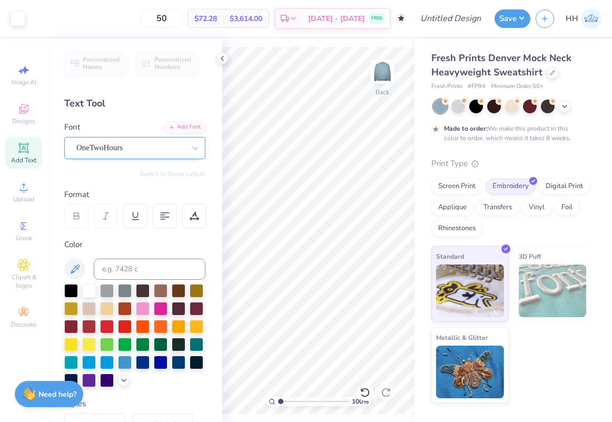
click at [152, 145] on div "OneTwoHours" at bounding box center [130, 148] width 111 height 16
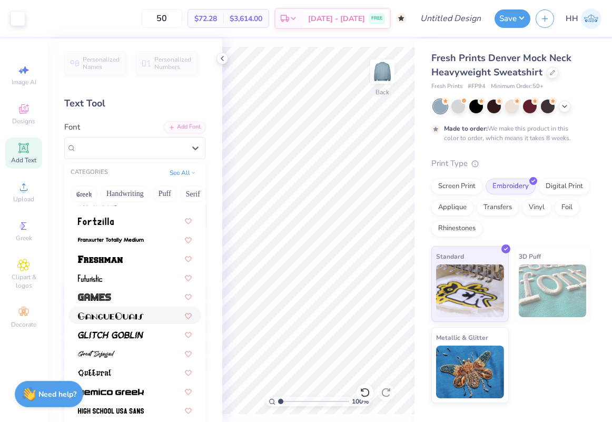
scroll to position [349, 0]
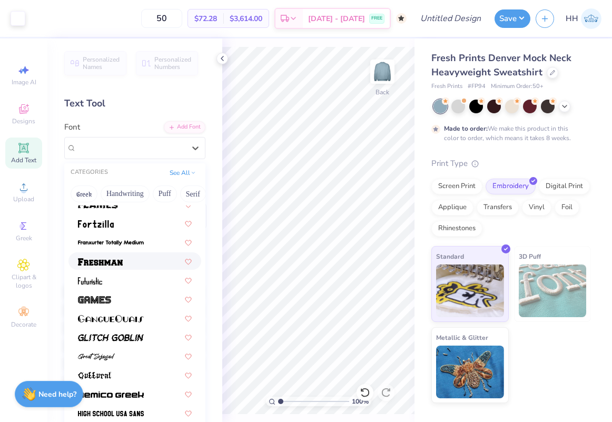
click at [146, 260] on div at bounding box center [135, 261] width 114 height 11
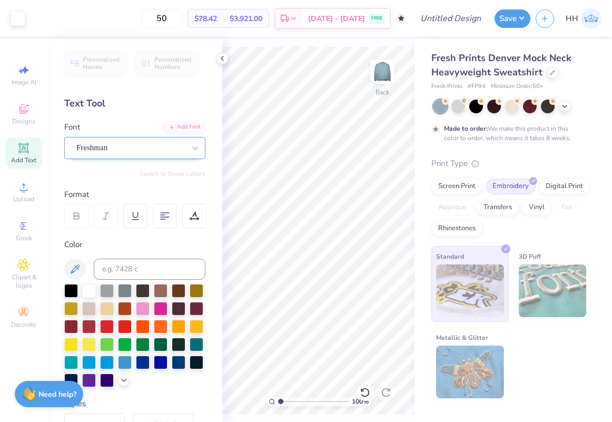
click at [145, 142] on div "Freshman" at bounding box center [130, 148] width 111 height 16
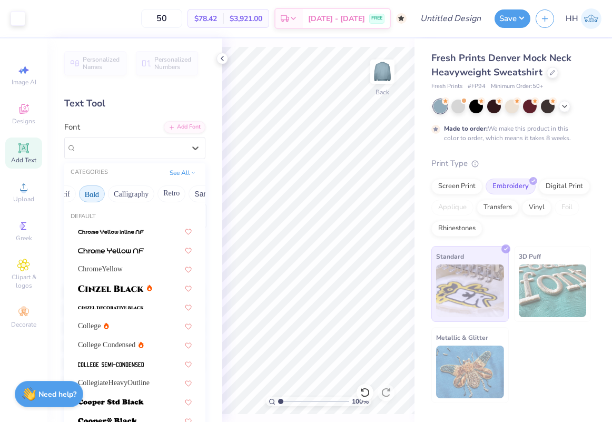
scroll to position [0, 155]
click at [118, 192] on button "Calligraphy" at bounding box center [106, 194] width 46 height 17
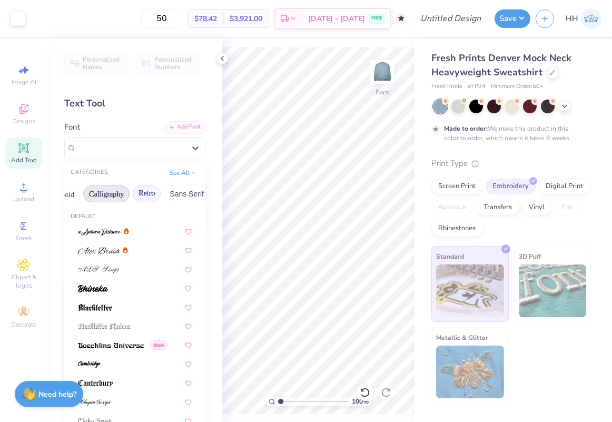
click at [149, 199] on button "Retro" at bounding box center [147, 194] width 28 height 17
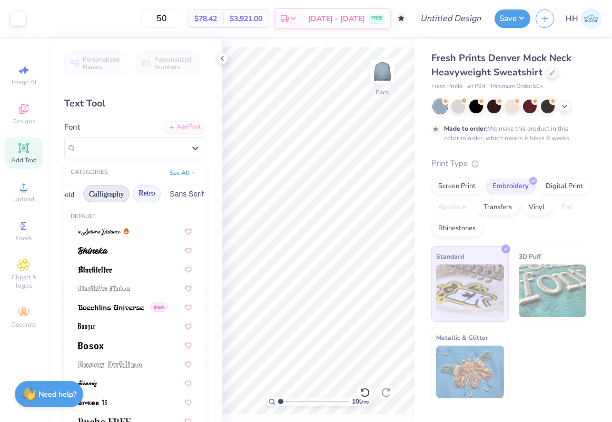
click at [116, 193] on button "Calligraphy" at bounding box center [106, 194] width 46 height 17
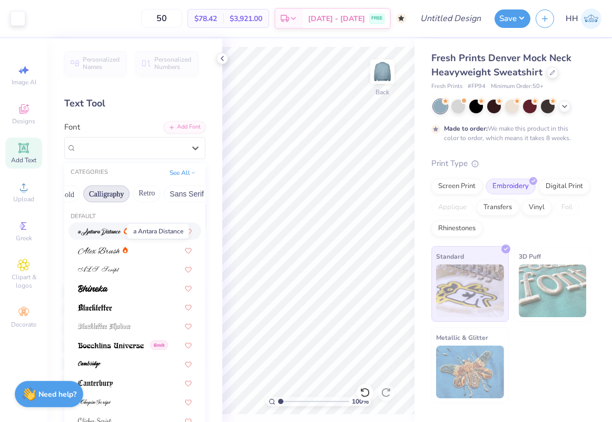
click at [111, 231] on img at bounding box center [99, 231] width 43 height 7
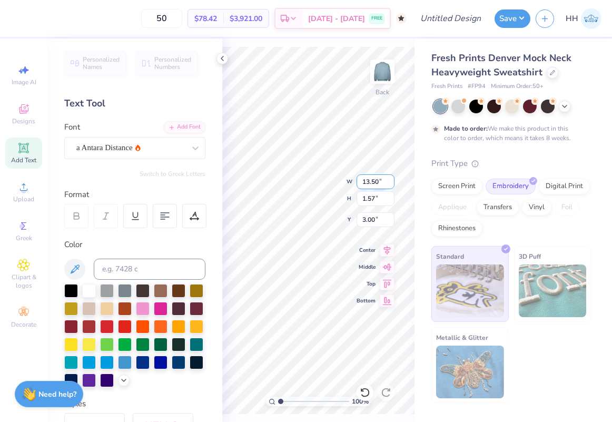
scroll to position [0, 1]
type textarea "Alpha Omicron Pi"
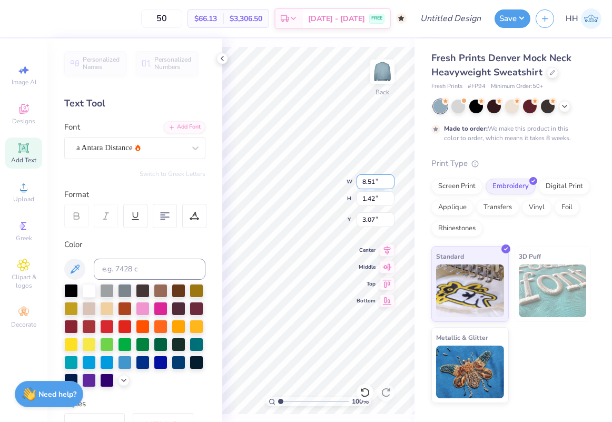
click at [382, 180] on div "100 % Back W 8.51 8.51 " H 1.42 1.42 " Y 3.07 3.07 " Center Middle Top Bottom" at bounding box center [318, 230] width 192 height 384
click at [374, 177] on div "100 % Back W 8.51 8.51 " H 1.42 1.42 " Y 3.00 3.00 " Center Middle Top Bottom" at bounding box center [318, 230] width 192 height 384
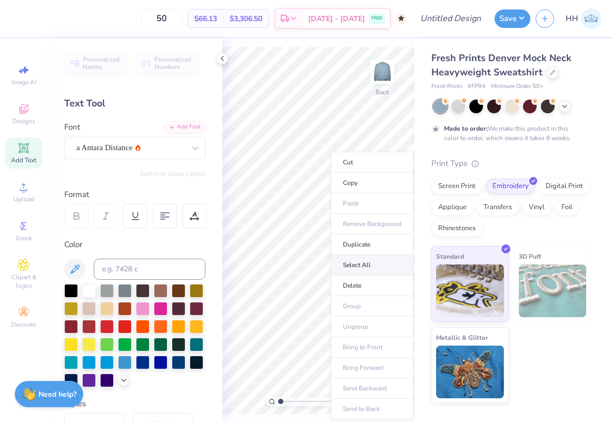
click at [366, 266] on li "Select All" at bounding box center [372, 265] width 83 height 21
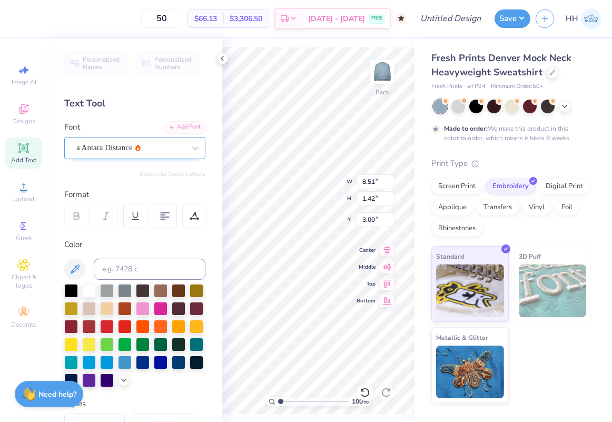
click at [123, 143] on div "a Antara Distance" at bounding box center [130, 148] width 111 height 16
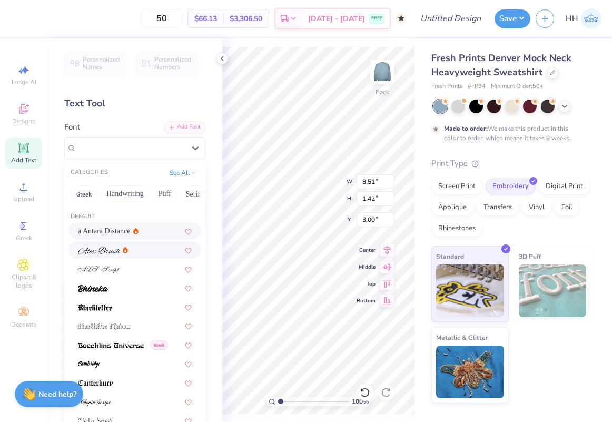
click at [111, 252] on img at bounding box center [99, 250] width 42 height 7
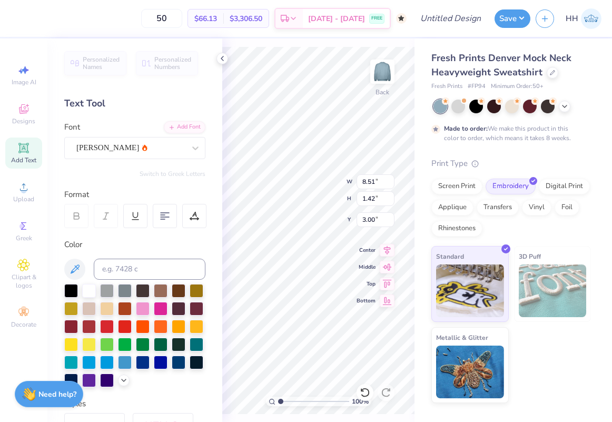
type input "10.76"
type input "1.29"
type input "3.06"
click at [137, 153] on div at bounding box center [130, 148] width 109 height 14
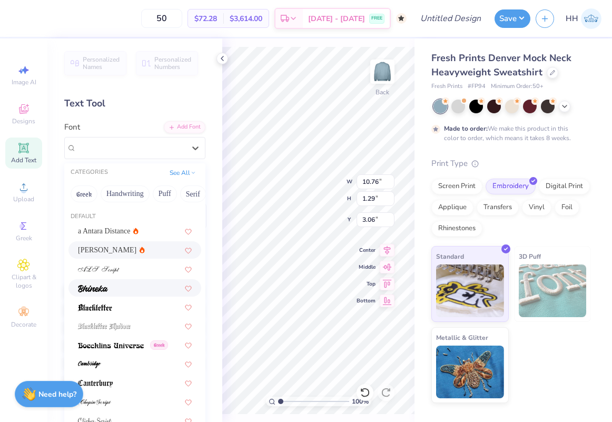
click at [136, 285] on div at bounding box center [135, 287] width 114 height 11
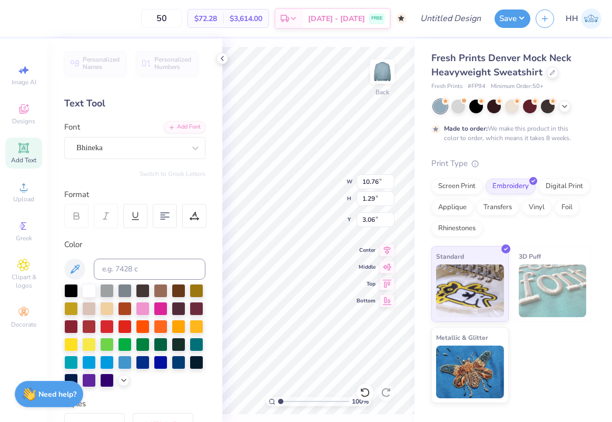
type input "9.54"
type input "1.21"
type input "3.11"
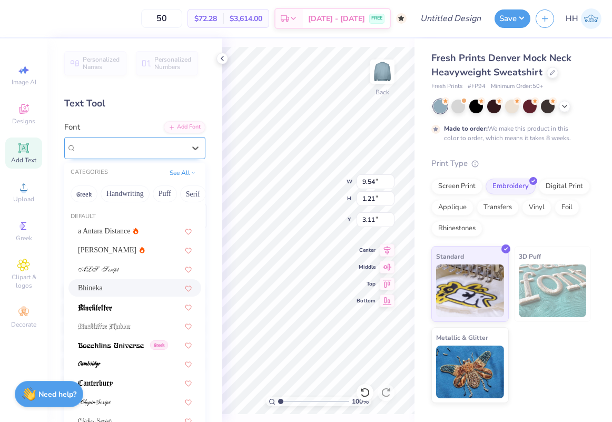
click at [135, 150] on div "Bhineka" at bounding box center [130, 148] width 111 height 16
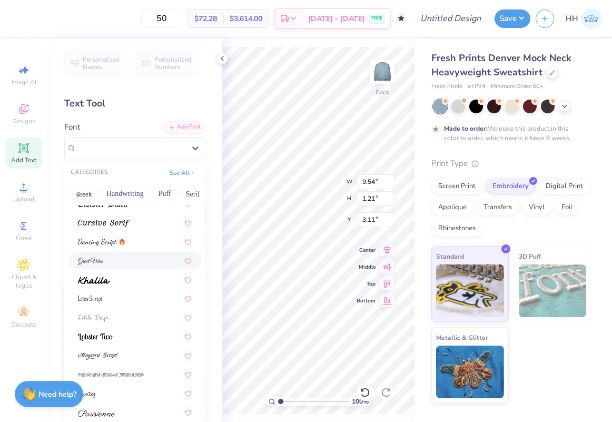
scroll to position [258, 0]
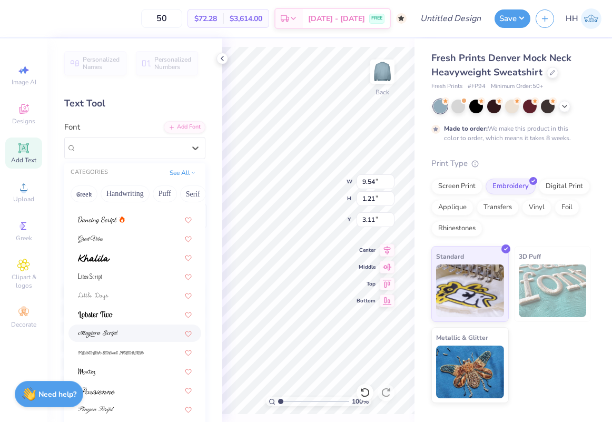
click at [131, 335] on div at bounding box center [135, 333] width 114 height 11
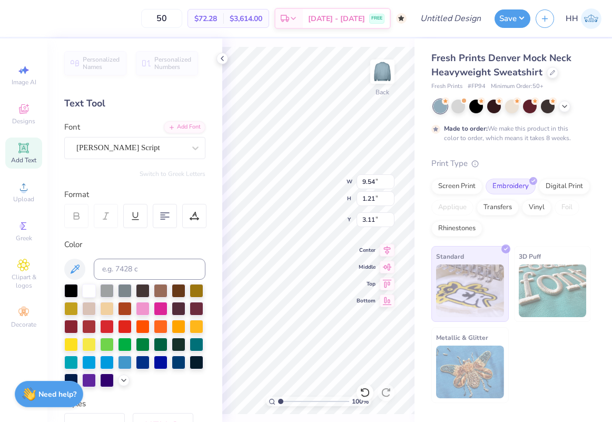
type input "14.62"
type input "1.77"
type input "2.82"
type textarea "Alpha Pi"
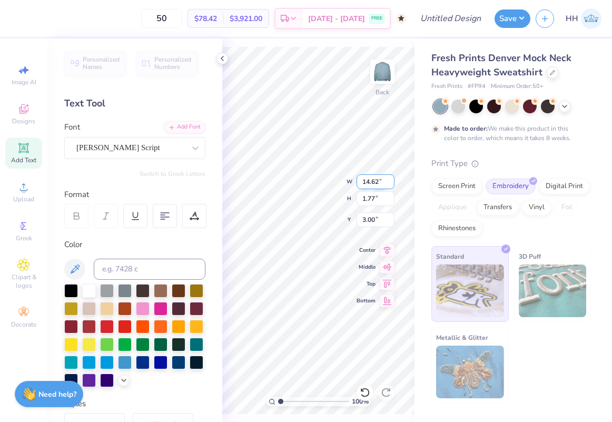
click at [381, 177] on div "100 % Back W 14.62 14.62 " H 1.77 1.77 " Y 3.00 3.00 " Center Middle Top Bottom" at bounding box center [318, 230] width 192 height 384
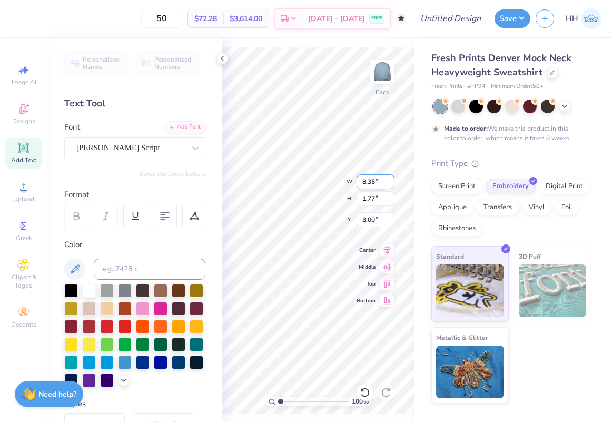
scroll to position [0, 0]
click at [24, 231] on icon at bounding box center [23, 226] width 13 height 13
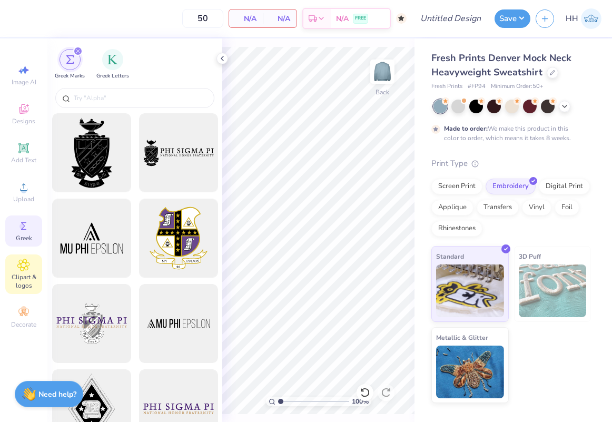
click at [23, 270] on icon at bounding box center [23, 265] width 12 height 13
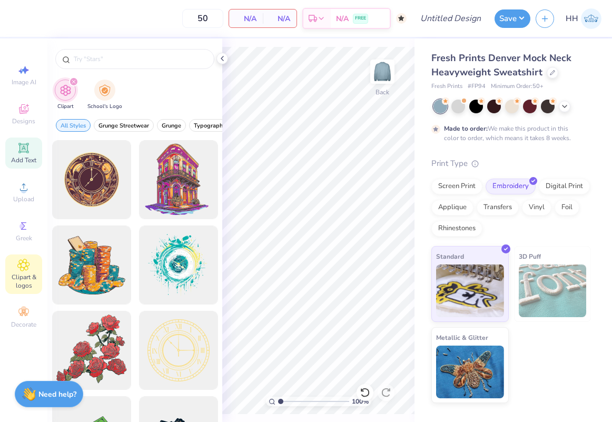
click at [26, 151] on icon at bounding box center [23, 148] width 8 height 8
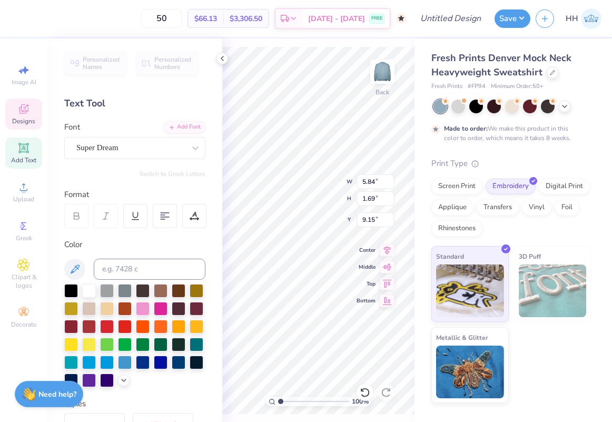
click at [25, 115] on div "Designs" at bounding box center [23, 114] width 37 height 31
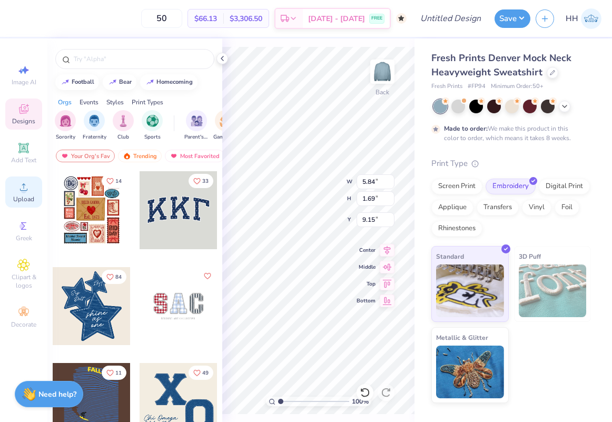
click at [26, 188] on icon at bounding box center [23, 187] width 13 height 13
click at [31, 236] on span "Greek" at bounding box center [24, 238] width 16 height 8
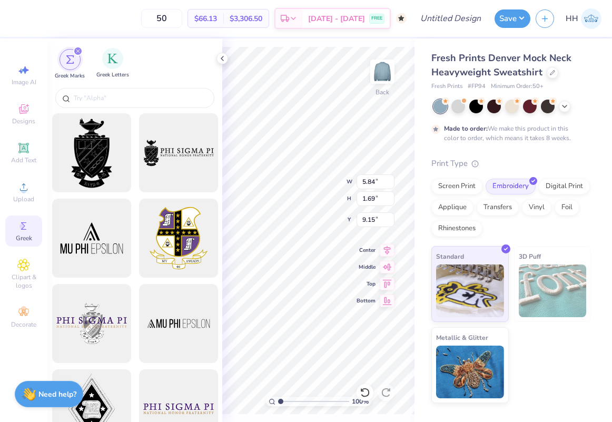
click at [110, 71] on div "Greek Letters" at bounding box center [112, 63] width 33 height 31
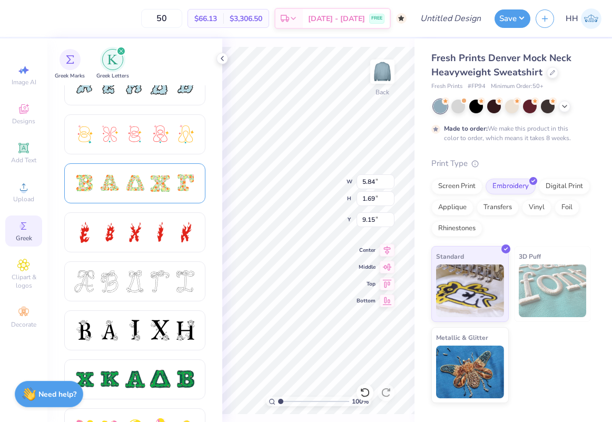
scroll to position [266, 0]
click at [124, 174] on div at bounding box center [135, 183] width 22 height 22
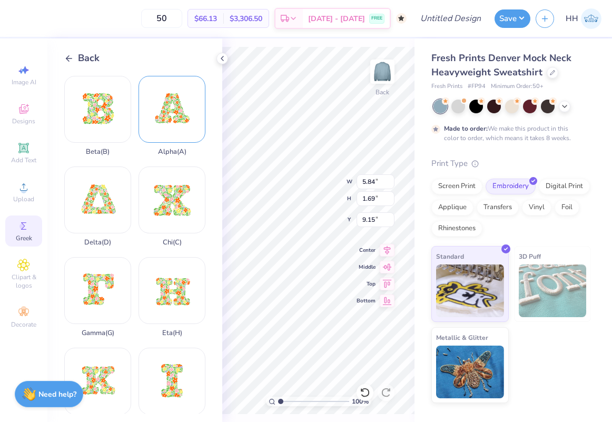
click at [168, 115] on div "Alpha ( A )" at bounding box center [172, 116] width 67 height 80
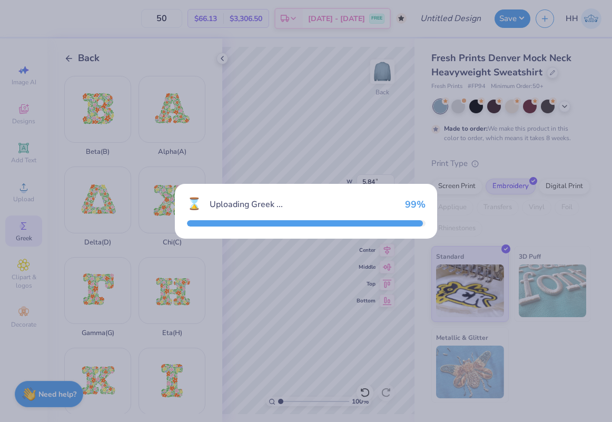
type input "12.00"
type input "10.38"
type input "4.81"
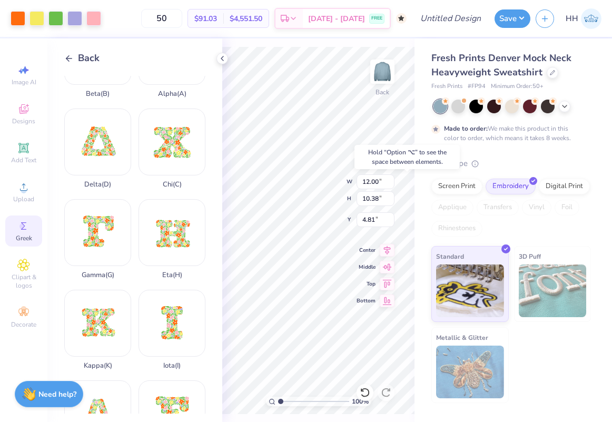
scroll to position [0, 0]
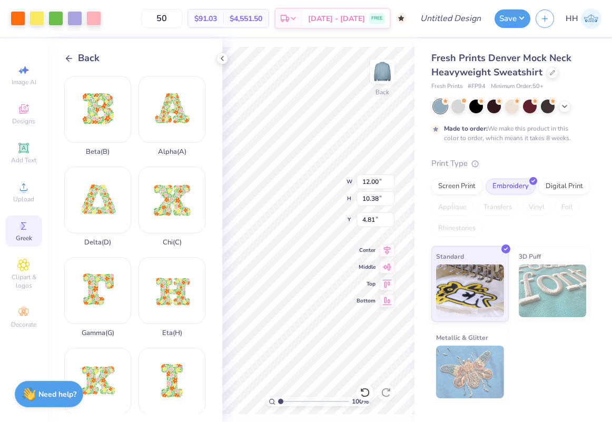
type input "4.88"
type input "4.22"
type input "10.97"
type input "5.84"
type input "1.69"
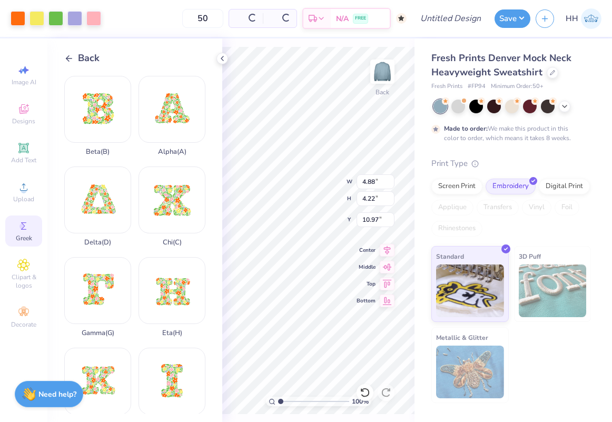
type input "9.15"
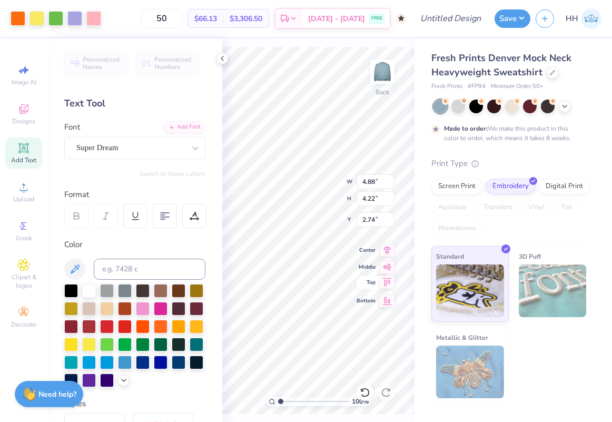
type input "2.74"
click at [22, 17] on div at bounding box center [18, 17] width 15 height 15
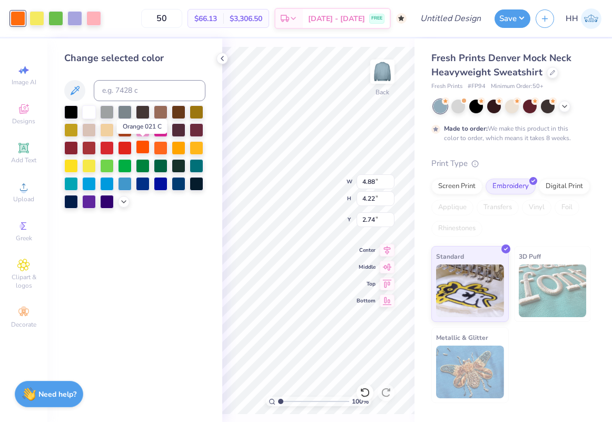
click at [143, 144] on div at bounding box center [143, 147] width 14 height 14
click at [36, 15] on div at bounding box center [37, 17] width 15 height 15
click at [161, 153] on div at bounding box center [161, 147] width 14 height 14
click at [53, 20] on div at bounding box center [55, 17] width 15 height 15
click at [147, 146] on div at bounding box center [143, 147] width 14 height 14
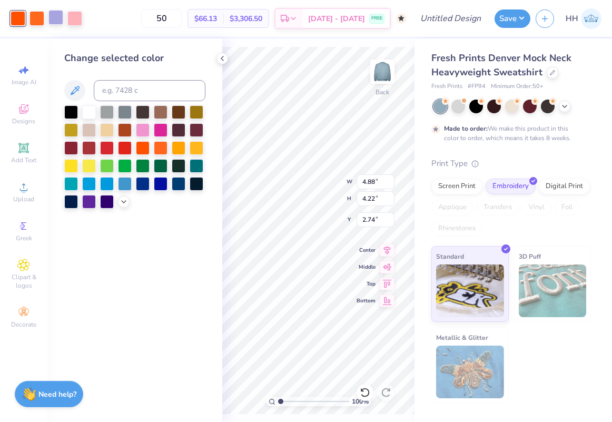
click at [55, 16] on div at bounding box center [55, 17] width 15 height 15
click at [143, 143] on div at bounding box center [143, 147] width 14 height 14
click at [52, 19] on div at bounding box center [55, 17] width 15 height 15
click at [149, 150] on div at bounding box center [143, 147] width 14 height 14
click at [40, 20] on div at bounding box center [37, 17] width 15 height 15
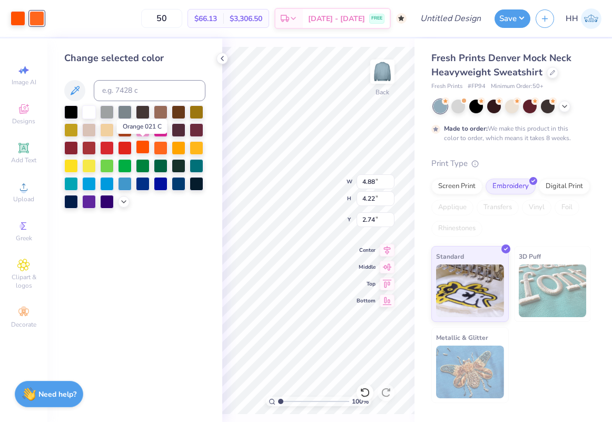
click at [145, 141] on div at bounding box center [143, 147] width 14 height 14
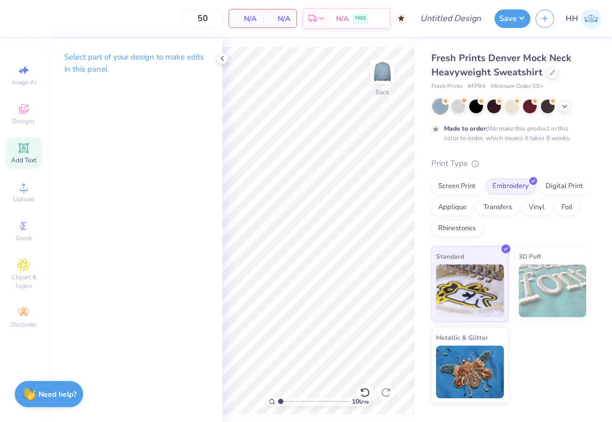
click at [33, 156] on span "Add Text" at bounding box center [23, 160] width 25 height 8
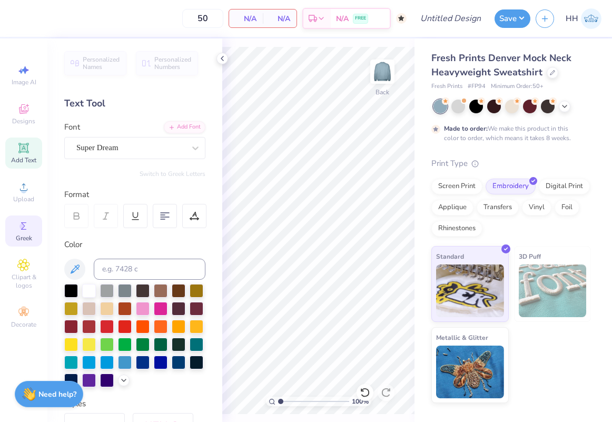
click at [16, 232] on div "Greek" at bounding box center [23, 231] width 37 height 31
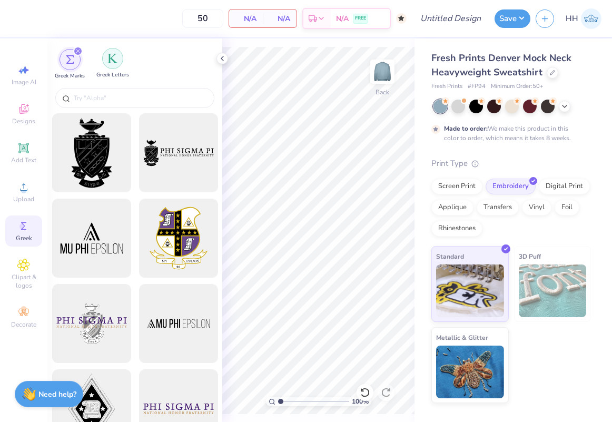
click at [108, 64] on div "filter for Greek Letters" at bounding box center [112, 58] width 21 height 21
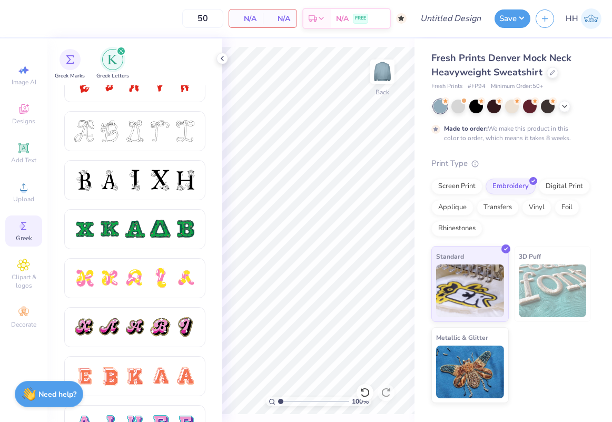
scroll to position [416, 0]
click at [152, 176] on div at bounding box center [160, 180] width 22 height 22
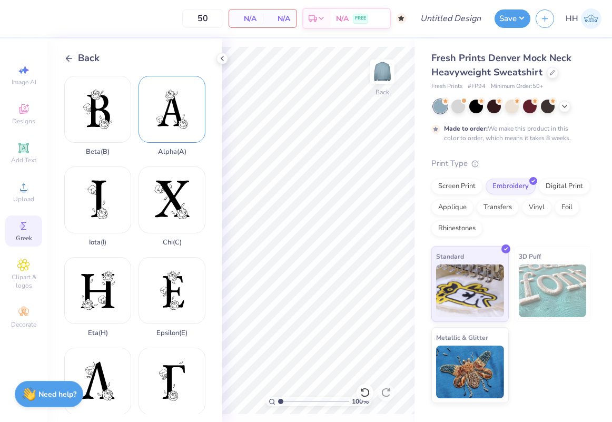
click at [162, 107] on div "Alpha ( A )" at bounding box center [172, 116] width 67 height 80
click at [25, 234] on span "Greek" at bounding box center [24, 238] width 16 height 8
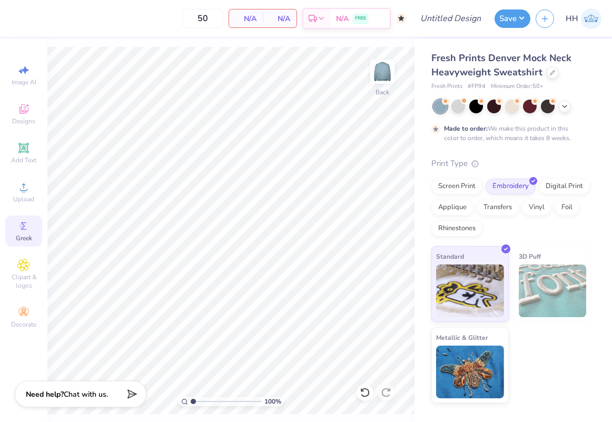
click at [25, 234] on span "Greek" at bounding box center [24, 238] width 16 height 8
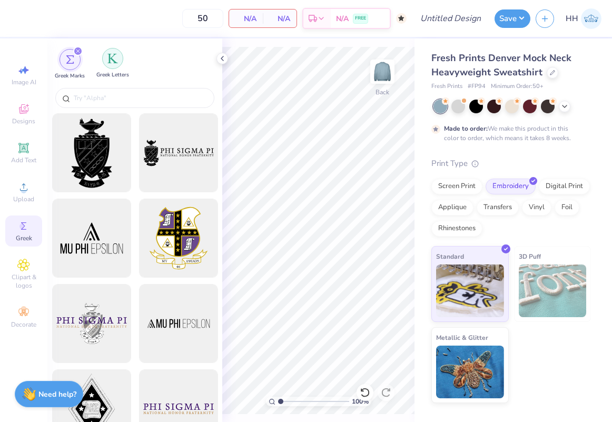
click at [109, 59] on img "filter for Greek Letters" at bounding box center [113, 58] width 11 height 11
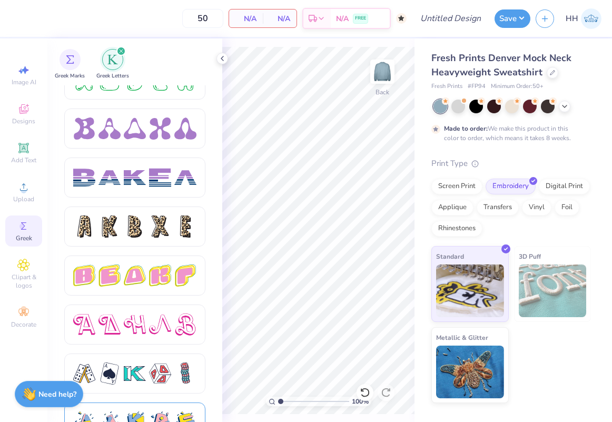
scroll to position [1642, 0]
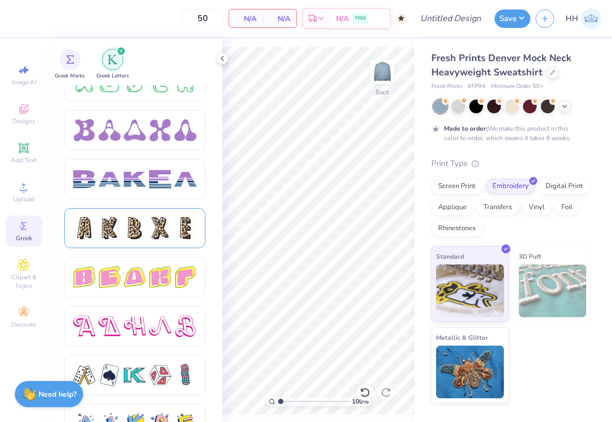
click at [171, 220] on div at bounding box center [134, 228] width 123 height 22
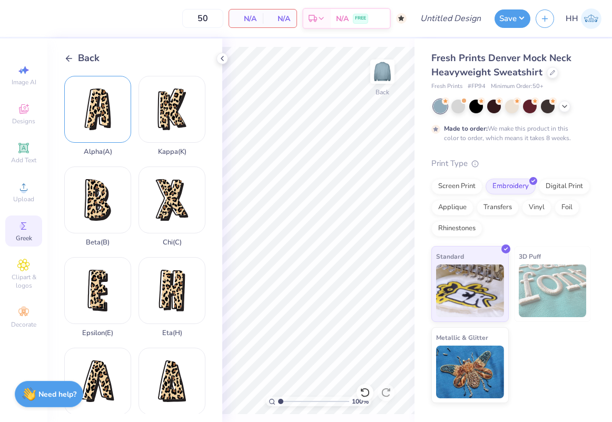
click at [105, 122] on div "Alpha ( A )" at bounding box center [97, 116] width 67 height 80
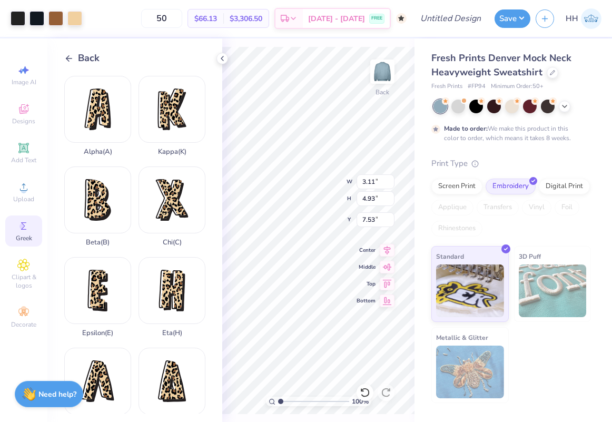
type input "1.11"
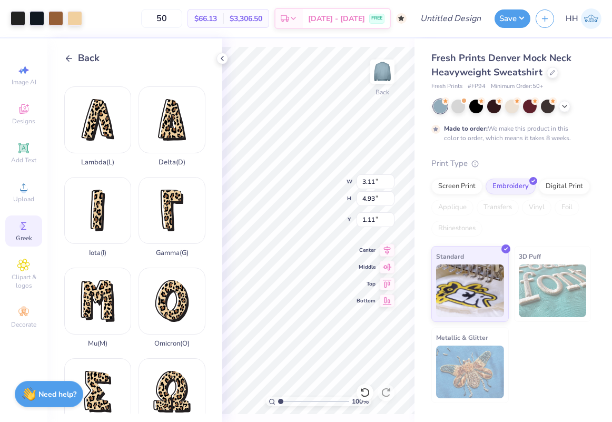
scroll to position [265, 0]
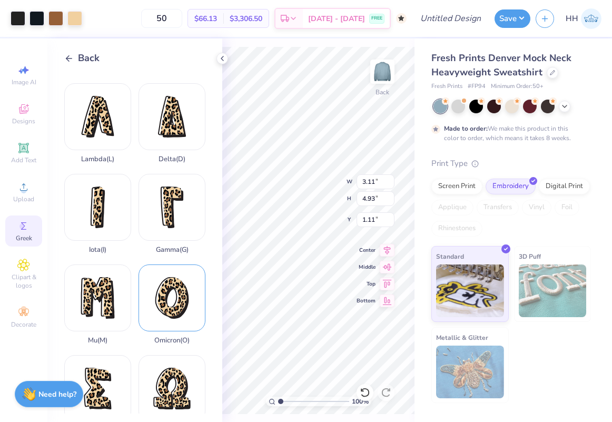
click at [167, 283] on div "Omicron ( O )" at bounding box center [172, 305] width 67 height 80
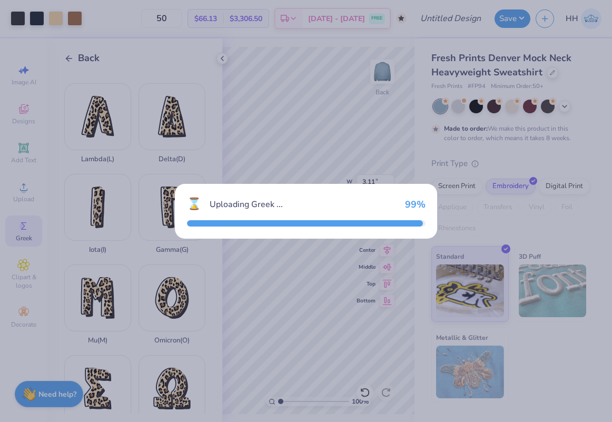
type input "4.16"
type input "5.16"
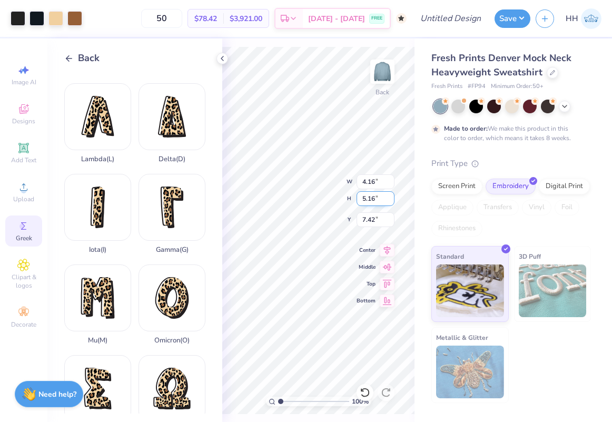
type input "1.11"
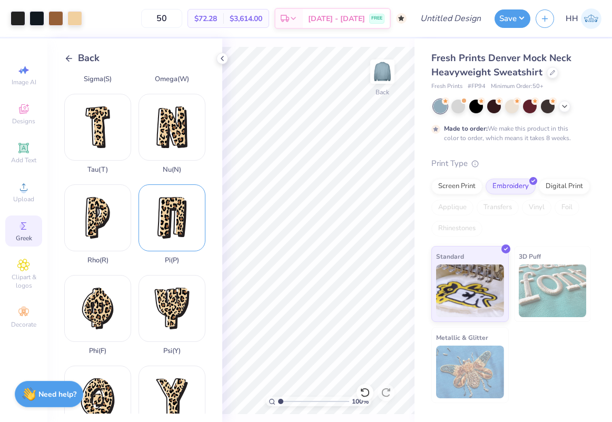
scroll to position [618, 0]
click at [175, 212] on div "Pi ( P )" at bounding box center [172, 223] width 67 height 80
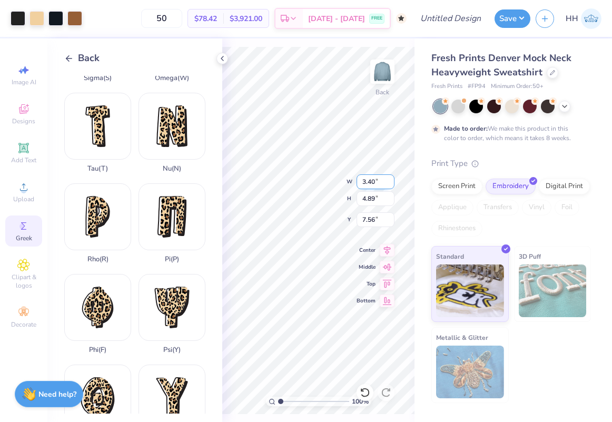
type input "1.11"
type input "1.25"
type input "3.11"
type input "4.93"
type input "1.20"
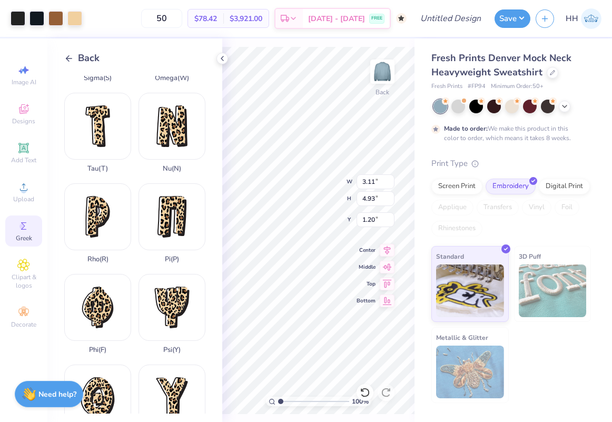
type input "3.40"
type input "4.89"
type input "1.25"
type input "3.00"
type input "4.16"
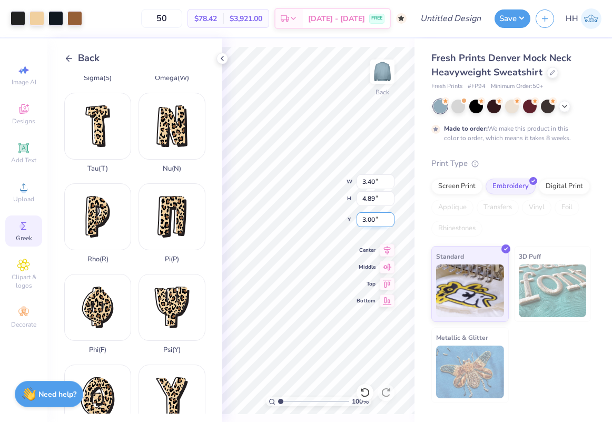
type input "5.16"
type input "3.00"
type input "3.11"
type input "4.93"
type input "3.00"
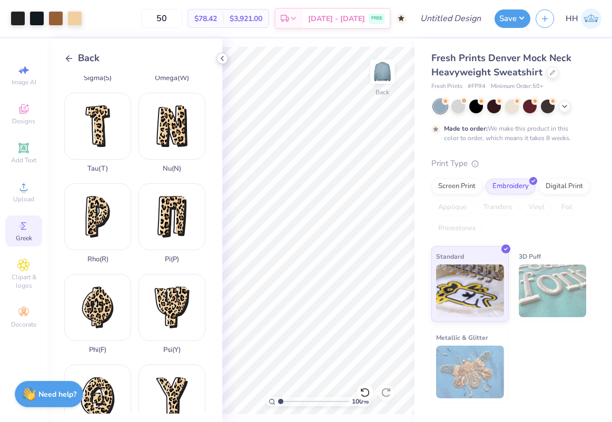
click at [223, 54] on icon at bounding box center [222, 58] width 8 height 8
